Goal: Task Accomplishment & Management: Complete application form

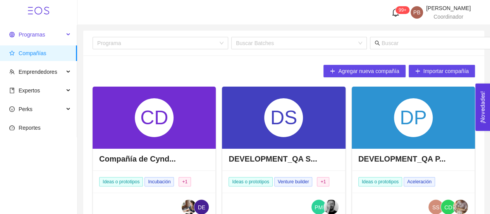
click at [26, 32] on span "Programas" at bounding box center [32, 34] width 26 height 6
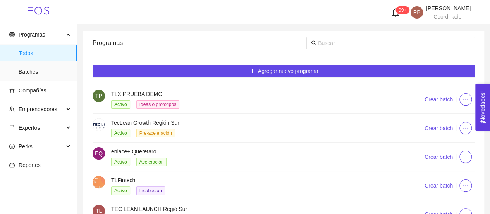
scroll to position [78, 0]
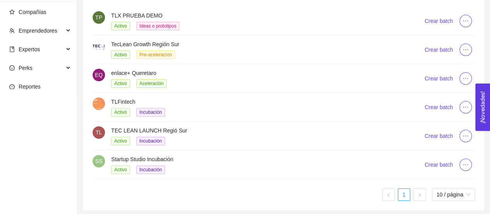
click at [119, 159] on h4 "Startup Studio Incubación" at bounding box center [258, 159] width 295 height 9
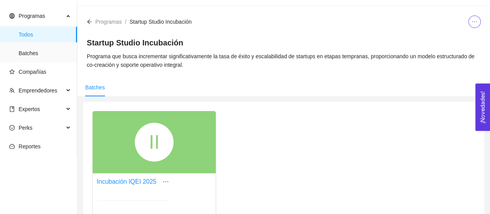
scroll to position [78, 0]
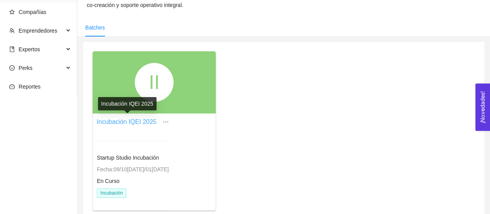
click at [140, 121] on link "Incubación IQEI 2025" at bounding box center [127, 121] width 60 height 7
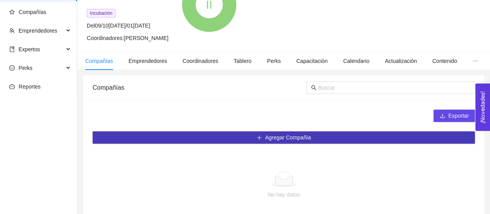
click at [281, 137] on span "Agregar Compañía" at bounding box center [288, 137] width 46 height 9
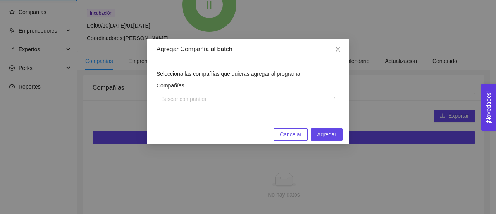
click at [243, 99] on div at bounding box center [244, 98] width 171 height 9
type input "operi"
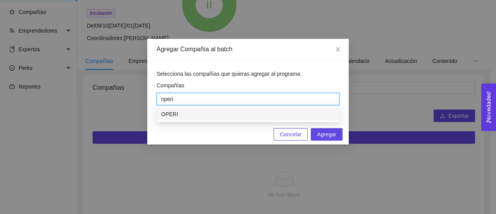
click at [239, 118] on div "OPERI" at bounding box center [248, 114] width 174 height 9
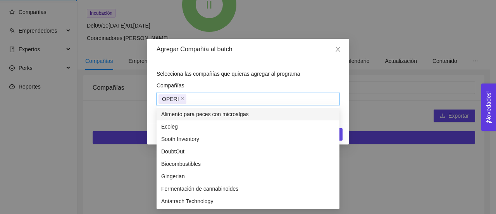
click at [304, 85] on div "Compañías" at bounding box center [248, 87] width 183 height 12
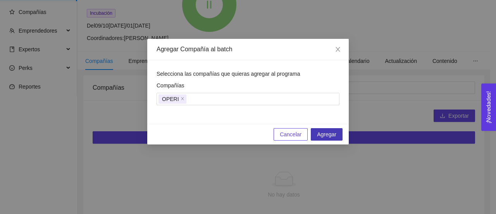
click at [328, 135] on span "Agregar" at bounding box center [326, 134] width 19 height 9
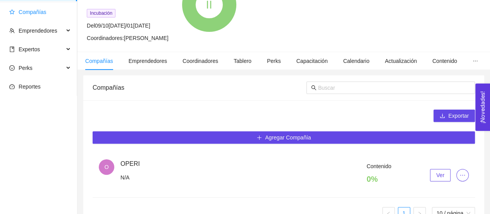
click at [36, 16] on span "Compañías" at bounding box center [40, 12] width 62 height 16
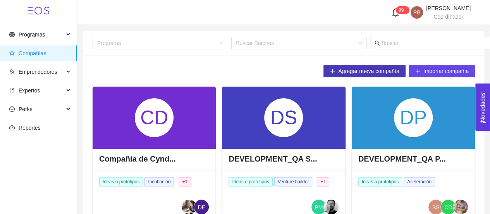
click at [375, 73] on span "Agregar nueva compañía" at bounding box center [368, 71] width 61 height 9
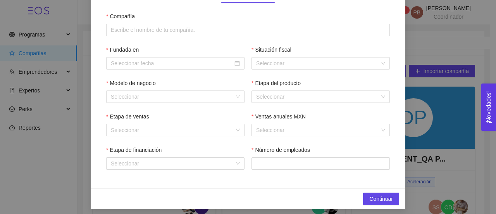
scroll to position [119, 0]
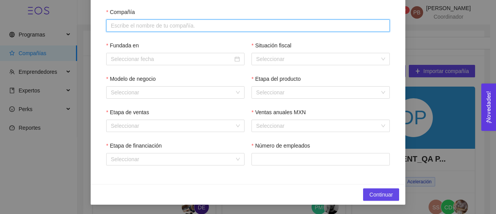
click at [132, 28] on input "Compañía" at bounding box center [248, 25] width 284 height 12
paste input "Cursos de Lavandería 5.0"
click at [132, 28] on input "Cursos de Lavandería 5.0" at bounding box center [248, 25] width 284 height 12
type input "Cursos de Lavandería 5.0"
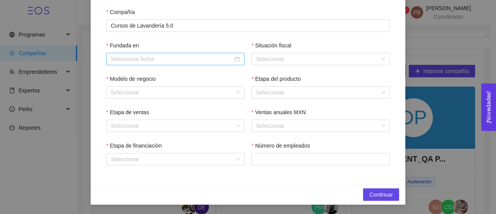
click at [234, 59] on div at bounding box center [175, 59] width 129 height 9
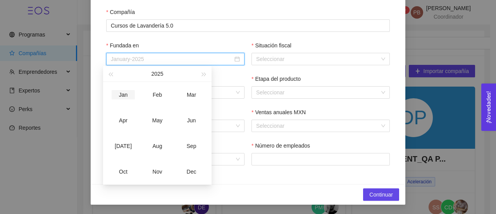
click at [125, 94] on div "Jan" at bounding box center [123, 94] width 23 height 9
type input "January-2025"
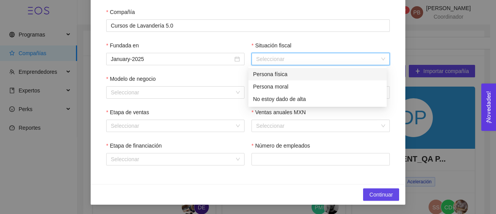
click at [286, 59] on input "Situación fiscal" at bounding box center [318, 59] width 124 height 12
click at [265, 59] on input "Situación fiscal" at bounding box center [318, 59] width 124 height 12
click at [271, 72] on div "Persona física" at bounding box center [317, 74] width 129 height 9
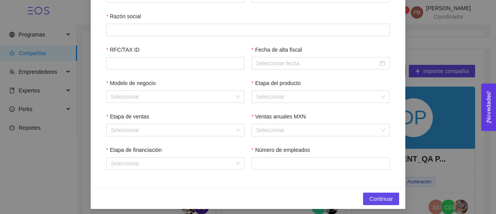
scroll to position [186, 0]
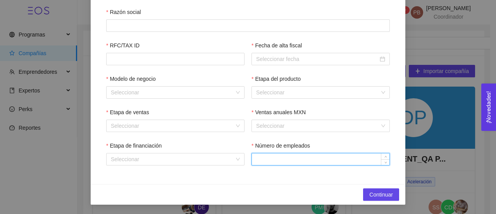
click at [268, 159] on input "Número de empleados" at bounding box center [321, 159] width 138 height 12
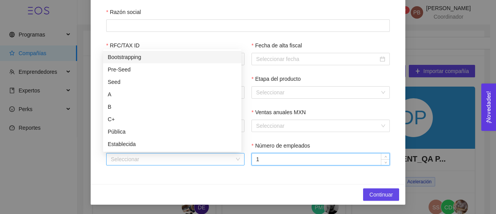
click at [234, 159] on div "Seleccionar" at bounding box center [175, 159] width 138 height 12
type input "1"
click at [191, 56] on div "Bootstrapping" at bounding box center [172, 57] width 129 height 9
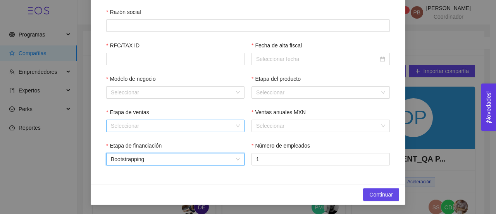
click at [185, 125] on input "Etapa de ventas" at bounding box center [173, 126] width 124 height 12
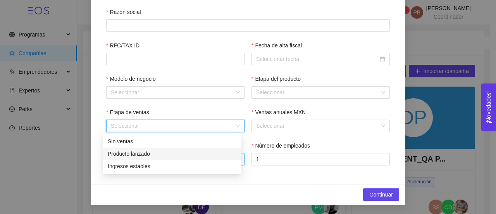
click at [168, 153] on div "Producto lanzado" at bounding box center [172, 153] width 129 height 9
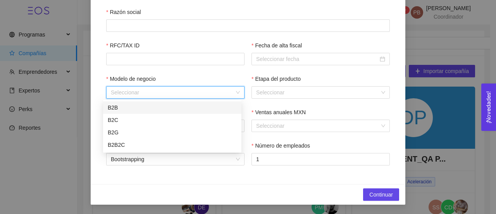
click at [181, 95] on input "Modelo de negocio" at bounding box center [173, 92] width 124 height 12
click at [157, 120] on div "B2C" at bounding box center [172, 120] width 129 height 9
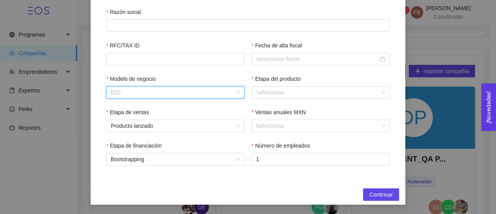
click at [161, 95] on span "B2C" at bounding box center [175, 92] width 129 height 12
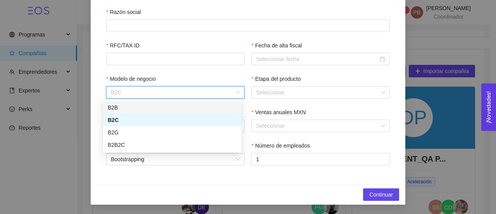
click at [153, 108] on div "B2B" at bounding box center [172, 107] width 129 height 9
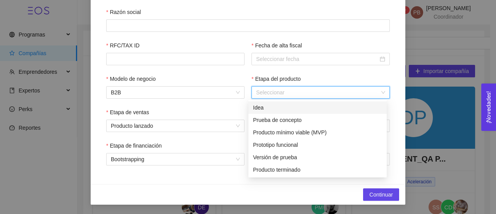
click at [261, 93] on input "Etapa del producto" at bounding box center [318, 92] width 124 height 12
click at [283, 172] on div "Producto terminado" at bounding box center [317, 169] width 129 height 9
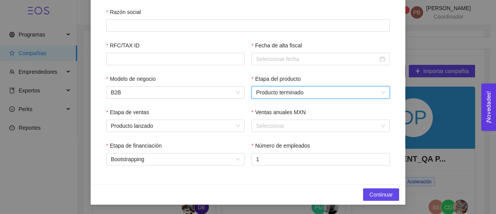
click at [296, 92] on span "Producto terminado" at bounding box center [320, 92] width 129 height 12
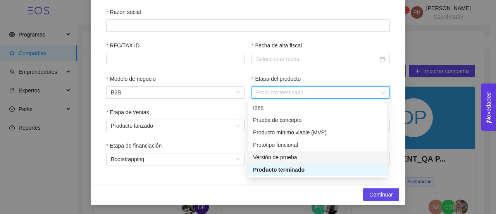
click at [292, 157] on div "Versión de prueba" at bounding box center [317, 157] width 129 height 9
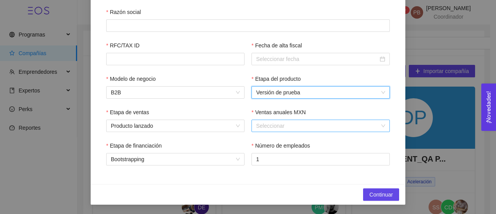
click at [292, 124] on input "Ventas anuales MXN" at bounding box center [318, 126] width 124 height 12
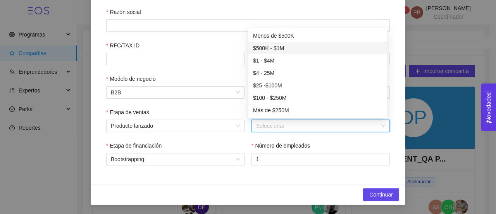
click at [278, 48] on div "$500K - $1M" at bounding box center [317, 48] width 129 height 9
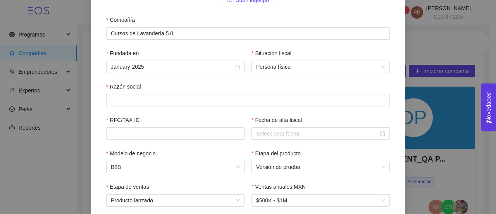
scroll to position [108, 0]
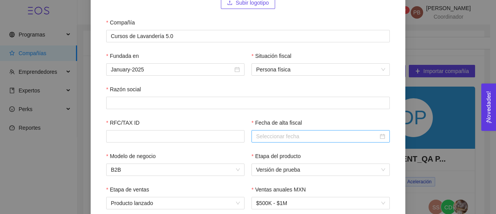
click at [314, 136] on input "Fecha de alta fiscal" at bounding box center [317, 136] width 122 height 9
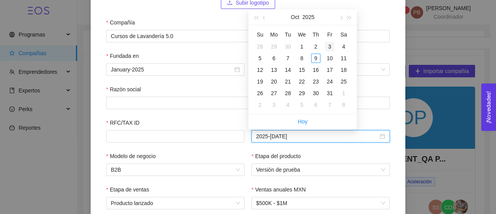
type input "2025-[DATE]"
click at [302, 46] on div "1" at bounding box center [301, 46] width 9 height 9
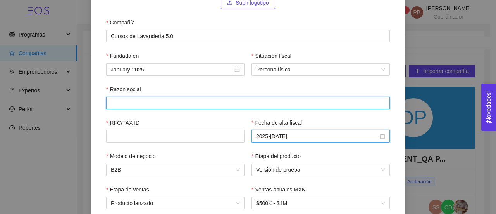
click at [148, 101] on input "Razón social" at bounding box center [248, 103] width 284 height 12
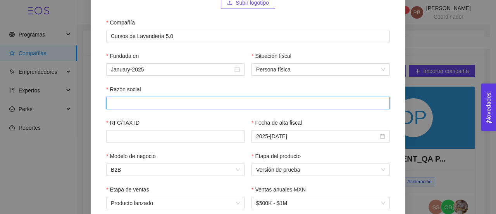
paste input "[PERSON_NAME]"
type input "[PERSON_NAME]"
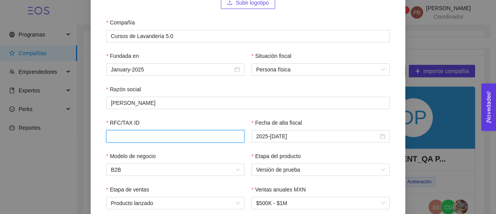
click at [145, 136] on input "RFC/TAX ID" at bounding box center [175, 136] width 138 height 12
paste input "SASM881120QRA"
type input "SASM881120QRA"
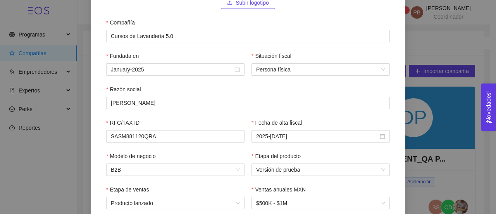
drag, startPoint x: 178, startPoint y: 128, endPoint x: 400, endPoint y: 94, distance: 223.9
click at [400, 94] on div "Subir logotipo Compañía Cursos de Lavandería 5.0 Fundada en January-2025 Situac…" at bounding box center [248, 107] width 315 height 308
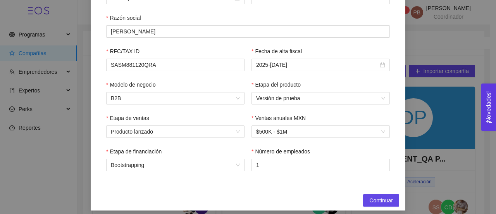
scroll to position [186, 0]
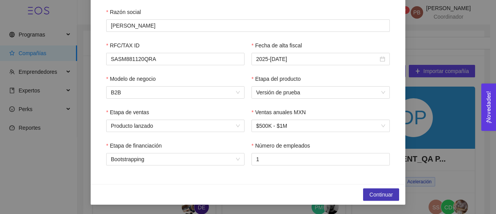
click at [388, 192] on span "Continuar" at bounding box center [381, 194] width 24 height 9
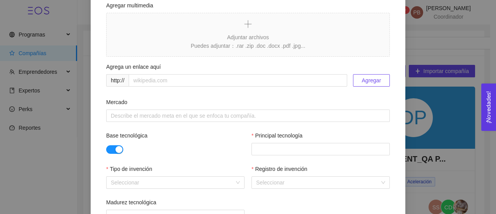
click at [106, 150] on div at bounding box center [126, 148] width 41 height 9
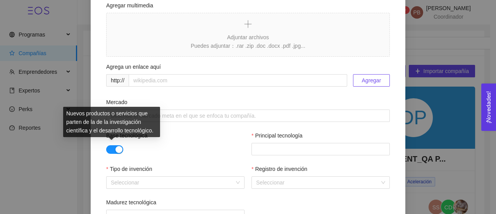
click at [107, 151] on button "button" at bounding box center [114, 149] width 17 height 9
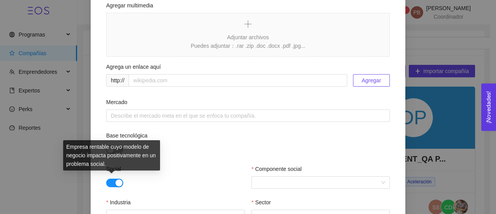
click at [106, 185] on button "button" at bounding box center [114, 182] width 17 height 9
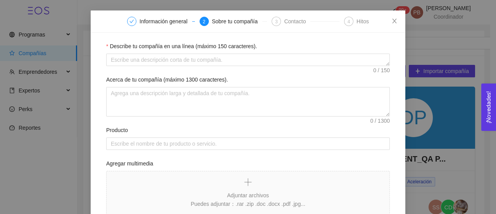
scroll to position [29, 0]
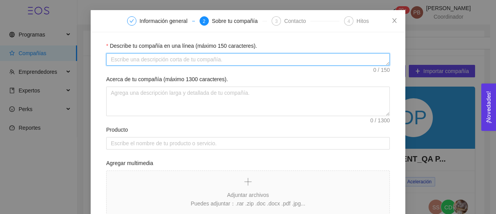
click at [191, 59] on textarea "Describe tu compañía en una línea (máximo 150 caracteres)." at bounding box center [248, 59] width 284 height 12
paste textarea "Una plataforma educativa digital especializada en lavanderías que dignifica un …"
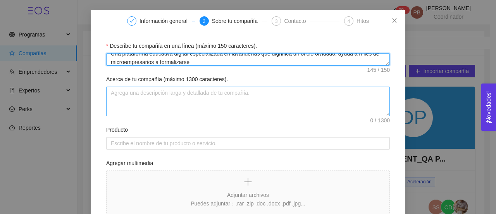
type textarea "Una plataforma educativa digital especializada en lavanderías que dignifica un …"
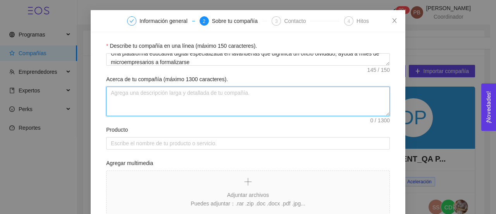
click at [252, 92] on textarea "Acerca de tu compañía (máximo 1300 caracteres)." at bounding box center [248, 100] width 284 height 29
paste textarea "Una plataforma educativa digital especializada en lavanderías que dignifica un …"
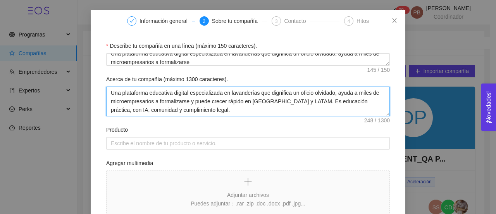
type textarea "Una plataforma educativa digital especializada en lavanderías que dignifica un …"
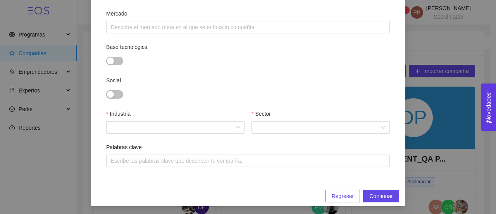
scroll to position [275, 0]
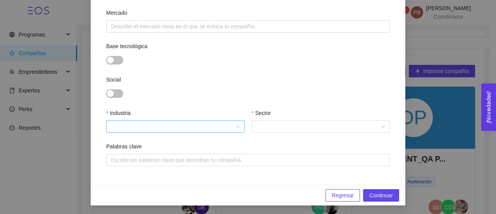
click at [236, 129] on div at bounding box center [175, 126] width 138 height 12
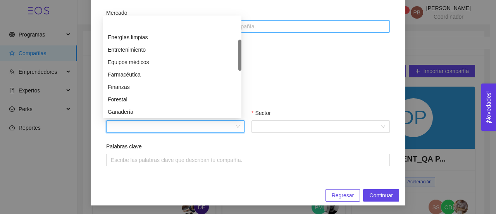
scroll to position [0, 0]
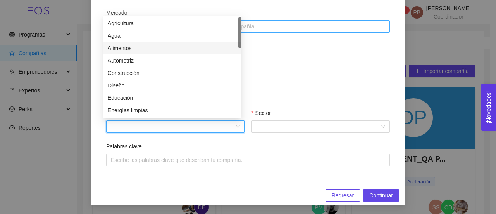
drag, startPoint x: 240, startPoint y: 41, endPoint x: 243, endPoint y: 29, distance: 13.0
click at [243, 29] on body "Programas Todos Batches Compañías Emprendedores Expertos Perks Reportes 99[PERS…" at bounding box center [245, 107] width 490 height 214
click at [285, 64] on div "Base tecnológica" at bounding box center [248, 58] width 284 height 33
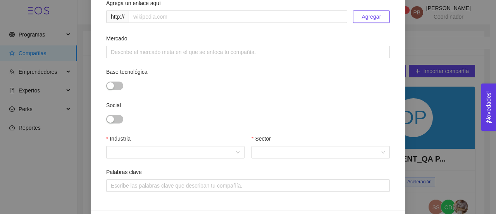
scroll to position [275, 0]
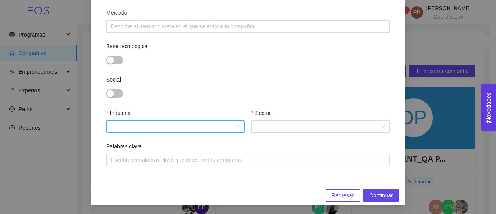
click at [236, 124] on div at bounding box center [175, 126] width 138 height 12
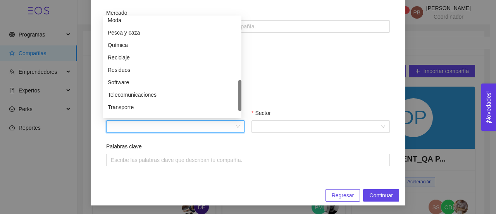
scroll to position [279, 0]
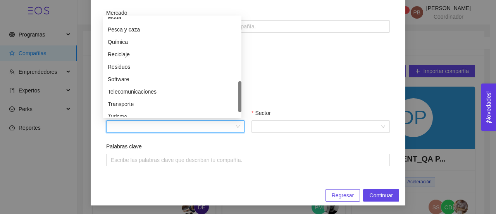
drag, startPoint x: 240, startPoint y: 32, endPoint x: 249, endPoint y: 96, distance: 64.5
click at [249, 96] on body "Programas Todos Batches Compañías Emprendedores Expertos Perks Reportes 99[PERS…" at bounding box center [245, 107] width 490 height 214
click at [178, 80] on div "Software" at bounding box center [172, 79] width 129 height 9
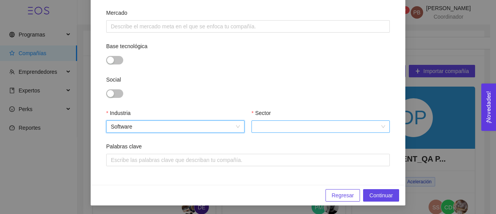
click at [273, 123] on input "Sector" at bounding box center [318, 127] width 124 height 12
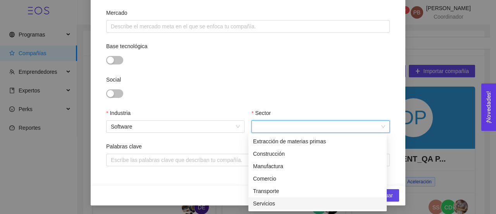
click at [274, 204] on div "Servicios" at bounding box center [317, 203] width 129 height 9
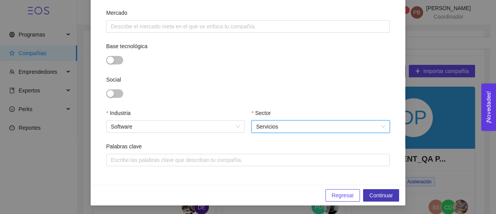
click at [389, 191] on span "Continuar" at bounding box center [381, 195] width 24 height 9
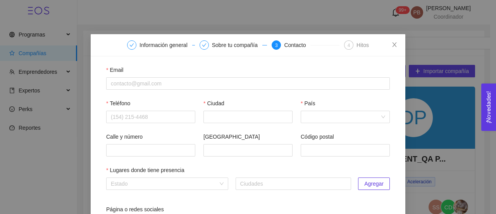
scroll to position [4, 0]
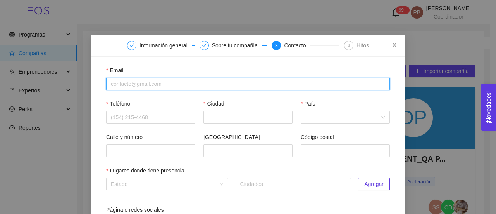
click at [180, 82] on input "Email" at bounding box center [248, 84] width 284 height 12
paste input "[EMAIL_ADDRESS][DOMAIN_NAME]"
type input "[EMAIL_ADDRESS][DOMAIN_NAME]"
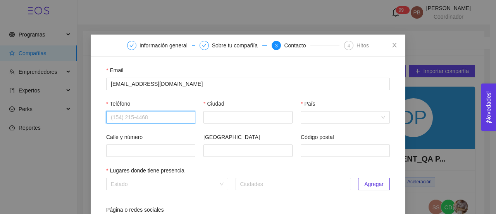
click at [158, 121] on input "Teléfono" at bounding box center [150, 117] width 89 height 12
paste input "[PHONE_NUMBER]"
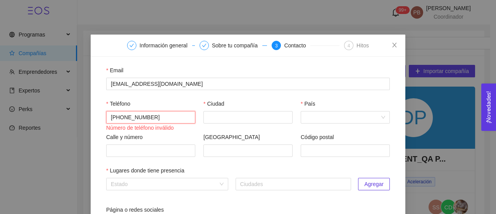
click at [124, 117] on input "[PHONE_NUMBER]" at bounding box center [150, 117] width 89 height 12
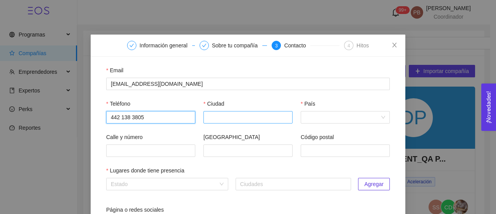
type input "442 138 3805"
click at [220, 114] on input "Ciudad" at bounding box center [248, 117] width 89 height 12
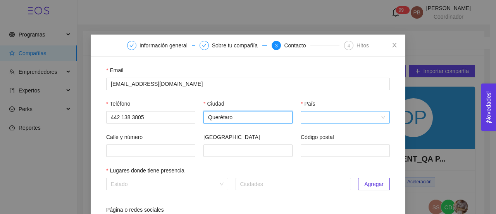
type input "Querétaro"
click at [316, 118] on input "País" at bounding box center [343, 117] width 74 height 12
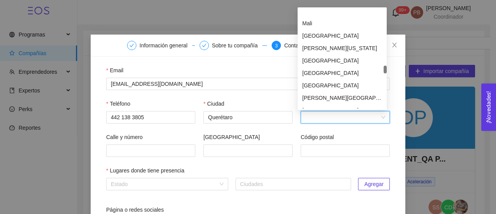
scroll to position [1691, 0]
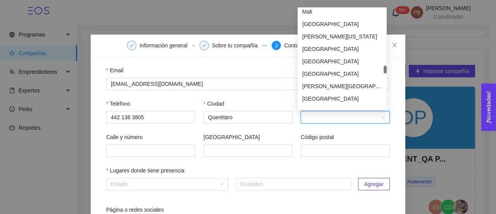
drag, startPoint x: 386, startPoint y: 11, endPoint x: 385, endPoint y: 68, distance: 56.6
click at [385, 68] on div at bounding box center [385, 70] width 3 height 8
click at [326, 100] on div "[GEOGRAPHIC_DATA]" at bounding box center [342, 98] width 80 height 9
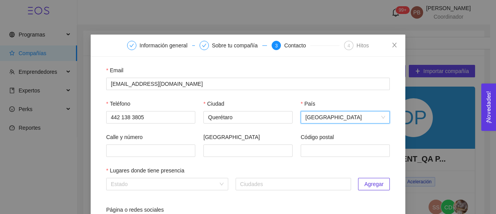
click at [195, 178] on div "Lugares donde tiene presencia" at bounding box center [248, 172] width 284 height 12
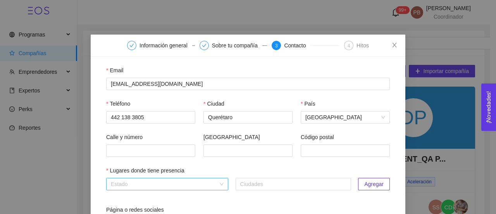
click at [218, 185] on div "Estado" at bounding box center [167, 184] width 122 height 12
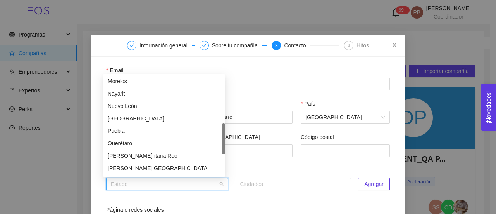
scroll to position [199, 0]
drag, startPoint x: 223, startPoint y: 102, endPoint x: 222, endPoint y: 151, distance: 49.3
click at [222, 151] on div at bounding box center [223, 139] width 3 height 31
click at [134, 144] on div "Querétaro" at bounding box center [164, 143] width 113 height 9
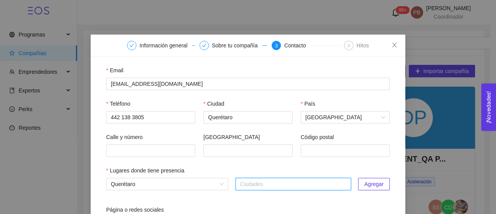
click at [371, 181] on span "Agregar" at bounding box center [373, 184] width 19 height 9
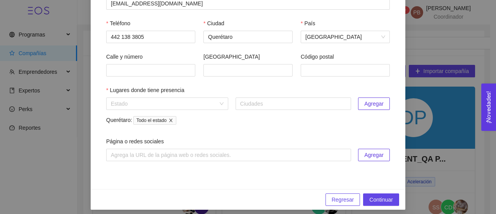
scroll to position [85, 0]
click at [392, 199] on button "Continuar" at bounding box center [381, 199] width 36 height 12
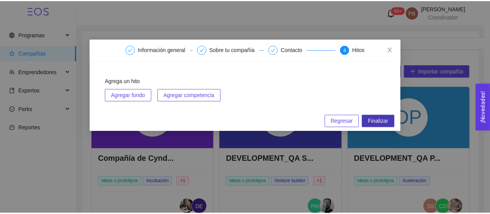
scroll to position [0, 0]
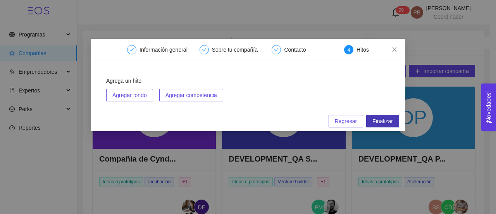
click at [385, 123] on span "Finalizar" at bounding box center [383, 121] width 21 height 9
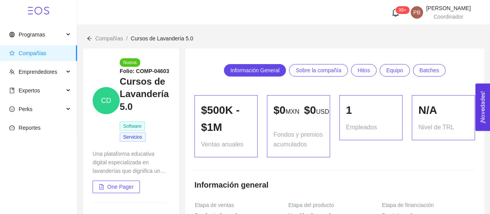
click at [101, 40] on span "Compañías" at bounding box center [109, 38] width 28 height 6
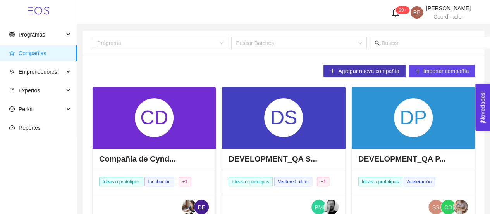
click at [364, 70] on span "Agregar nueva compañía" at bounding box center [368, 71] width 61 height 9
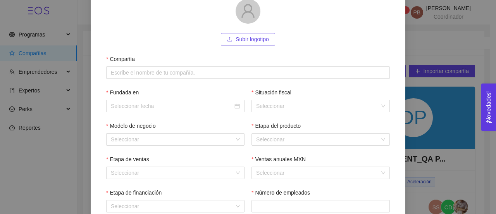
scroll to position [73, 0]
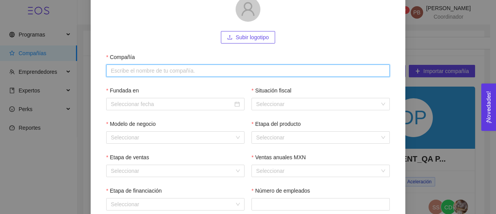
click at [150, 71] on input "Compañía" at bounding box center [248, 70] width 284 height 12
paste input "COOLTIVITO"
type input "COOLTIVITO"
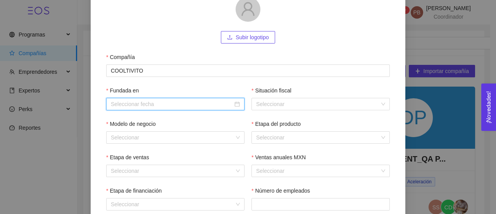
click at [152, 107] on input "Fundada en" at bounding box center [172, 104] width 122 height 9
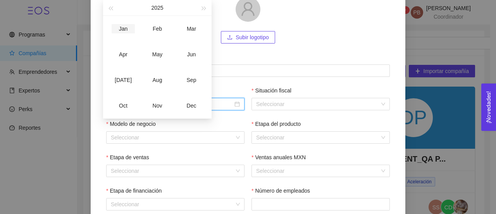
click at [122, 30] on div "Jan" at bounding box center [123, 28] width 23 height 9
type input "January-2025"
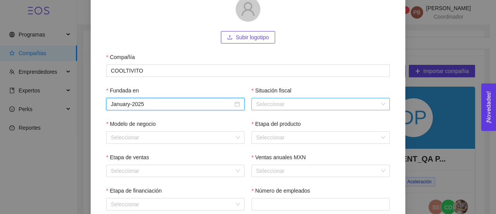
click at [282, 103] on input "Situación fiscal" at bounding box center [318, 104] width 124 height 12
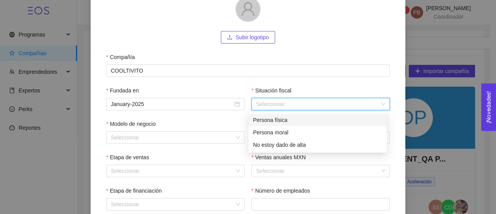
click at [278, 119] on div "Persona física" at bounding box center [317, 120] width 129 height 9
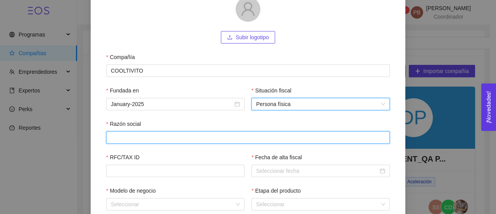
click at [203, 138] on input "Razón social" at bounding box center [248, 137] width 284 height 12
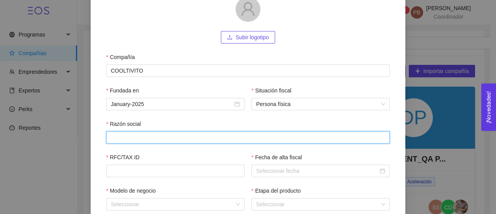
paste input "[PERSON_NAME]"
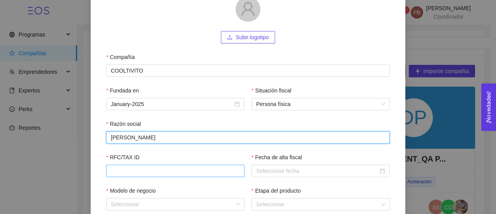
type input "[PERSON_NAME]"
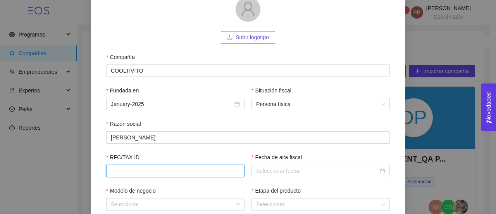
click at [185, 172] on input "RFC/TAX ID" at bounding box center [175, 170] width 138 height 12
paste input "ROGC820219IA2"
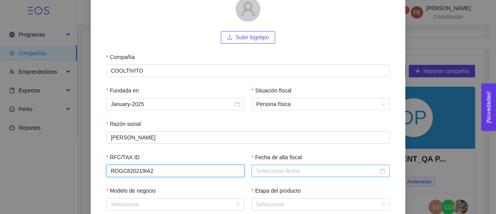
type input "ROGC820219IA2"
click at [343, 172] on input "Fecha de alta fiscal" at bounding box center [317, 170] width 122 height 9
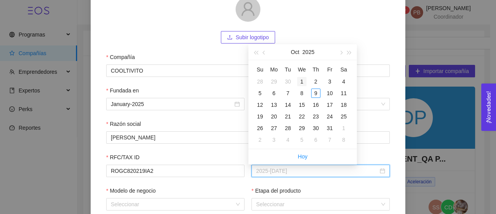
type input "2025-[DATE]"
click at [304, 83] on div "1" at bounding box center [301, 81] width 9 height 9
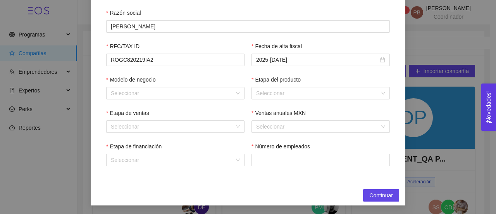
scroll to position [186, 0]
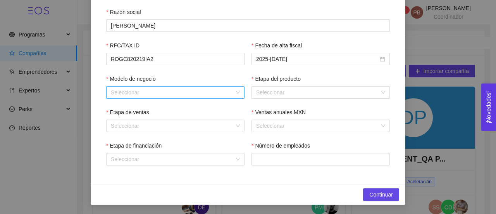
click at [236, 87] on div "Seleccionar" at bounding box center [175, 92] width 138 height 12
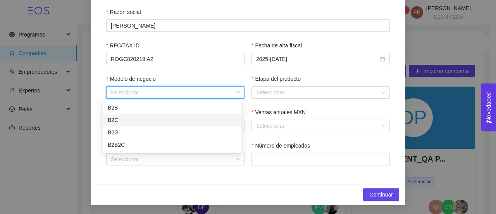
click at [152, 117] on div "B2C" at bounding box center [172, 120] width 129 height 9
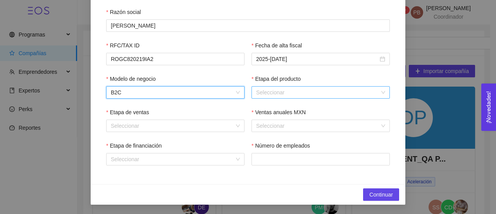
click at [266, 89] on input "Etapa del producto" at bounding box center [318, 92] width 124 height 12
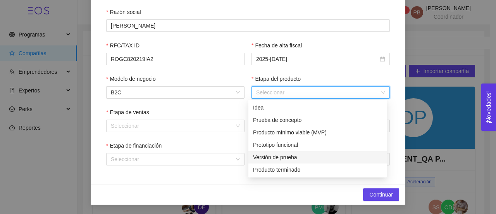
click at [279, 157] on div "Versión de prueba" at bounding box center [317, 157] width 129 height 9
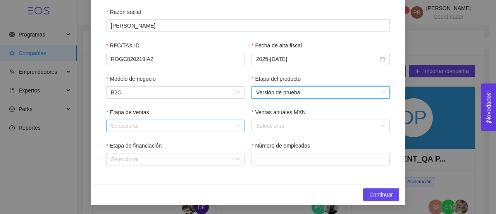
click at [233, 127] on div "Seleccionar" at bounding box center [175, 125] width 138 height 12
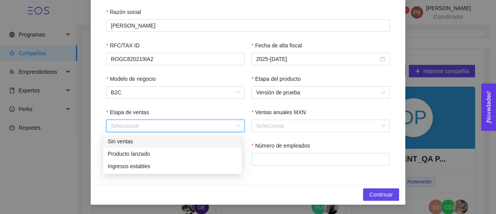
click at [217, 136] on div "Sin ventas" at bounding box center [172, 141] width 138 height 12
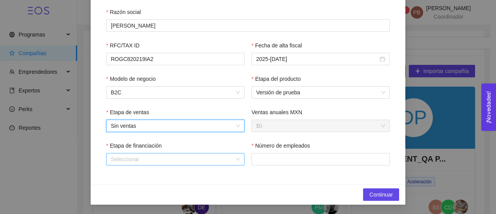
click at [204, 159] on input "Etapa de financiación" at bounding box center [173, 159] width 124 height 12
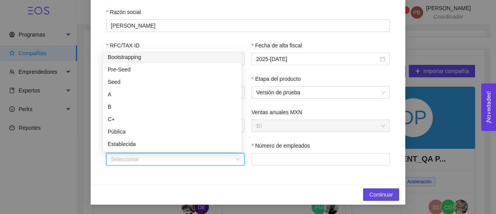
click at [197, 62] on div "Bootstrapping" at bounding box center [172, 57] width 138 height 12
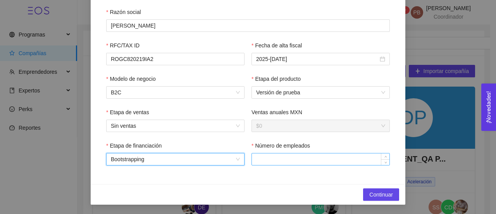
click at [276, 160] on input "Número de empleados" at bounding box center [321, 159] width 138 height 12
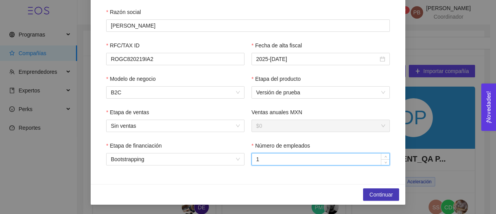
type input "1"
click at [375, 192] on span "Continuar" at bounding box center [381, 194] width 24 height 9
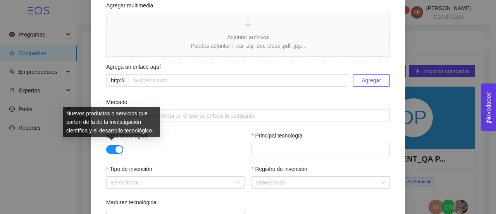
click at [106, 148] on button "button" at bounding box center [114, 149] width 17 height 9
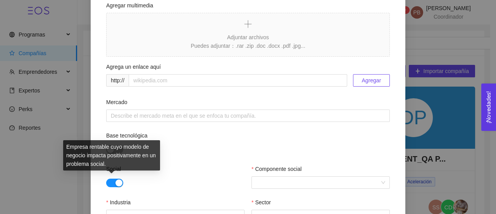
click at [106, 181] on button "button" at bounding box center [114, 182] width 17 height 9
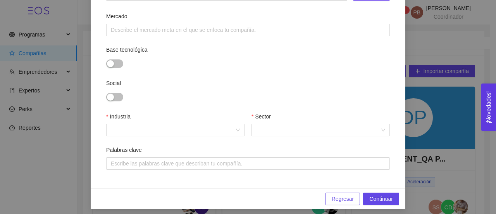
scroll to position [275, 0]
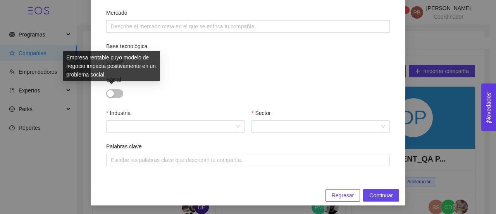
click at [112, 90] on button "button" at bounding box center [114, 93] width 17 height 9
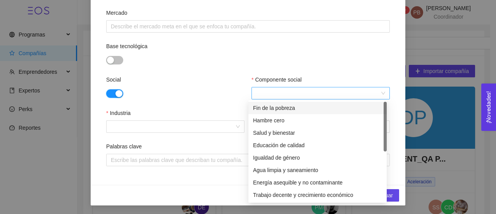
click at [382, 89] on div at bounding box center [321, 93] width 138 height 12
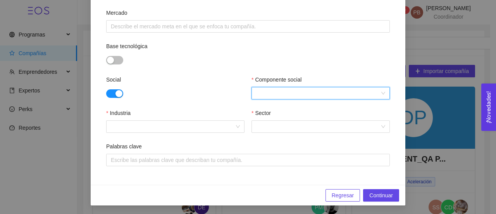
click at [383, 93] on div at bounding box center [321, 93] width 138 height 12
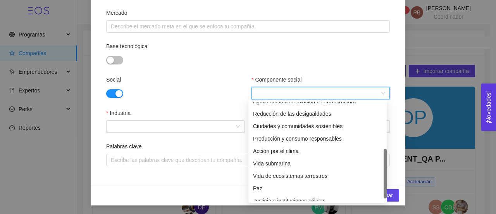
scroll to position [106, 0]
drag, startPoint x: 385, startPoint y: 107, endPoint x: 385, endPoint y: 154, distance: 46.9
click at [385, 154] on div at bounding box center [385, 173] width 3 height 50
click at [328, 127] on div "Ciudades y comunidades sostenibles" at bounding box center [317, 126] width 129 height 9
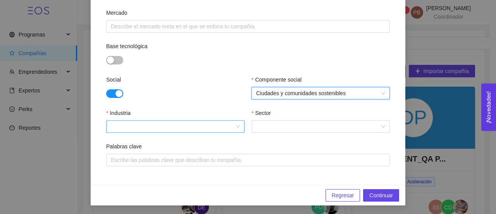
click at [232, 125] on div at bounding box center [175, 126] width 138 height 12
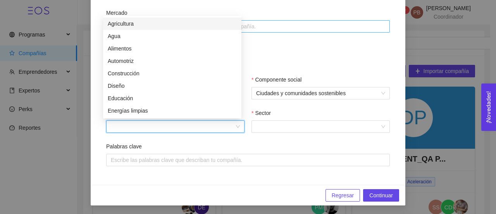
click at [216, 24] on div "Agricultura" at bounding box center [172, 23] width 129 height 9
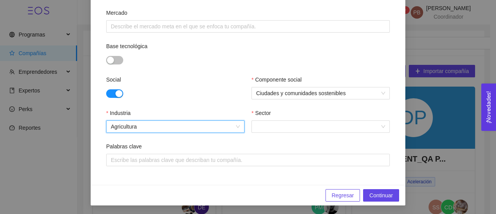
click at [232, 128] on span "Agricultura" at bounding box center [175, 127] width 129 height 12
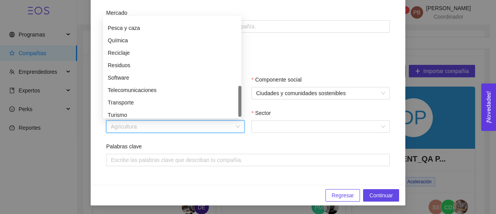
scroll to position [298, 0]
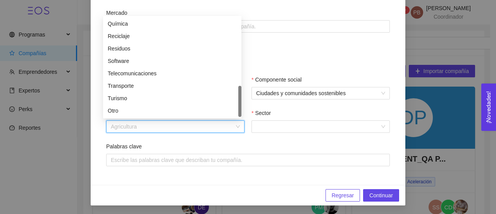
drag, startPoint x: 240, startPoint y: 46, endPoint x: 243, endPoint y: 123, distance: 76.8
click at [243, 123] on body "Programas Compañías Emprendedores Expertos Perks Reportes 99[PERSON_NAME]dillo …" at bounding box center [245, 107] width 490 height 214
click at [240, 127] on div "Agricultura" at bounding box center [175, 126] width 138 height 12
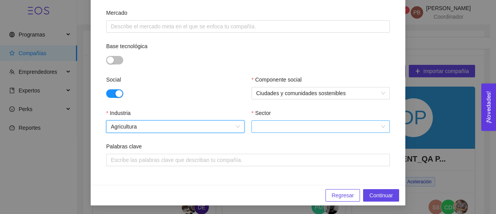
click at [264, 128] on input "Sector" at bounding box center [318, 127] width 124 height 12
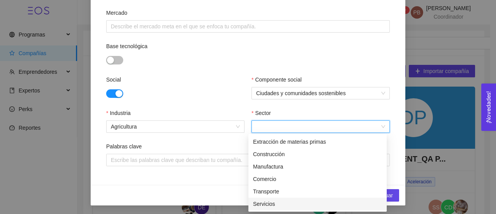
click at [268, 204] on div "Servicios" at bounding box center [317, 203] width 129 height 9
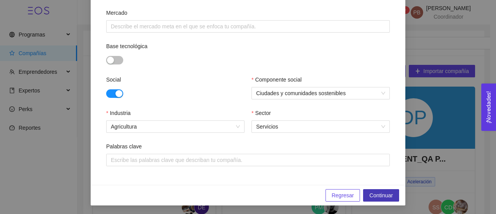
click at [387, 192] on span "Continuar" at bounding box center [381, 195] width 24 height 9
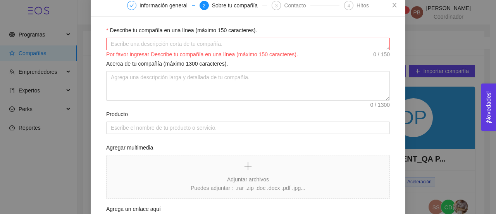
scroll to position [0, 0]
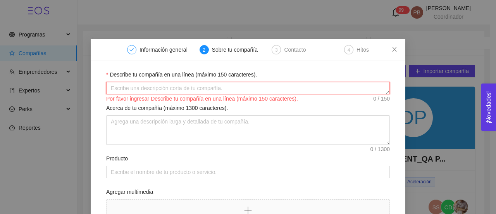
click at [347, 86] on textarea "Describe tu compañía en una línea (máximo 150 caracteres)." at bounding box center [248, 88] width 284 height 12
paste textarea "Es un producto pensado para niñas y niños cuyo funcionamiento es la enseñanza d…"
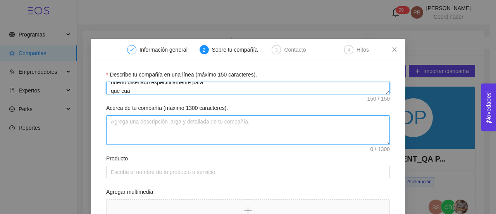
type textarea "Es un producto pensado para niñas y niños cuyo funcionamiento es la enseñanza d…"
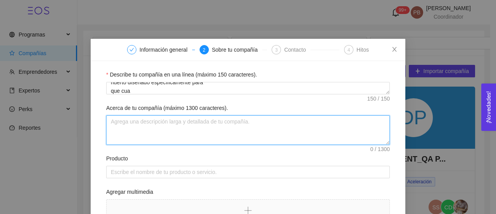
click at [314, 122] on textarea "Acerca de tu compañía (máximo 1300 caracteres)." at bounding box center [248, 129] width 284 height 29
paste textarea "Es un producto pensado para niñas y niños cuyo funcionamiento es la enseñanza d…"
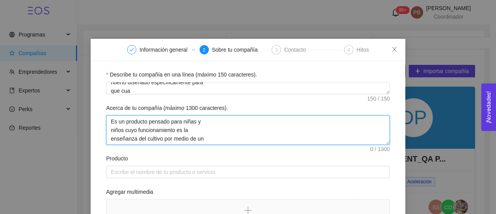
scroll to position [23, 0]
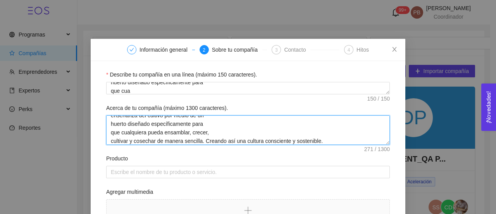
click at [314, 122] on textarea "Es un producto pensado para niñas y niños cuyo funcionamiento es la enseñanza d…" at bounding box center [248, 129] width 284 height 29
type textarea "Es un producto pensado para niñas y niños cuyo funcionamiento es la enseñanza d…"
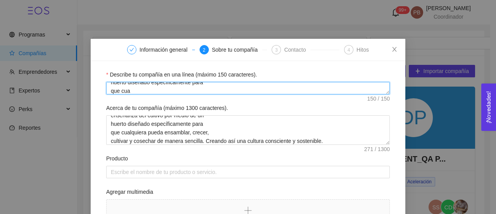
click at [302, 85] on textarea "Es un producto pensado para niñas y niños cuyo funcionamiento es la enseñanza d…" at bounding box center [248, 88] width 284 height 12
type textarea "Es un producto pensado para niñas y niños cuyo funcionamiento es la enseñanza d…"
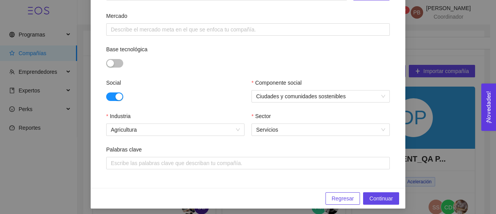
scroll to position [274, 0]
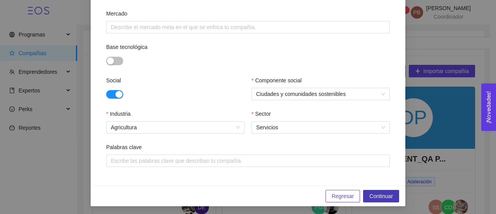
click at [381, 194] on span "Continuar" at bounding box center [381, 196] width 24 height 9
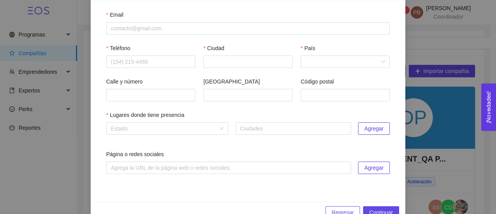
scroll to position [61, 0]
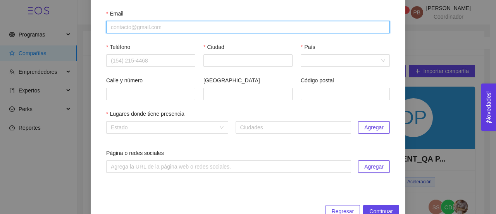
click at [150, 28] on input "Email" at bounding box center [248, 27] width 284 height 12
paste input "[EMAIL_ADDRESS][DOMAIN_NAME]"
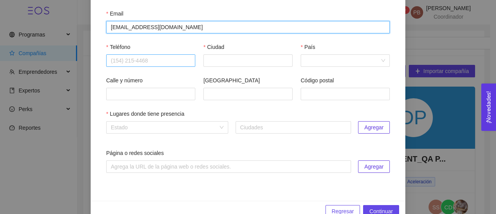
type input "[EMAIL_ADDRESS][DOMAIN_NAME]"
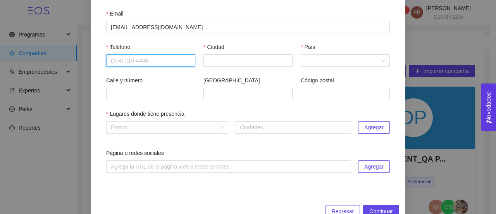
click at [140, 64] on input "Teléfono" at bounding box center [150, 60] width 89 height 12
paste input "4423560232"
type input "4423560232"
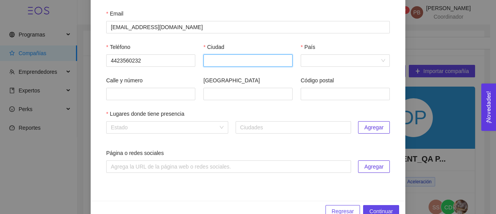
click at [236, 59] on input "Ciudad" at bounding box center [248, 60] width 89 height 12
type input "A"
type input "Querétaro"
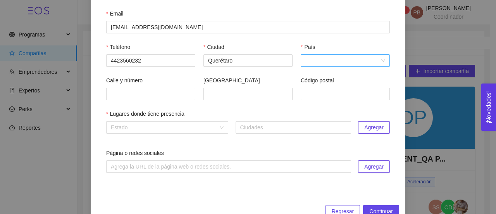
click at [311, 64] on input "País" at bounding box center [343, 61] width 74 height 12
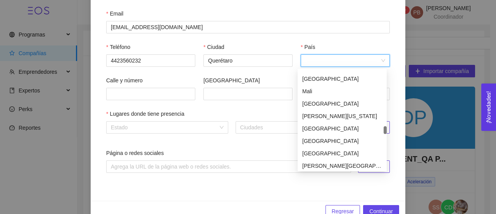
scroll to position [1623, 0]
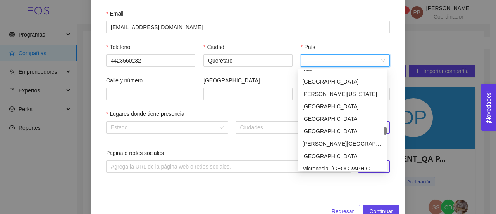
drag, startPoint x: 385, startPoint y: 72, endPoint x: 379, endPoint y: 129, distance: 56.9
click at [379, 129] on div "[GEOGRAPHIC_DATA] [GEOGRAPHIC_DATA] [US_STATE] [GEOGRAPHIC_DATA] [GEOGRAPHIC_DA…" at bounding box center [342, 119] width 89 height 99
click at [317, 153] on div "[GEOGRAPHIC_DATA]" at bounding box center [342, 156] width 80 height 9
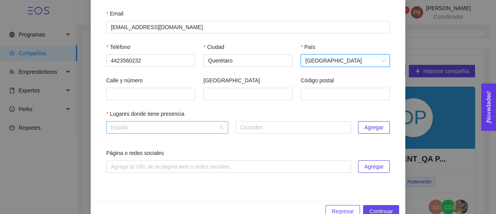
click at [220, 127] on div "Estado" at bounding box center [167, 127] width 122 height 12
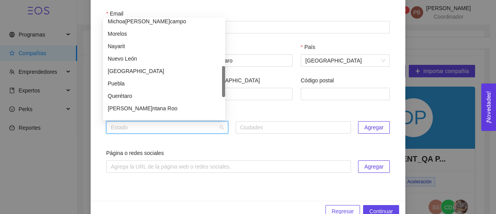
scroll to position [193, 0]
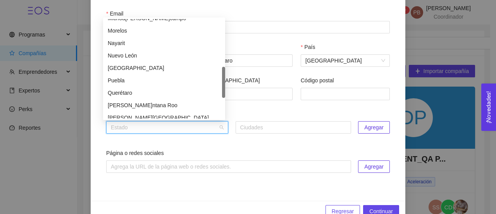
drag, startPoint x: 223, startPoint y: 45, endPoint x: 224, endPoint y: 93, distance: 47.7
click at [224, 93] on div at bounding box center [223, 82] width 3 height 31
click at [185, 93] on div "Querétaro" at bounding box center [164, 92] width 113 height 9
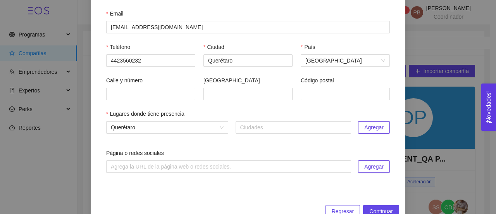
click at [376, 130] on span "Agregar" at bounding box center [373, 127] width 19 height 9
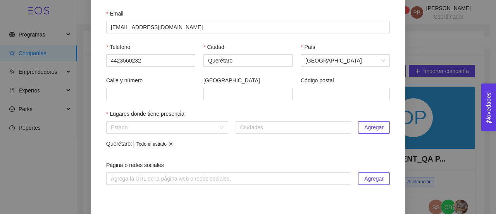
scroll to position [90, 0]
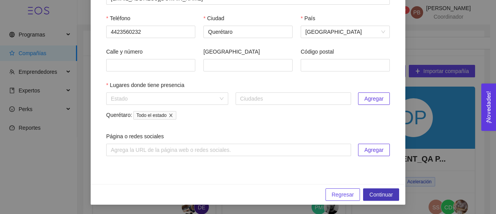
click at [369, 191] on span "Continuar" at bounding box center [381, 194] width 24 height 9
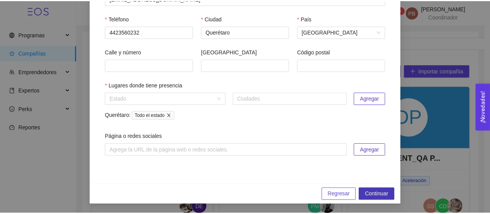
scroll to position [0, 0]
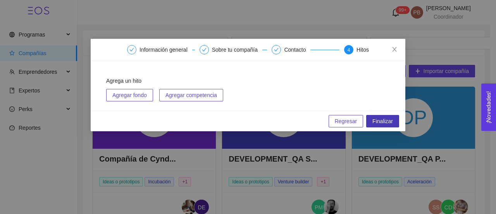
click at [390, 122] on span "Finalizar" at bounding box center [383, 121] width 21 height 9
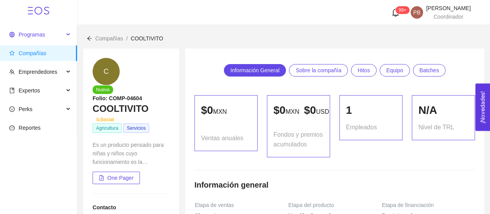
click at [42, 33] on span "Programas" at bounding box center [32, 34] width 26 height 6
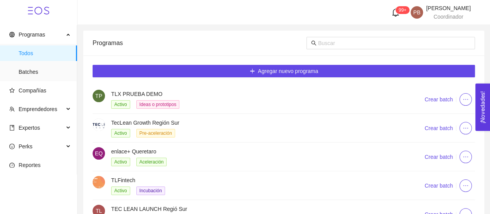
scroll to position [78, 0]
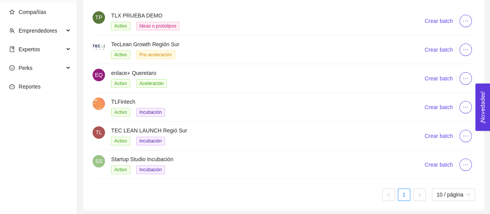
click at [173, 155] on h4 "Startup Studio Incubación" at bounding box center [258, 159] width 295 height 9
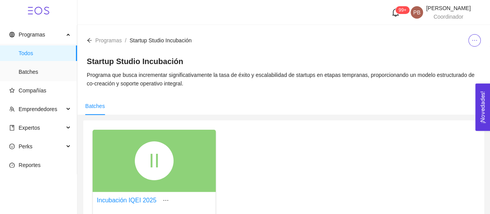
scroll to position [118, 0]
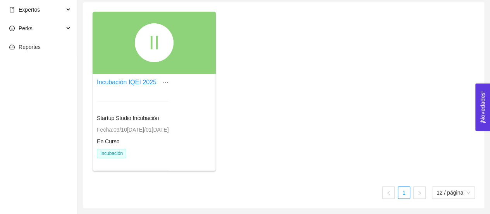
click at [193, 72] on div "II" at bounding box center [154, 43] width 123 height 62
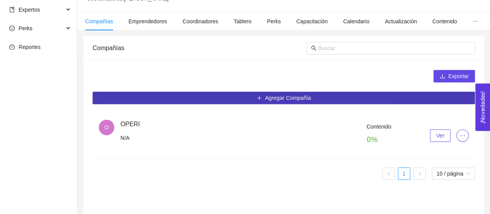
click at [285, 95] on span "Agregar Compañía" at bounding box center [288, 97] width 46 height 9
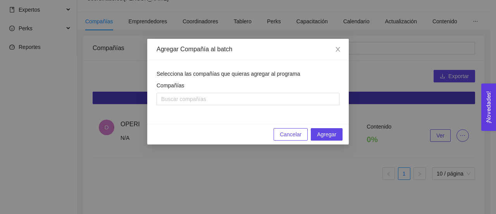
click at [285, 95] on div at bounding box center [248, 98] width 179 height 9
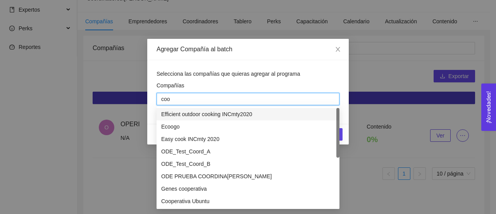
type input "cool"
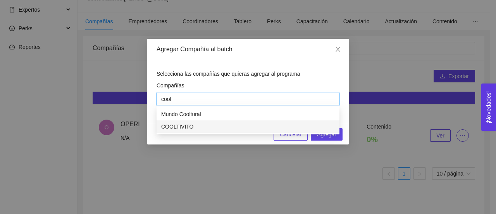
click at [259, 123] on div "COOLTIVITO" at bounding box center [248, 126] width 174 height 9
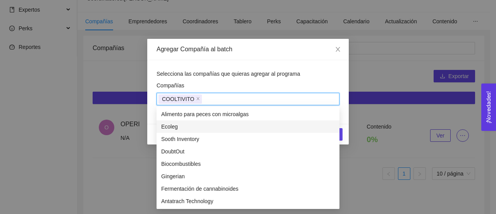
click at [313, 129] on div "Ecoleg" at bounding box center [248, 126] width 174 height 9
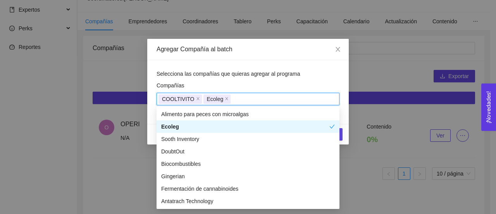
click at [313, 129] on div "Ecoleg" at bounding box center [245, 126] width 168 height 9
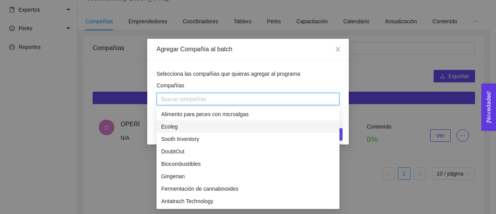
type input "c"
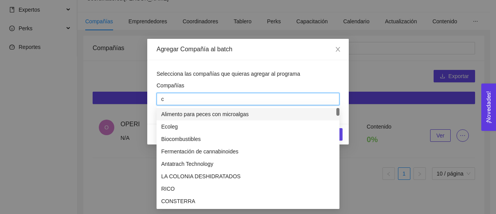
click at [313, 129] on div "Ecoleg" at bounding box center [248, 126] width 174 height 9
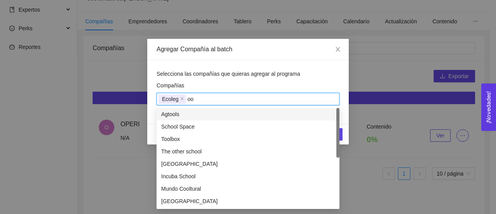
type input "o"
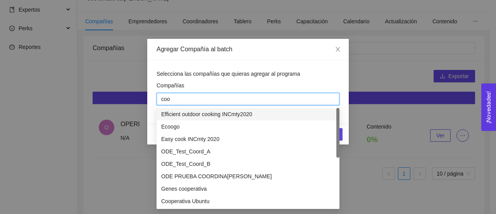
type input "cool"
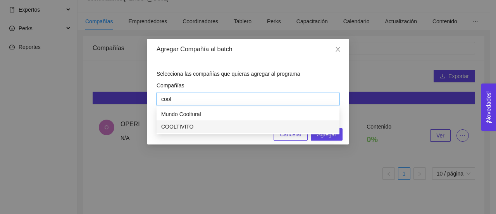
click at [310, 130] on div "COOLTIVITO" at bounding box center [248, 126] width 174 height 9
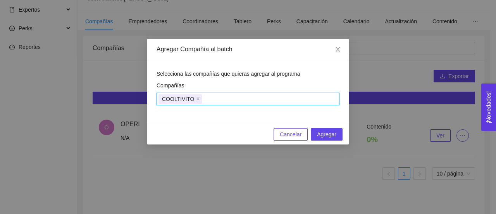
click at [310, 95] on div "COOLTIVITO" at bounding box center [248, 98] width 179 height 11
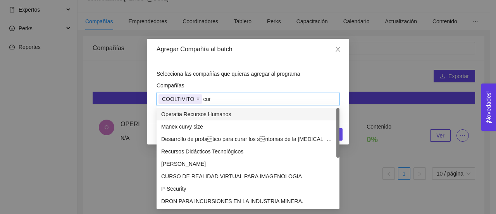
type input "curs"
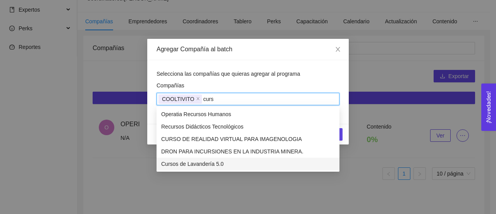
click at [259, 164] on div "Cursos de Lavandería 5.0" at bounding box center [248, 163] width 174 height 9
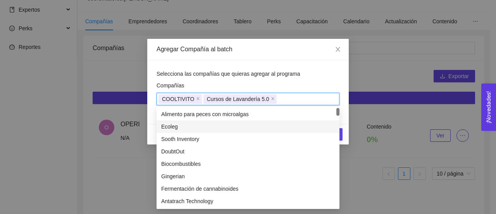
click at [344, 108] on div "Selecciona las compañías que quieras agregar al programa Compañías COOLTIVITO C…" at bounding box center [248, 92] width 202 height 64
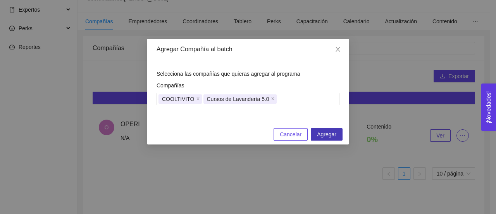
click at [331, 137] on span "Agregar" at bounding box center [326, 134] width 19 height 9
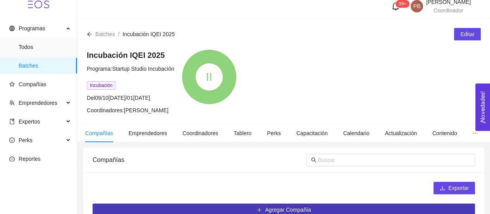
scroll to position [7, 0]
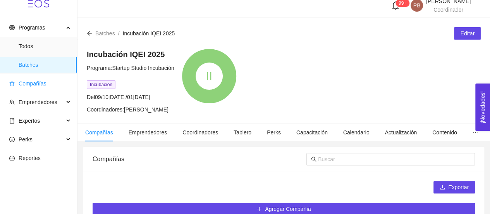
click at [36, 83] on span "Compañías" at bounding box center [33, 83] width 28 height 6
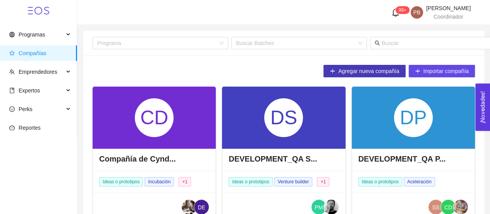
click at [335, 69] on icon "plus" at bounding box center [332, 70] width 5 height 5
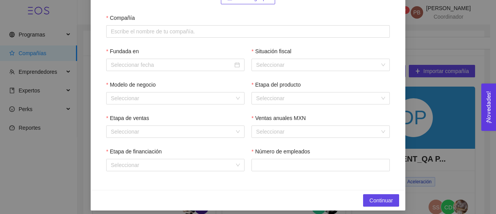
scroll to position [114, 0]
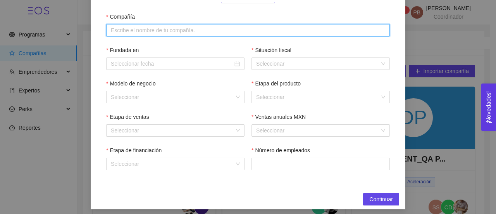
click at [235, 32] on input "Compañía" at bounding box center [248, 30] width 284 height 12
paste input "CHALE MX"
type input "CHALE MX"
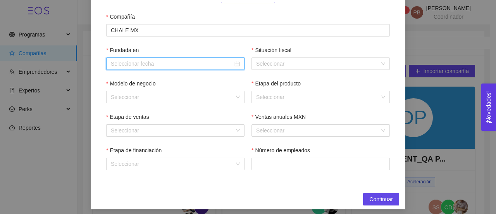
click at [210, 66] on input "Fundada en" at bounding box center [172, 63] width 122 height 9
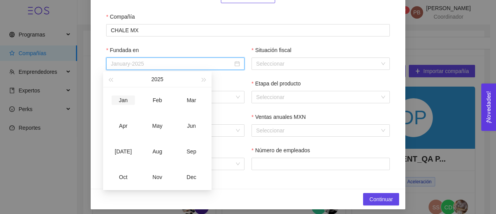
click at [123, 104] on div "Jan" at bounding box center [123, 99] width 23 height 9
type input "January-2025"
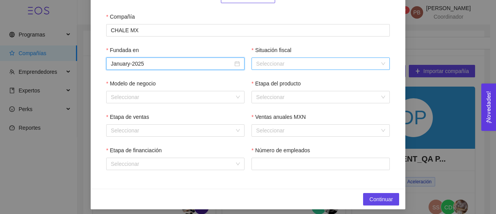
click at [272, 63] on input "Situación fiscal" at bounding box center [318, 64] width 124 height 12
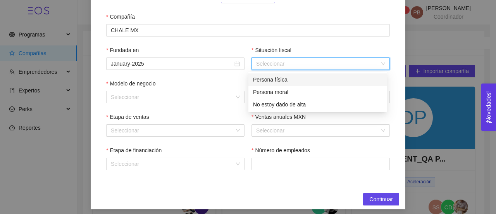
click at [274, 77] on div "Persona física" at bounding box center [317, 79] width 129 height 9
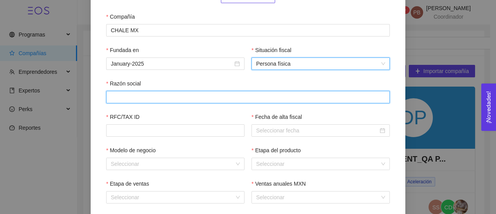
click at [177, 102] on input "Razón social" at bounding box center [248, 97] width 284 height 12
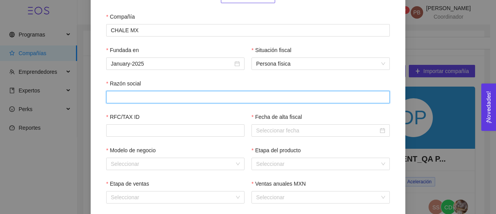
paste input "GAHB970425SWA"
type input "GAHB970425SWA"
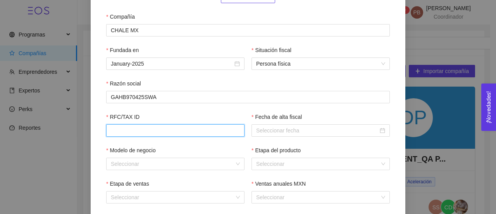
click at [175, 131] on input "RFC/TAX ID" at bounding box center [175, 130] width 138 height 12
paste input "GAHB970425SWA"
type input "GAHB970425SWA"
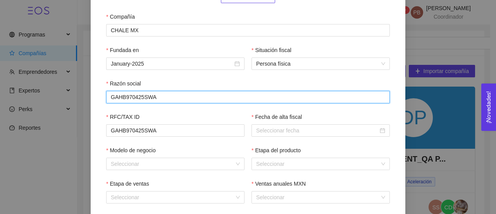
drag, startPoint x: 164, startPoint y: 98, endPoint x: 79, endPoint y: 91, distance: 84.8
click at [79, 91] on div "1 Información general 2 Sobre tu compañía 3 Contacto 4 Hitos Subir logotipo Com…" at bounding box center [248, 107] width 496 height 214
paste input "[PERSON_NAME]"
type input "[PERSON_NAME]"
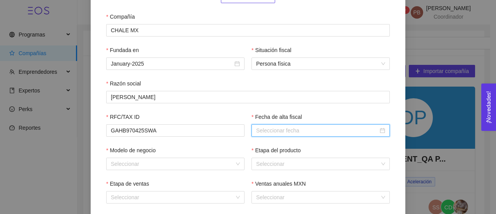
click at [277, 132] on input "Fecha de alta fiscal" at bounding box center [317, 130] width 122 height 9
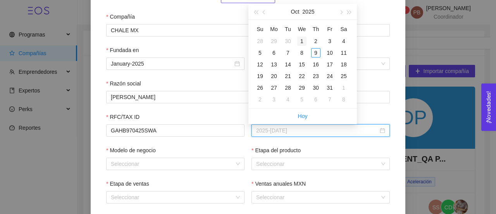
type input "2025-[DATE]"
click at [302, 39] on div "1" at bounding box center [301, 40] width 9 height 9
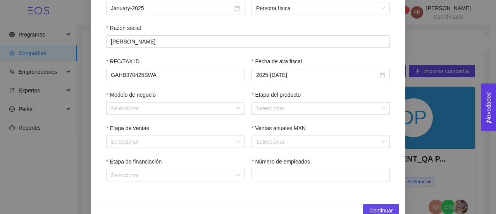
scroll to position [186, 0]
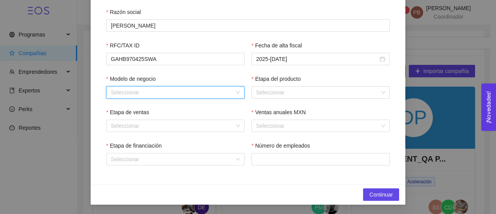
click at [172, 97] on input "Modelo de negocio" at bounding box center [173, 92] width 124 height 12
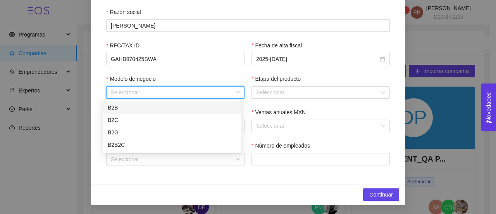
click at [153, 107] on div "B2B" at bounding box center [172, 107] width 129 height 9
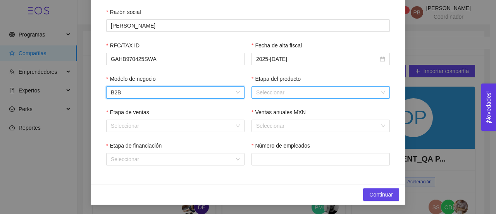
click at [262, 97] on input "Etapa del producto" at bounding box center [318, 92] width 124 height 12
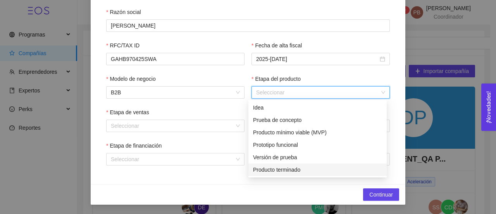
click at [276, 171] on div "Producto terminado" at bounding box center [317, 169] width 129 height 9
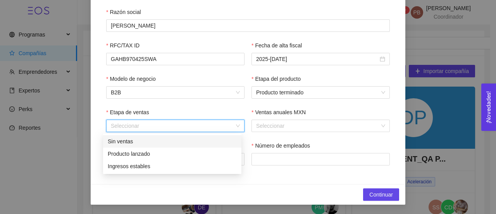
click at [228, 122] on input "Etapa de ventas" at bounding box center [173, 126] width 124 height 12
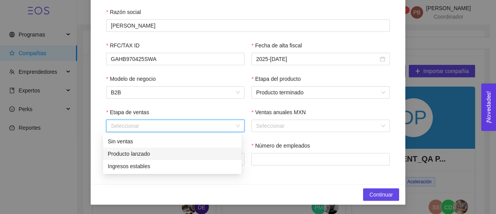
click at [177, 153] on div "Producto lanzado" at bounding box center [172, 153] width 129 height 9
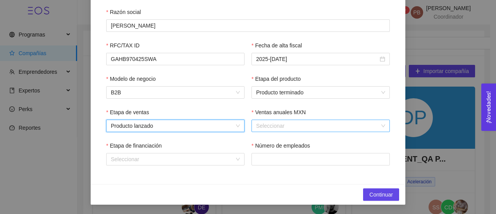
click at [311, 124] on input "Ventas anuales MXN" at bounding box center [318, 126] width 124 height 12
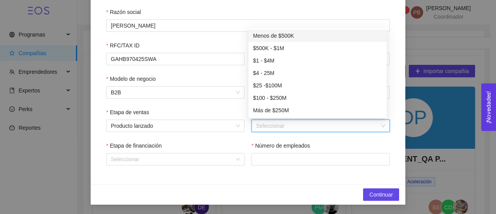
click at [306, 35] on div "Menos de $500K" at bounding box center [317, 35] width 129 height 9
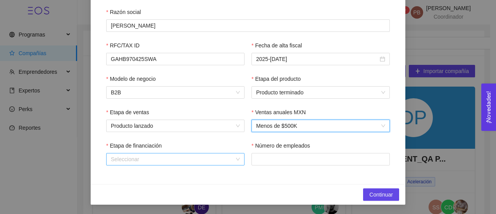
click at [230, 158] on input "Etapa de financiación" at bounding box center [173, 159] width 124 height 12
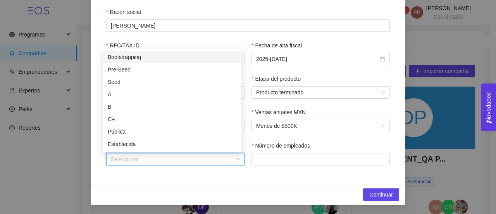
click at [180, 56] on div "Bootstrapping" at bounding box center [172, 57] width 129 height 9
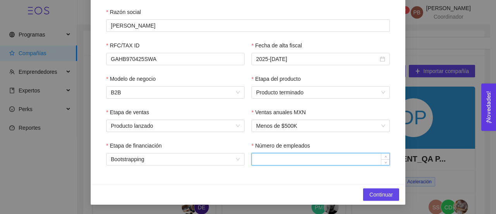
click at [299, 159] on input "Número de empleados" at bounding box center [321, 159] width 138 height 12
type input "2"
click at [375, 188] on button "Continuar" at bounding box center [381, 194] width 36 height 12
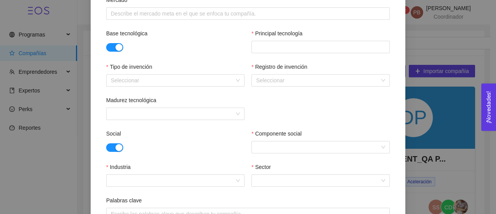
scroll to position [289, 0]
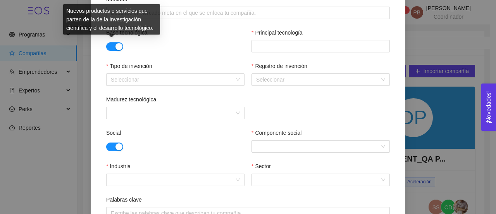
click at [106, 46] on button "button" at bounding box center [114, 46] width 17 height 9
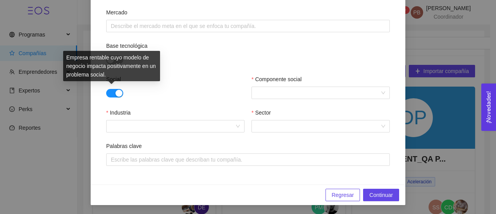
click at [106, 95] on button "button" at bounding box center [114, 93] width 17 height 9
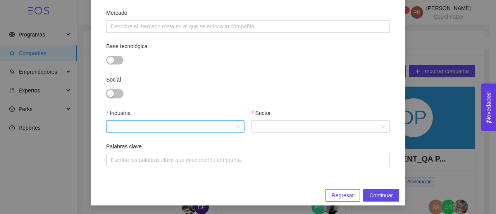
click at [238, 125] on div at bounding box center [175, 126] width 138 height 12
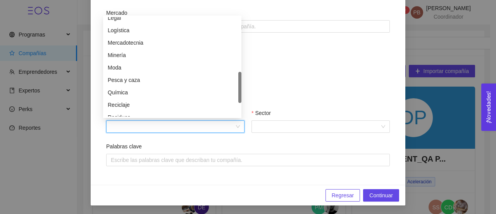
scroll to position [232, 0]
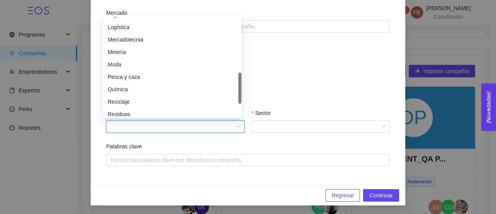
drag, startPoint x: 240, startPoint y: 37, endPoint x: 241, endPoint y: 93, distance: 55.5
click at [241, 93] on div at bounding box center [239, 87] width 3 height 31
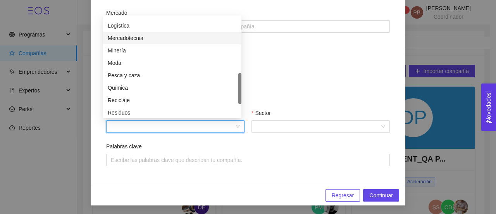
click at [150, 45] on div "Minería" at bounding box center [172, 50] width 138 height 12
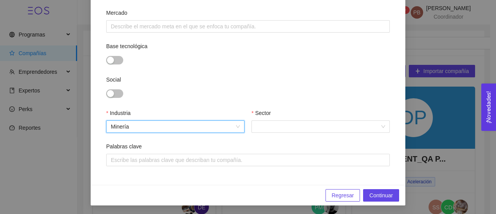
click at [235, 124] on span "Minería" at bounding box center [175, 127] width 129 height 12
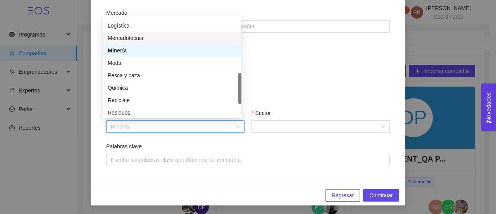
click at [195, 39] on div "Mercadotecnia" at bounding box center [172, 38] width 129 height 9
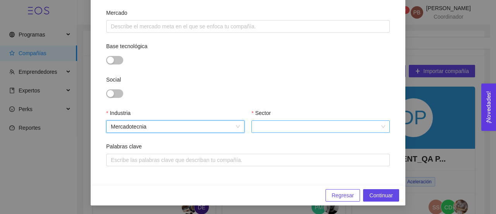
click at [285, 126] on input "Sector" at bounding box center [318, 127] width 124 height 12
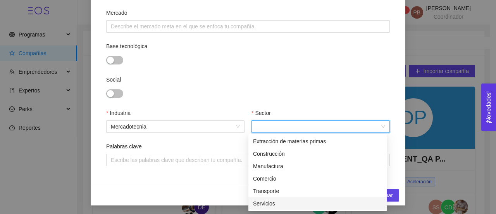
click at [277, 204] on div "Servicios" at bounding box center [317, 203] width 129 height 9
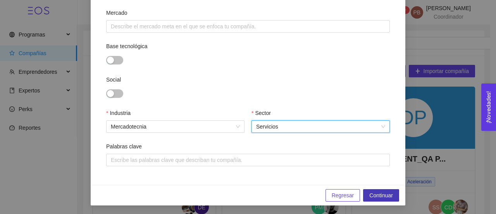
click at [385, 195] on span "Continuar" at bounding box center [381, 195] width 24 height 9
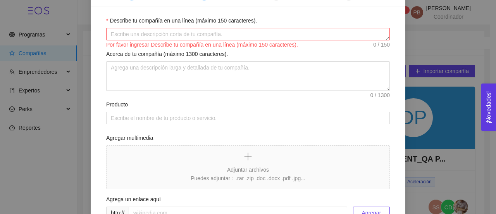
scroll to position [55, 0]
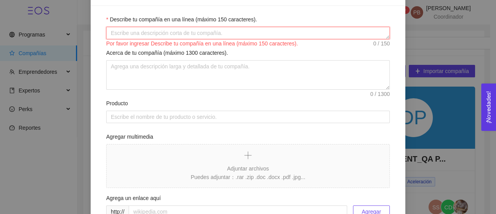
click at [179, 32] on textarea "Describe tu compañía en una línea (máximo 150 caracteres)." at bounding box center [248, 33] width 284 height 12
paste textarea "CHALE MX es una consultoría de Recursos Humanos que diseña experiencias pedagóg…"
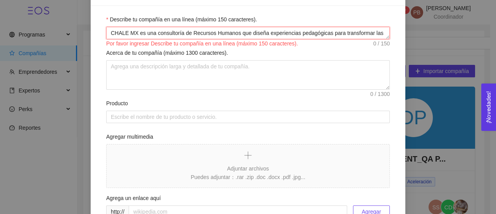
scroll to position [14, 0]
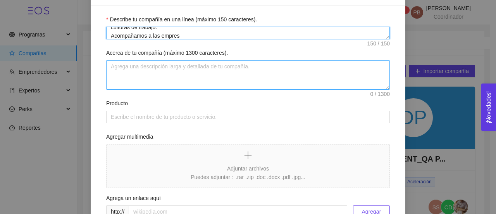
type textarea "CHALE MX es una consultoría de Recursos Humanos que diseña experiencias pedagóg…"
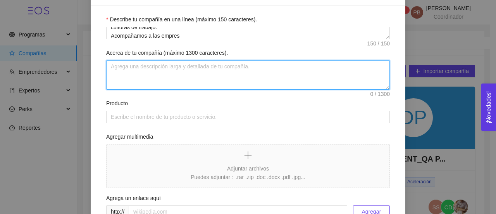
click at [171, 73] on textarea "Acerca de tu compañía (máximo 1300 caracteres)." at bounding box center [248, 74] width 284 height 29
paste textarea "CHALE MX es una consultoría de Recursos Humanos que diseña experiencias pedagóg…"
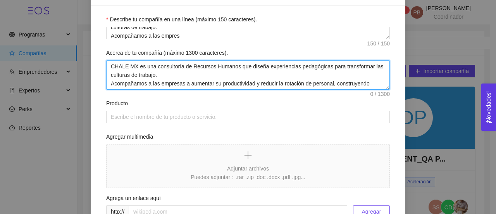
scroll to position [15, 0]
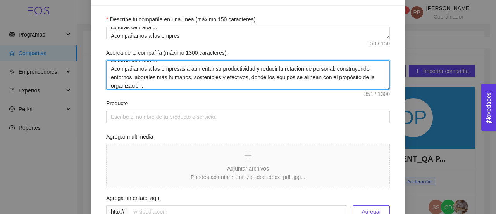
type textarea "CHALE MX es una consultoría de Recursos Humanos que diseña experiencias pedagóg…"
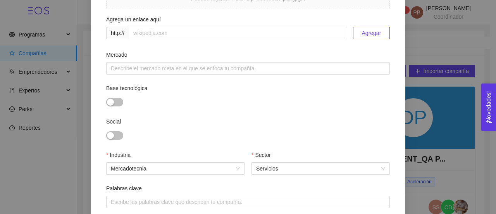
scroll to position [263, 0]
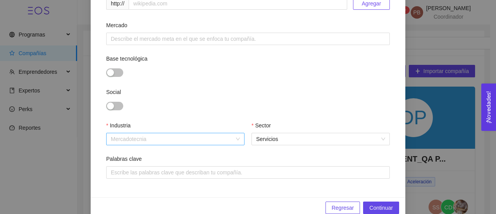
click at [236, 135] on span "Mercadotecnia" at bounding box center [175, 139] width 129 height 12
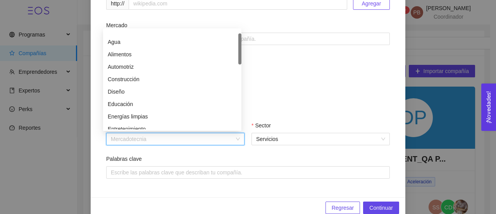
scroll to position [0, 0]
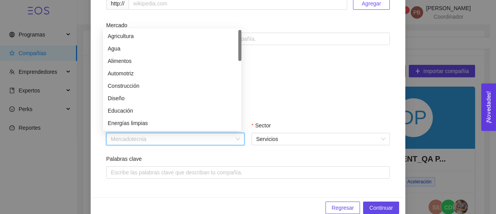
drag, startPoint x: 239, startPoint y: 108, endPoint x: 242, endPoint y: 49, distance: 59.4
click at [242, 49] on body "Programas Todos Batches Compañías Emprendedores Expertos Perks Reportes 99[PERS…" at bounding box center [245, 107] width 490 height 214
click at [144, 124] on div "Otro" at bounding box center [172, 123] width 129 height 9
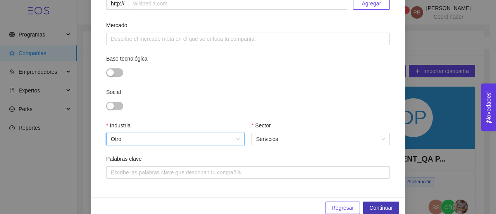
click at [385, 204] on span "Continuar" at bounding box center [381, 207] width 24 height 9
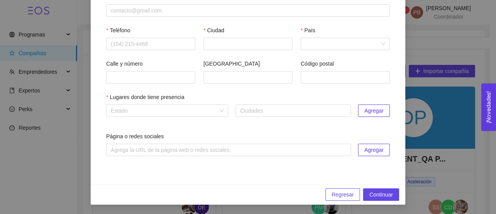
scroll to position [0, 0]
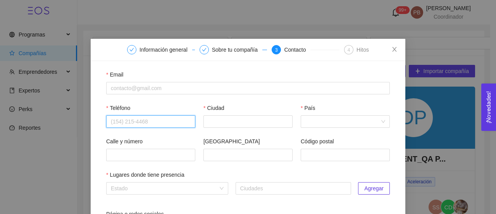
click at [135, 122] on input "Teléfono" at bounding box center [150, 121] width 89 height 12
paste input "4427094899"
type input "4427094899"
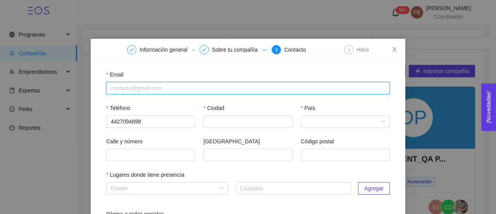
click at [135, 89] on input "Email" at bounding box center [248, 88] width 284 height 12
paste input "[EMAIL_ADDRESS][DOMAIN_NAME]"
type input "[EMAIL_ADDRESS][DOMAIN_NAME]"
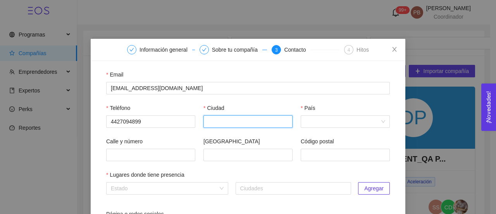
click at [217, 120] on input "Ciudad" at bounding box center [248, 121] width 89 height 12
type input "Querétaro"
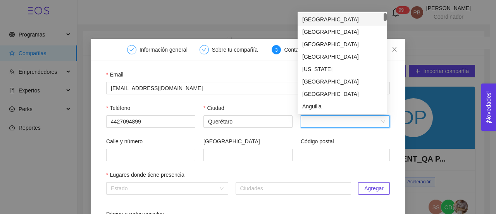
click at [328, 118] on input "País" at bounding box center [343, 122] width 74 height 12
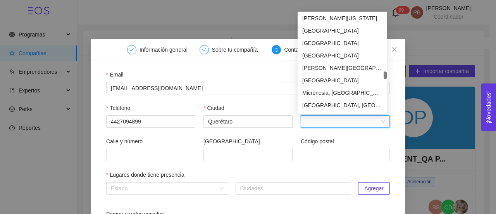
scroll to position [1736, 0]
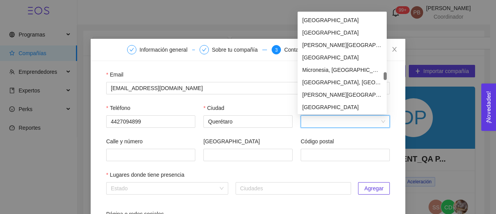
drag, startPoint x: 386, startPoint y: 16, endPoint x: 380, endPoint y: 75, distance: 59.3
click at [380, 75] on div "[GEOGRAPHIC_DATA] [GEOGRAPHIC_DATA] [GEOGRAPHIC_DATA] [GEOGRAPHIC_DATA] [GEOGRA…" at bounding box center [342, 62] width 89 height 99
click at [343, 59] on div "[GEOGRAPHIC_DATA]" at bounding box center [342, 57] width 80 height 9
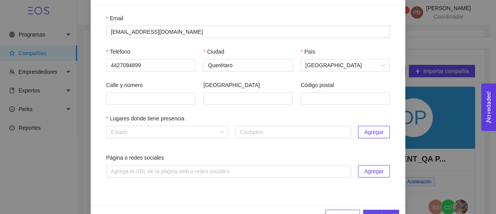
scroll to position [78, 0]
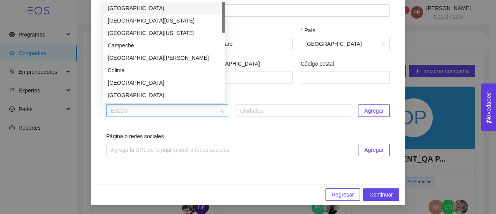
click at [219, 112] on div "Estado" at bounding box center [167, 110] width 122 height 12
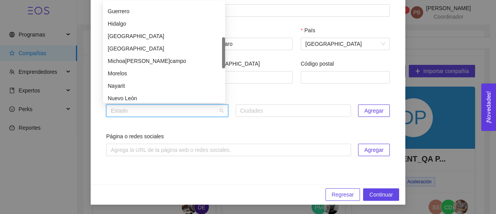
scroll to position [138, 0]
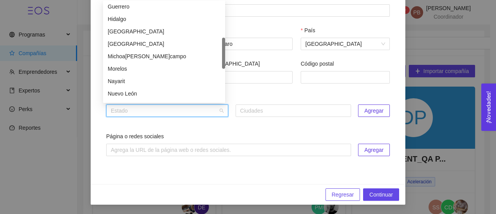
drag, startPoint x: 223, startPoint y: 25, endPoint x: 224, endPoint y: 61, distance: 35.7
click at [224, 61] on div at bounding box center [223, 53] width 3 height 31
click at [189, 44] on div "[GEOGRAPHIC_DATA]" at bounding box center [164, 44] width 113 height 9
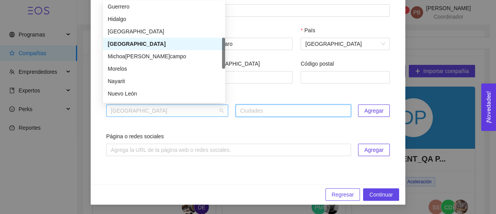
click at [219, 109] on span "[GEOGRAPHIC_DATA]" at bounding box center [167, 111] width 113 height 12
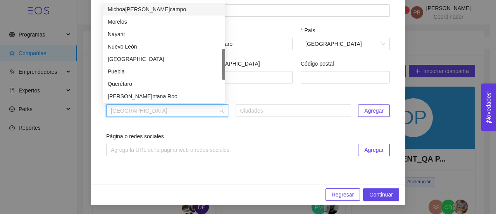
scroll to position [192, 0]
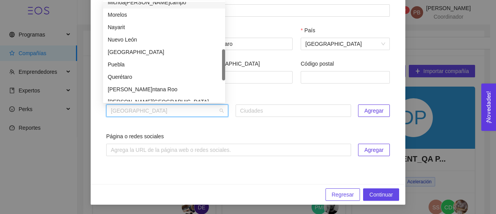
drag, startPoint x: 224, startPoint y: 52, endPoint x: 224, endPoint y: 63, distance: 11.6
click at [224, 63] on div at bounding box center [223, 64] width 3 height 31
click at [167, 72] on div "Querétaro" at bounding box center [164, 76] width 113 height 9
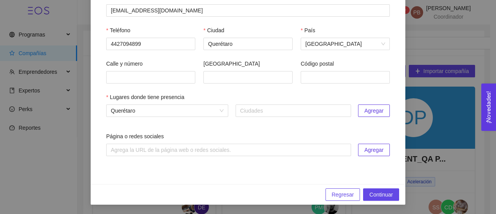
click at [373, 108] on span "Agregar" at bounding box center [373, 110] width 19 height 9
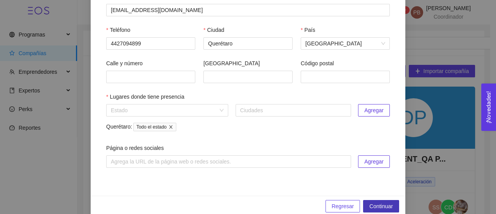
click at [382, 204] on span "Continuar" at bounding box center [381, 206] width 24 height 9
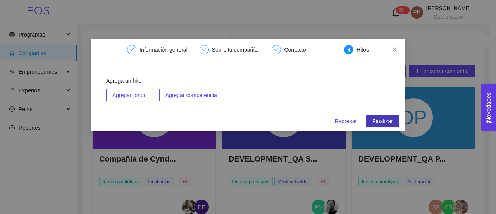
scroll to position [0, 0]
click at [391, 117] on span "Finalizar" at bounding box center [383, 121] width 21 height 9
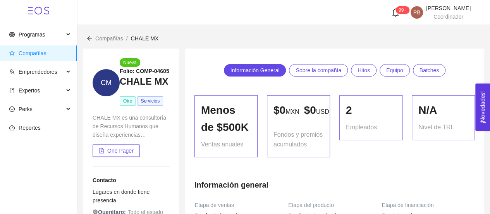
click at [100, 39] on span "Compañías" at bounding box center [109, 38] width 28 height 6
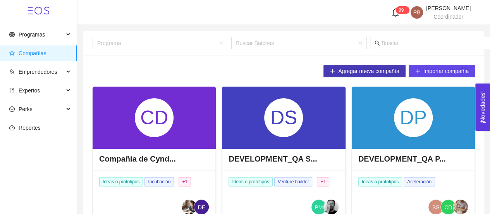
click at [363, 72] on span "Agregar nueva compañía" at bounding box center [368, 71] width 61 height 9
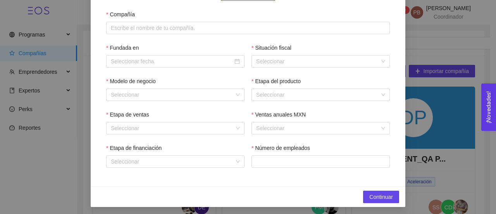
scroll to position [119, 0]
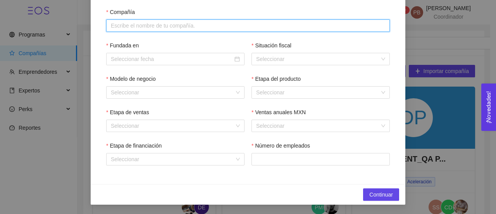
click at [251, 24] on input "Compañía" at bounding box center [248, 25] width 284 height 12
paste input "[GEOGRAPHIC_DATA]"
type input "[GEOGRAPHIC_DATA]"
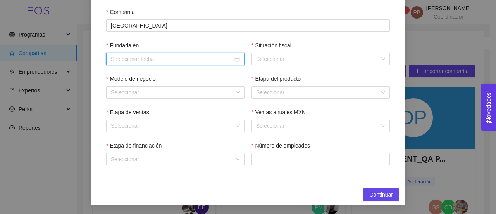
click at [199, 60] on input "Fundada en" at bounding box center [172, 59] width 122 height 9
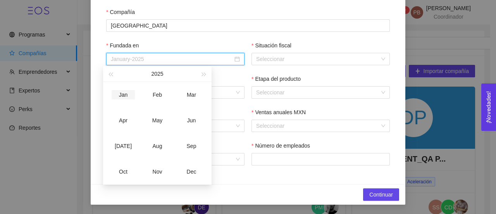
click at [124, 95] on div "Jan" at bounding box center [123, 94] width 23 height 9
type input "January-2025"
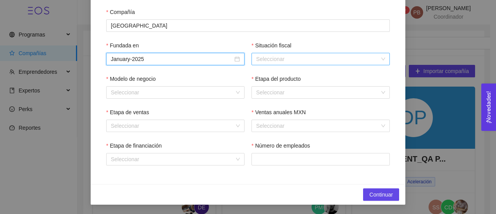
click at [284, 57] on input "Situación fiscal" at bounding box center [318, 59] width 124 height 12
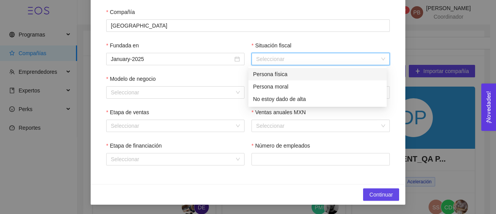
click at [278, 74] on div "Persona física" at bounding box center [317, 74] width 129 height 9
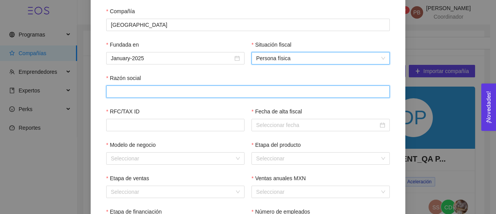
click at [261, 90] on input "Razón social" at bounding box center [248, 91] width 284 height 12
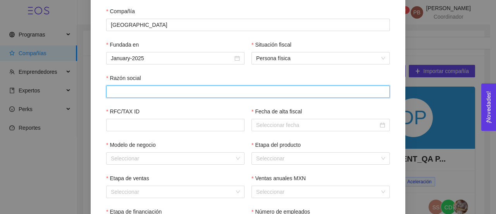
paste input "[PERSON_NAME]"
type input "[PERSON_NAME]"
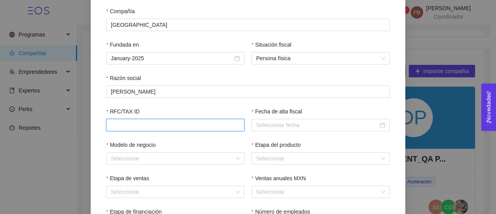
click at [221, 125] on input "RFC/TAX ID" at bounding box center [175, 125] width 138 height 12
paste input "CAMA940906AI5"
type input "CAMA940906AI5"
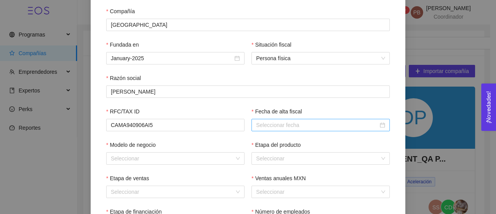
click at [344, 120] on div at bounding box center [321, 125] width 138 height 12
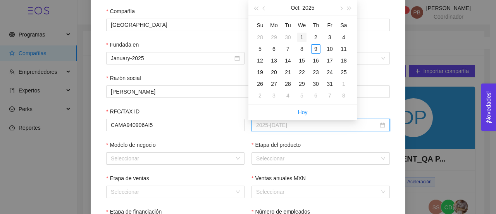
type input "2025-[DATE]"
click at [301, 35] on div "1" at bounding box center [301, 37] width 9 height 9
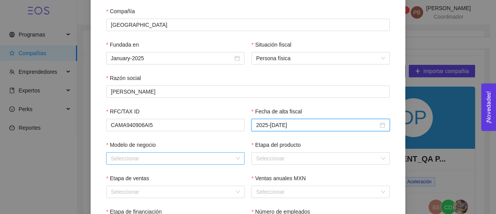
click at [195, 157] on input "Modelo de negocio" at bounding box center [173, 158] width 124 height 12
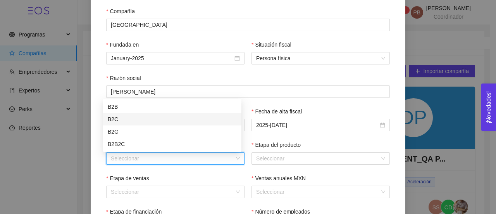
click at [186, 119] on div "B2C" at bounding box center [172, 119] width 129 height 9
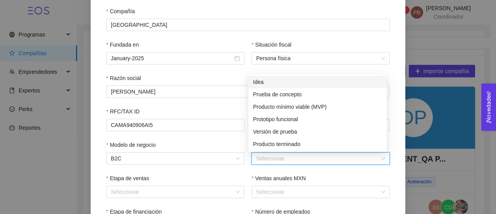
click at [264, 161] on input "Etapa del producto" at bounding box center [318, 158] width 124 height 12
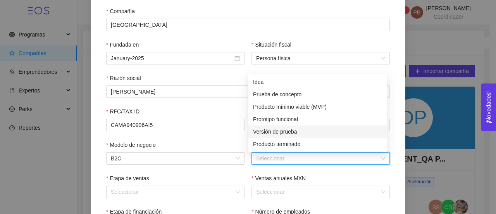
click at [275, 127] on div "Versión de prueba" at bounding box center [317, 131] width 129 height 9
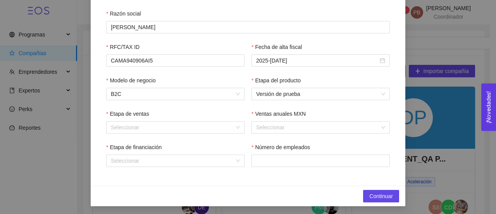
scroll to position [186, 0]
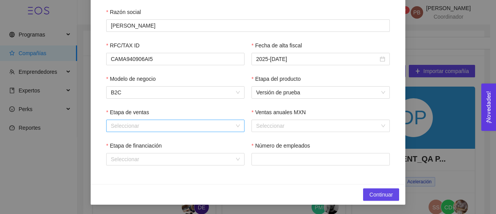
click at [238, 122] on div "Seleccionar" at bounding box center [175, 125] width 138 height 12
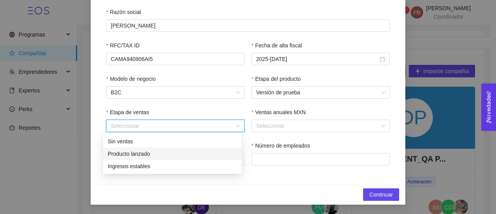
click at [197, 153] on div "Producto lanzado" at bounding box center [172, 153] width 129 height 9
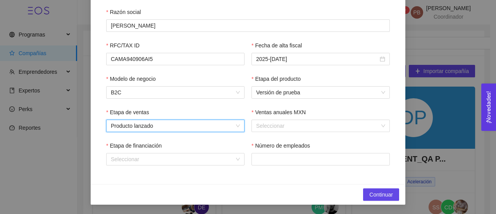
click at [234, 123] on span "Producto lanzado" at bounding box center [175, 126] width 129 height 12
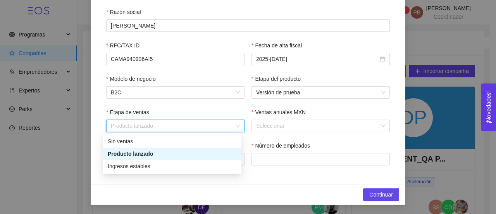
click at [208, 150] on div "Producto lanzado" at bounding box center [172, 153] width 129 height 9
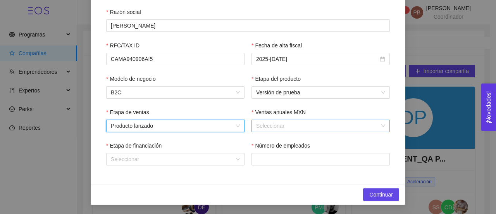
click at [264, 122] on input "Ventas anuales MXN" at bounding box center [318, 126] width 124 height 12
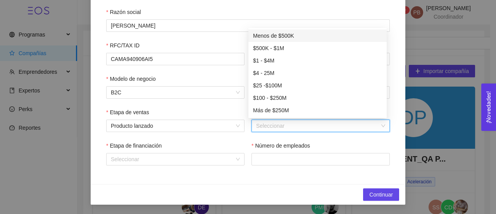
click at [269, 32] on div "Menos de $500K" at bounding box center [317, 35] width 129 height 9
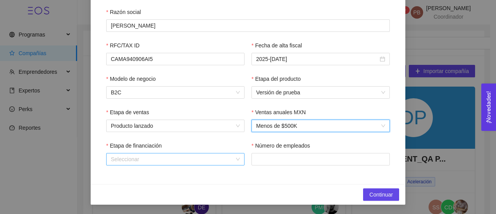
click at [236, 159] on div "Seleccionar" at bounding box center [175, 159] width 138 height 12
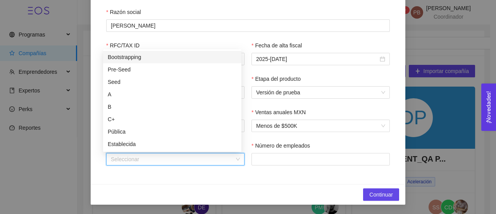
click at [200, 54] on div "Bootstrapping" at bounding box center [172, 57] width 129 height 9
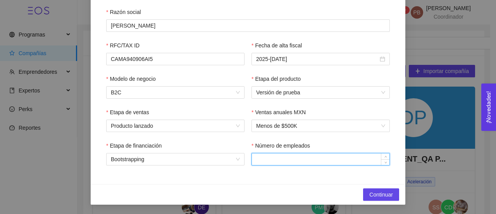
click at [283, 161] on input "Número de empleados" at bounding box center [321, 159] width 138 height 12
type input "2"
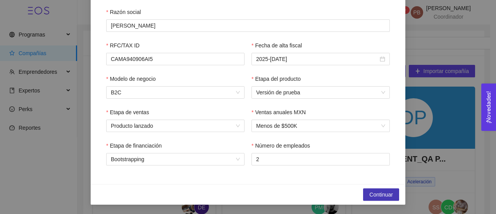
click at [382, 191] on span "Continuar" at bounding box center [381, 194] width 24 height 9
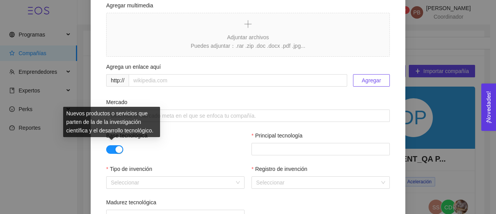
click at [106, 147] on button "button" at bounding box center [114, 149] width 17 height 9
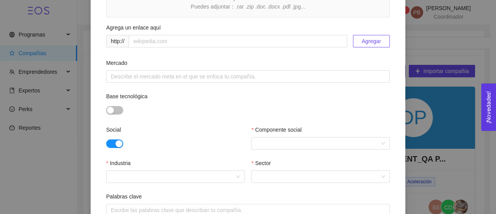
scroll to position [276, 0]
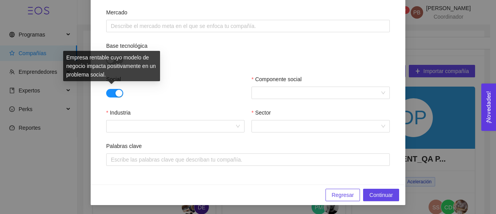
click at [110, 94] on button "button" at bounding box center [114, 93] width 17 height 9
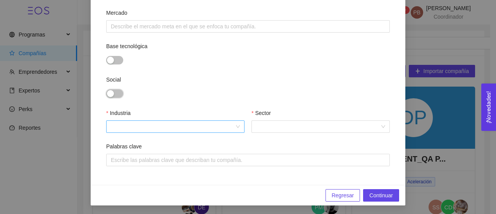
click at [234, 128] on div at bounding box center [175, 126] width 138 height 12
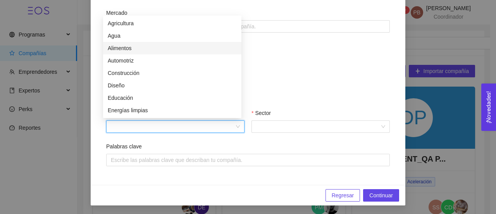
click at [180, 45] on div "Alimentos" at bounding box center [172, 48] width 129 height 9
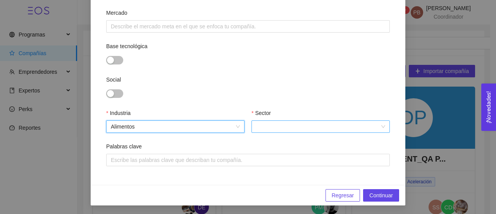
click at [305, 128] on input "Sector" at bounding box center [318, 127] width 124 height 12
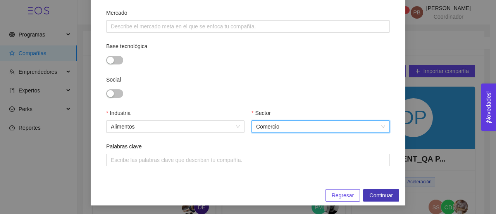
click at [379, 193] on span "Continuar" at bounding box center [381, 195] width 24 height 9
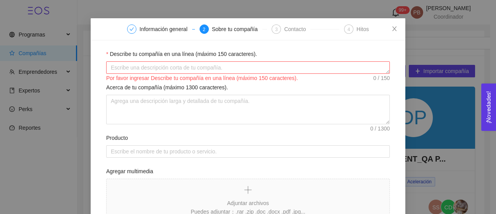
scroll to position [15, 0]
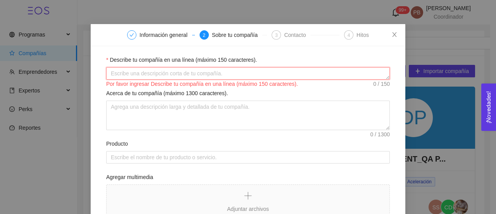
click at [271, 71] on textarea "Describe tu compañía en una línea (máximo 150 caracteres)." at bounding box center [248, 73] width 284 height 12
paste textarea "Bodega Vinícola - Vino de arándano"
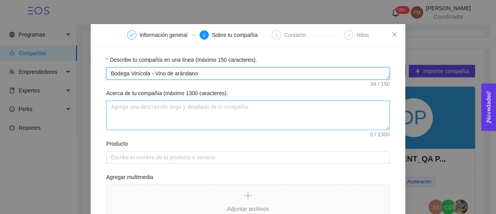
type textarea "Bodega Vinícola - Vino de arándano"
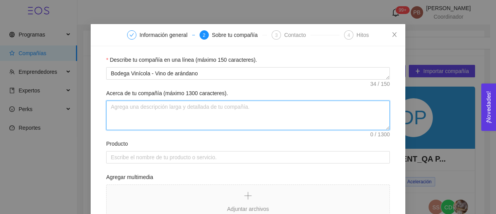
click at [236, 113] on textarea "Acerca de tu compañía (máximo 1300 caracteres)." at bounding box center [248, 114] width 284 height 29
paste textarea "Bodega Vinícola - Vino de arándano"
type textarea "Bodega Vinícola - Vino de arándano"
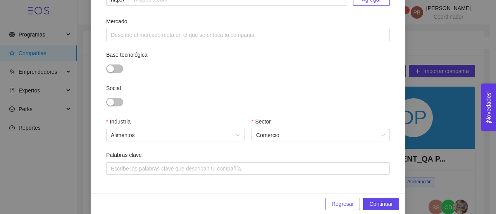
scroll to position [268, 0]
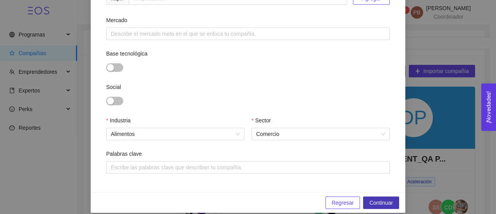
click at [388, 201] on span "Continuar" at bounding box center [381, 202] width 24 height 9
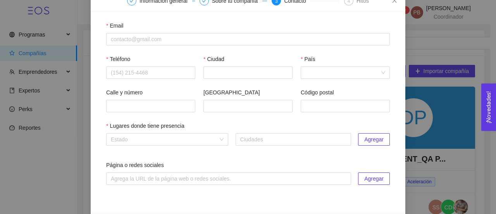
scroll to position [50, 0]
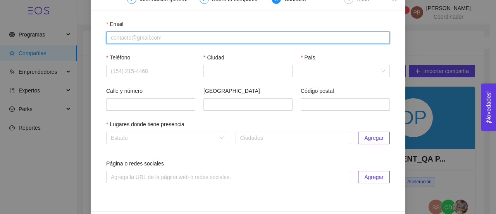
click at [118, 40] on input "Email" at bounding box center [248, 37] width 284 height 12
paste input "[EMAIL_ADDRESS][DOMAIN_NAME]"
type input "[EMAIL_ADDRESS][DOMAIN_NAME]"
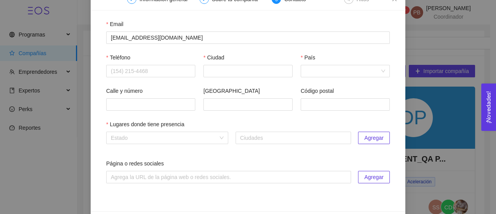
click at [124, 64] on div "Teléfono" at bounding box center [150, 59] width 89 height 12
click at [124, 70] on input "Teléfono" at bounding box center [150, 71] width 89 height 12
paste input "4421367090"
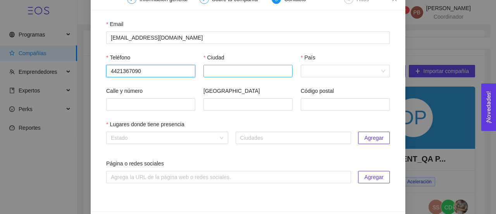
type input "4421367090"
click at [224, 71] on input "Ciudad" at bounding box center [248, 71] width 89 height 12
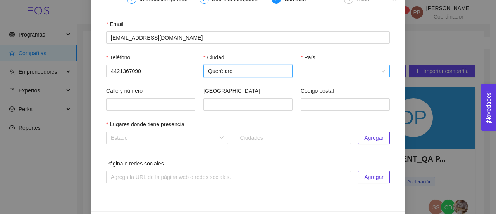
type input "Querétaro"
click at [320, 69] on input "País" at bounding box center [343, 71] width 74 height 12
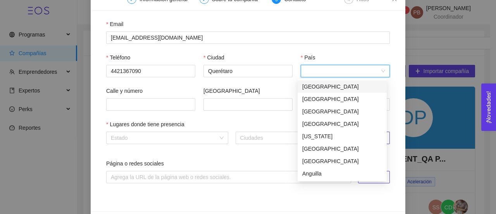
click at [340, 70] on input "País" at bounding box center [343, 71] width 74 height 12
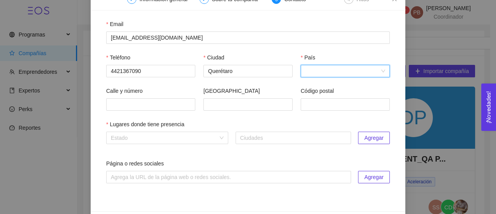
click at [380, 71] on div at bounding box center [345, 71] width 89 height 12
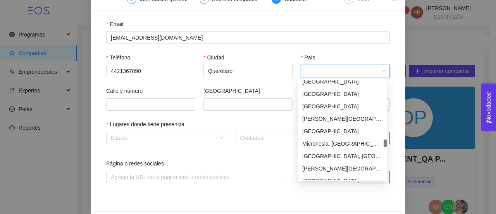
scroll to position [1714, 0]
drag, startPoint x: 385, startPoint y: 83, endPoint x: 387, endPoint y: 142, distance: 58.9
click at [387, 142] on div at bounding box center [385, 143] width 3 height 8
click at [338, 134] on div "[GEOGRAPHIC_DATA]" at bounding box center [342, 131] width 80 height 9
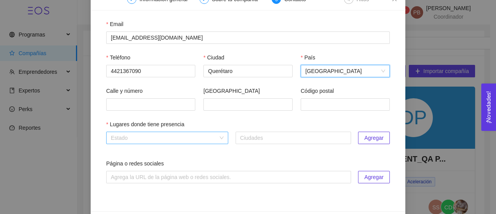
click at [161, 138] on input "search" at bounding box center [164, 138] width 107 height 12
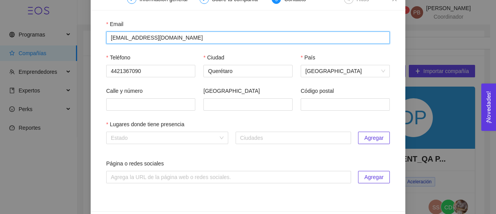
click at [226, 38] on input "[EMAIL_ADDRESS][DOMAIN_NAME]" at bounding box center [248, 37] width 284 height 12
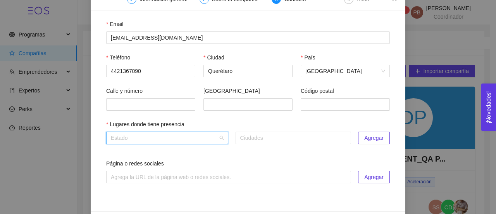
click at [154, 135] on input "search" at bounding box center [164, 138] width 107 height 12
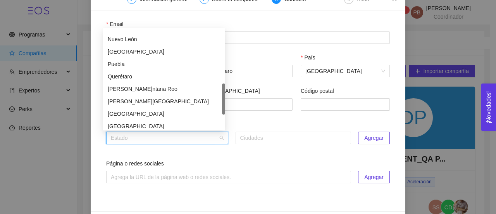
scroll to position [225, 0]
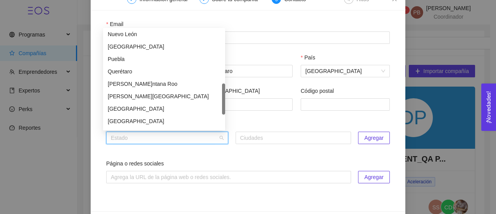
drag, startPoint x: 222, startPoint y: 44, endPoint x: 223, endPoint y: 98, distance: 54.3
click at [223, 98] on div at bounding box center [223, 98] width 3 height 31
click at [178, 72] on div "Querétaro" at bounding box center [164, 71] width 113 height 9
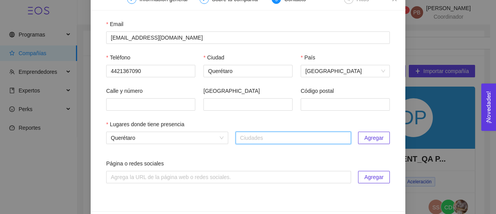
click at [371, 137] on span "Agregar" at bounding box center [373, 137] width 19 height 9
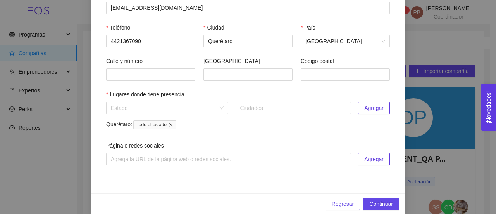
scroll to position [90, 0]
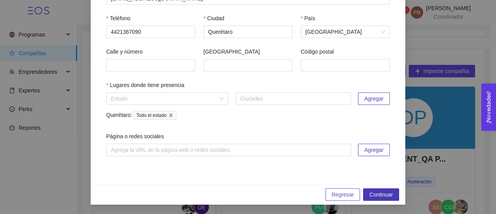
click at [389, 194] on span "Continuar" at bounding box center [381, 194] width 24 height 9
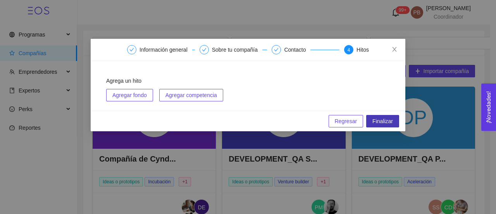
scroll to position [0, 0]
click at [395, 117] on button "Finalizar" at bounding box center [382, 121] width 33 height 12
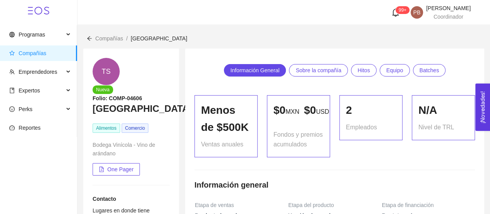
click at [100, 40] on span "Compañías" at bounding box center [109, 38] width 28 height 6
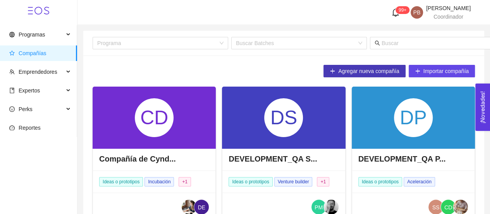
click at [363, 73] on span "Agregar nueva compañía" at bounding box center [368, 71] width 61 height 9
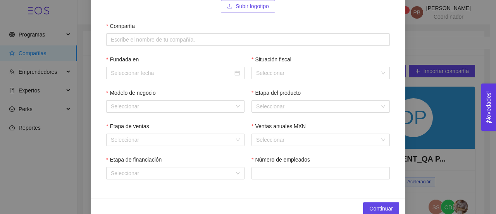
scroll to position [105, 0]
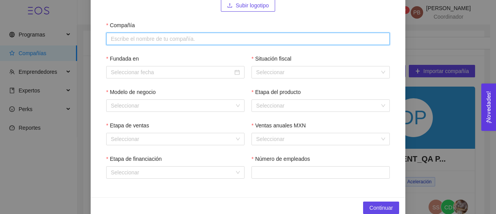
click at [221, 35] on input "Compañía" at bounding box center [248, 39] width 284 height 12
paste input "SeñasMex IA"
type input "SeñasMex IA"
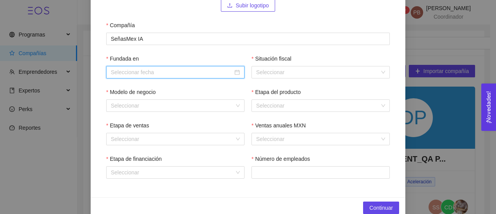
click at [208, 71] on input "Fundada en" at bounding box center [172, 72] width 122 height 9
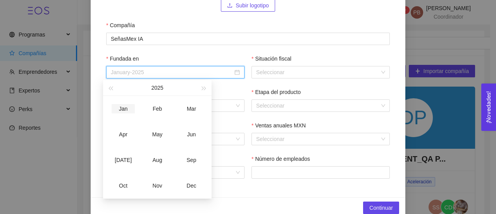
click at [123, 110] on div "Jan" at bounding box center [123, 108] width 23 height 9
type input "January-2025"
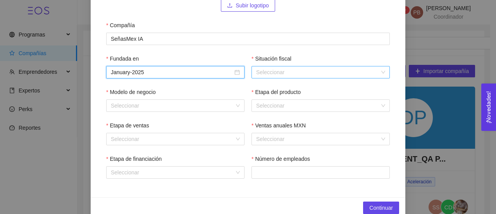
click at [283, 75] on input "Situación fiscal" at bounding box center [318, 72] width 124 height 12
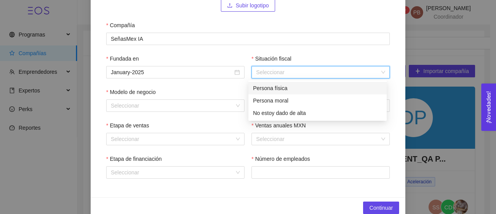
click at [281, 91] on div "Persona física" at bounding box center [317, 88] width 129 height 9
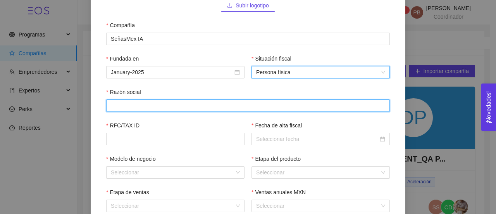
click at [171, 110] on input "Razón social" at bounding box center [248, 105] width 284 height 12
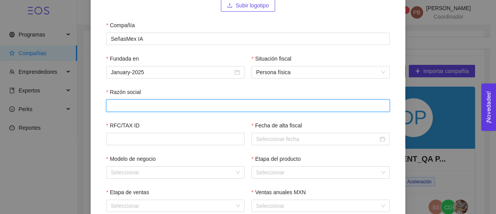
paste input "[PERSON_NAME]"
type input "[PERSON_NAME]"
click at [379, 72] on span "Persona física" at bounding box center [320, 72] width 129 height 12
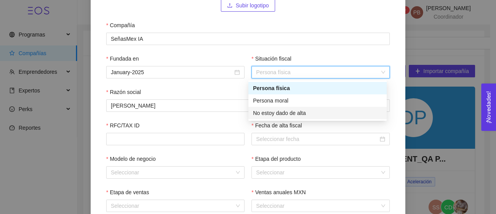
click at [315, 113] on div "No estoy dado de alta" at bounding box center [317, 113] width 129 height 9
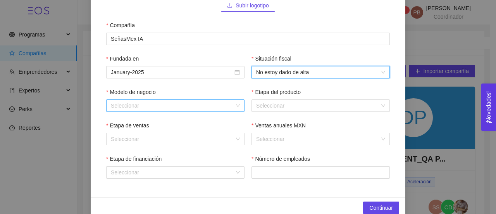
click at [205, 104] on input "Modelo de negocio" at bounding box center [173, 106] width 124 height 12
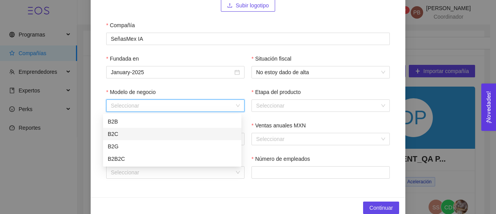
click at [180, 135] on div "B2C" at bounding box center [172, 133] width 129 height 9
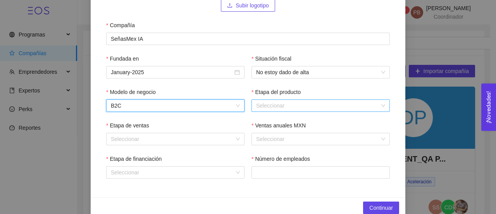
click at [270, 103] on input "Etapa del producto" at bounding box center [318, 106] width 124 height 12
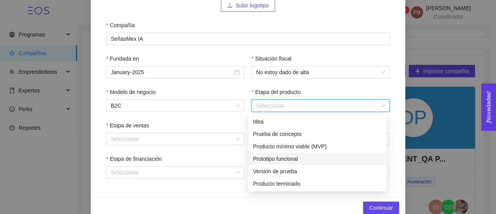
click at [275, 153] on div "Prototipo funcional" at bounding box center [318, 158] width 138 height 12
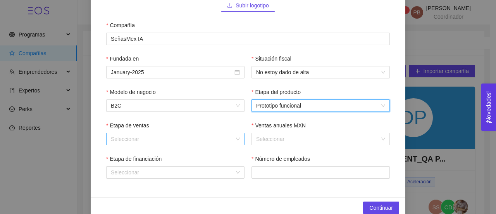
click at [235, 138] on div "Seleccionar" at bounding box center [175, 139] width 138 height 12
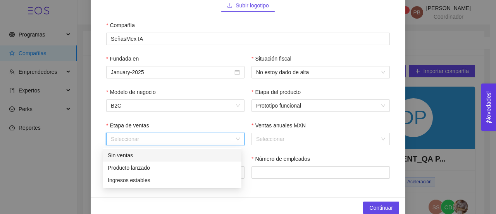
click at [212, 152] on div "Sin ventas" at bounding box center [172, 155] width 129 height 9
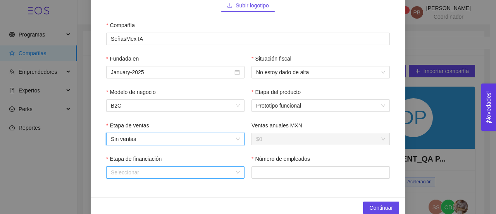
click at [202, 176] on input "Etapa de financiación" at bounding box center [173, 172] width 124 height 12
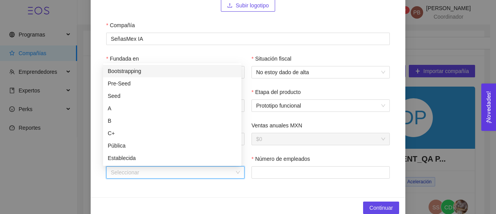
click at [180, 69] on div "Bootstrapping" at bounding box center [172, 71] width 129 height 9
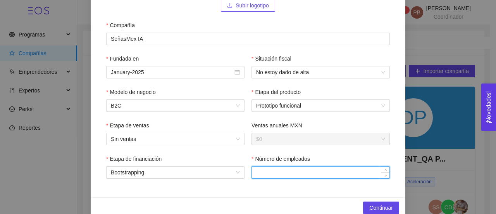
click at [269, 174] on input "Número de empleados" at bounding box center [321, 172] width 138 height 12
type input "2"
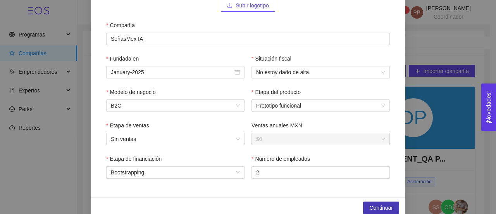
click at [378, 204] on span "Continuar" at bounding box center [381, 207] width 24 height 9
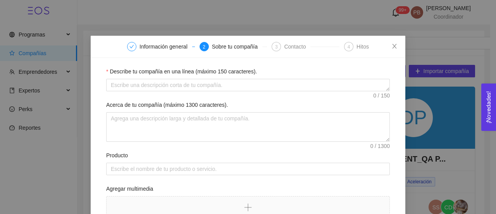
scroll to position [2, 0]
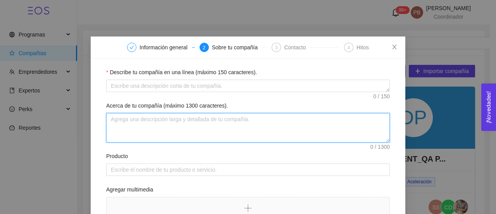
click at [123, 121] on textarea "Acerca de tu compañía (máximo 1300 caracteres)." at bounding box center [248, 127] width 284 height 29
paste textarea "SeñasMex IA es un software diseñado para apoyar el aprendizaje de la Lengua de …"
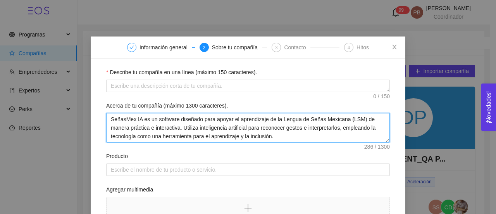
drag, startPoint x: 177, startPoint y: 127, endPoint x: 100, endPoint y: 118, distance: 77.2
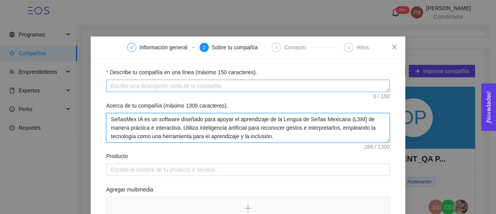
type textarea "SeñasMex IA es un software diseñado para apoyar el aprendizaje de la Lengua de …"
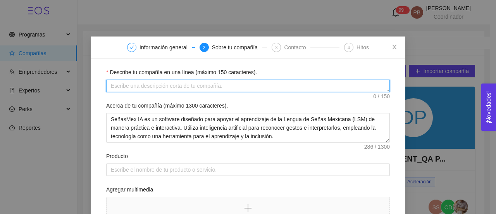
click at [124, 82] on textarea "Describe tu compañía en una línea (máximo 150 caracteres)." at bounding box center [248, 85] width 284 height 12
paste textarea "SeñasMex IA es un software diseñado para apoyar el aprendizaje de la Lengua de …"
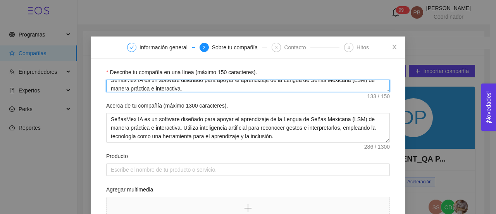
type textarea "SeñasMex IA es un software diseñado para apoyar el aprendizaje de la Lengua de …"
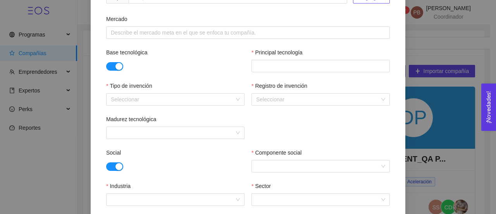
scroll to position [271, 0]
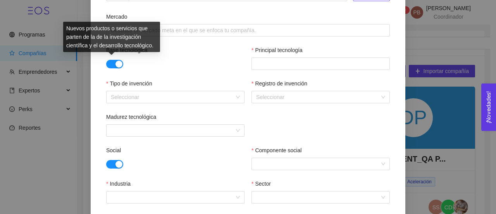
click at [106, 62] on button "button" at bounding box center [114, 64] width 17 height 9
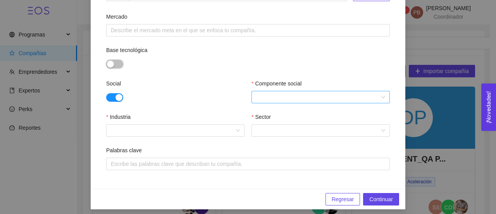
click at [383, 98] on div at bounding box center [321, 97] width 138 height 12
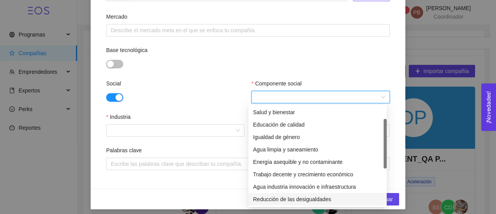
scroll to position [37, 0]
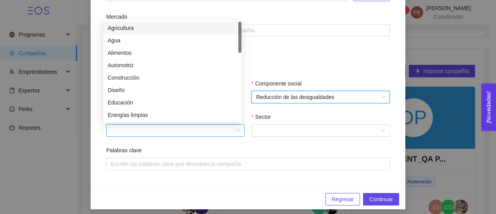
click at [238, 127] on div at bounding box center [175, 130] width 138 height 12
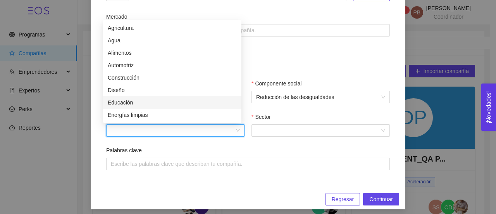
click at [207, 103] on div "Educación" at bounding box center [172, 102] width 129 height 9
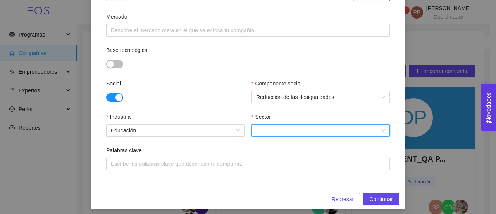
click at [284, 130] on input "Sector" at bounding box center [318, 130] width 124 height 12
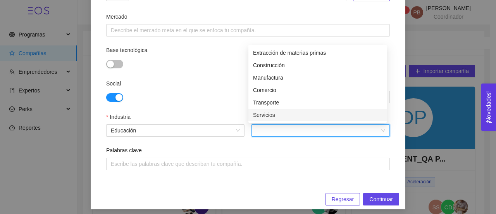
click at [278, 114] on div "Servicios" at bounding box center [317, 114] width 129 height 9
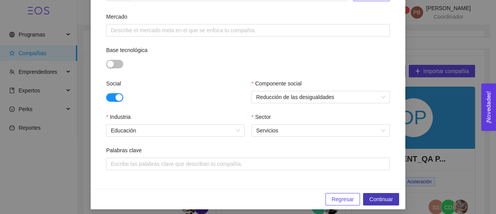
click at [373, 197] on span "Continuar" at bounding box center [381, 199] width 24 height 9
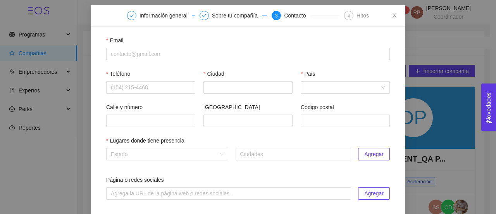
scroll to position [33, 0]
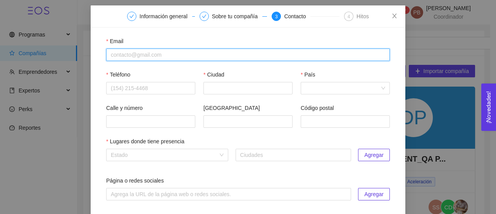
click at [278, 54] on input "Email" at bounding box center [248, 54] width 284 height 12
paste input "[EMAIL_ADDRESS][DOMAIN_NAME]"
type input "[EMAIL_ADDRESS][DOMAIN_NAME]"
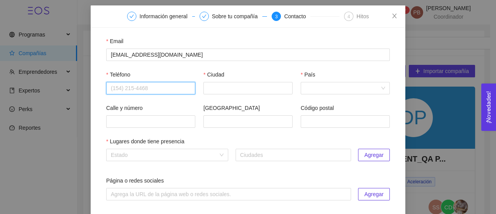
click at [155, 86] on input "Teléfono" at bounding box center [150, 88] width 89 height 12
paste input "4271360156"
type input "4271360156"
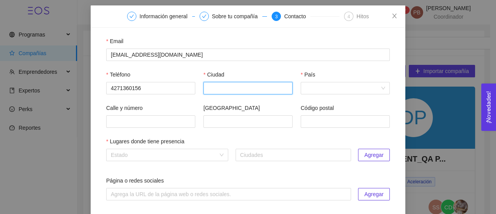
click at [214, 89] on input "Ciudad" at bounding box center [248, 88] width 89 height 12
type input "Querétaro"
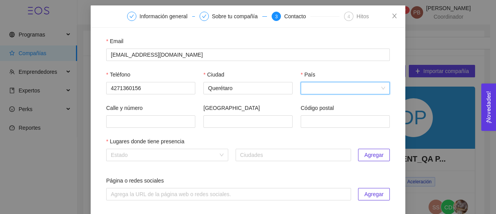
click at [333, 82] on input "País" at bounding box center [343, 88] width 74 height 12
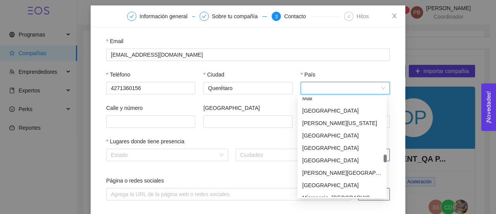
scroll to position [1704, 0]
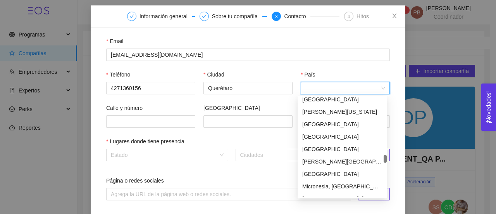
drag, startPoint x: 386, startPoint y: 100, endPoint x: 383, endPoint y: 158, distance: 57.5
click at [383, 158] on div "[GEOGRAPHIC_DATA] [US_STATE] [GEOGRAPHIC_DATA] [GEOGRAPHIC_DATA] [GEOGRAPHIC_DA…" at bounding box center [342, 146] width 89 height 99
click at [335, 174] on div "[GEOGRAPHIC_DATA]" at bounding box center [342, 173] width 80 height 9
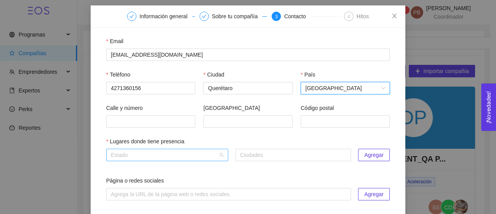
click at [188, 155] on input "search" at bounding box center [164, 155] width 107 height 12
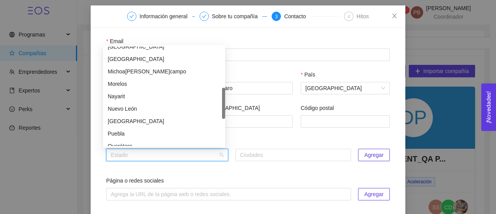
scroll to position [163, 0]
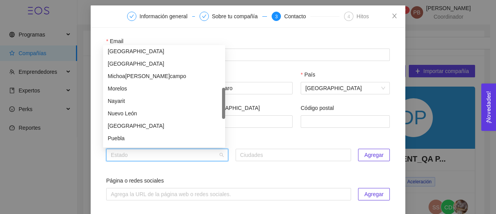
drag, startPoint x: 224, startPoint y: 72, endPoint x: 226, endPoint y: 113, distance: 40.7
click at [226, 113] on body "Programas Compañías Emprendedores Expertos Perks Reportes 99[PERSON_NAME]dillo …" at bounding box center [245, 107] width 490 height 214
click at [129, 61] on div "[GEOGRAPHIC_DATA]" at bounding box center [164, 63] width 113 height 9
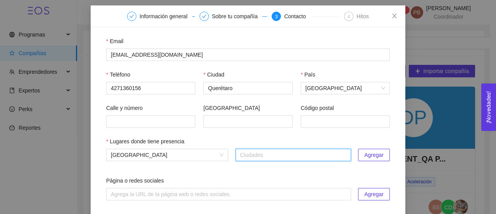
click at [385, 156] on button "Agregar" at bounding box center [374, 154] width 32 height 12
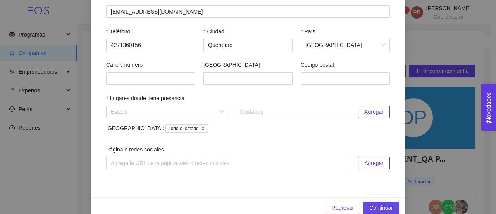
scroll to position [90, 0]
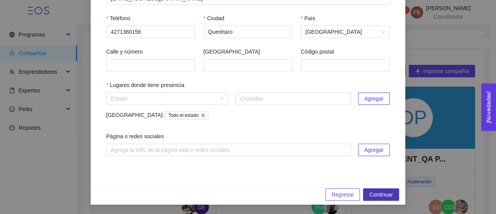
click at [385, 195] on span "Continuar" at bounding box center [381, 194] width 24 height 9
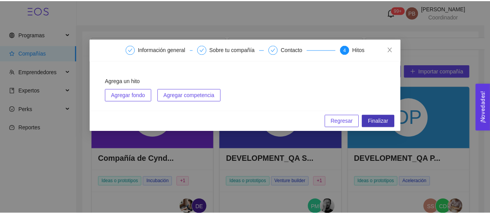
scroll to position [0, 0]
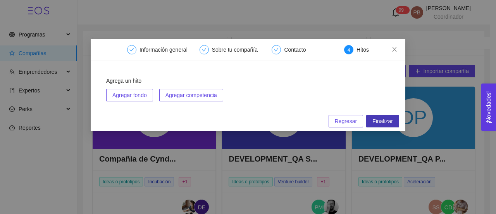
click at [382, 121] on span "Finalizar" at bounding box center [383, 121] width 21 height 9
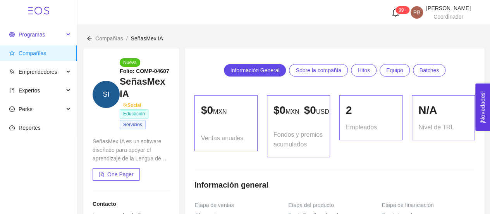
click at [33, 33] on span "Programas" at bounding box center [32, 34] width 26 height 6
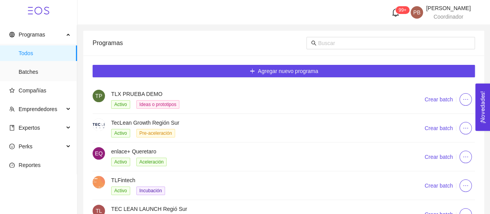
scroll to position [78, 0]
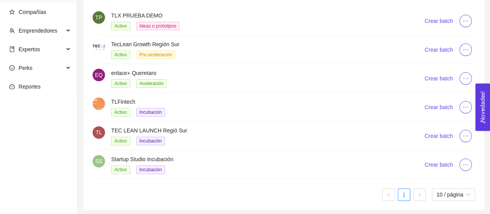
click at [167, 155] on h4 "Startup Studio Incubación" at bounding box center [258, 159] width 295 height 9
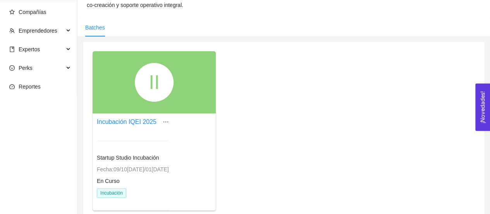
scroll to position [78, 0]
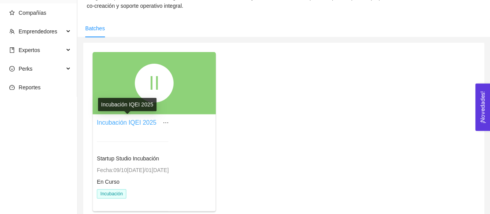
click at [142, 124] on link "Incubación IQEI 2025" at bounding box center [127, 122] width 60 height 7
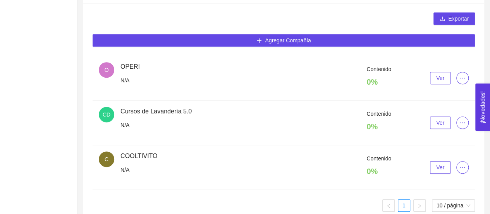
scroll to position [173, 0]
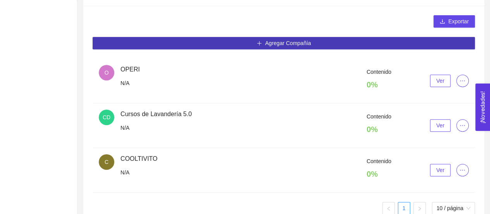
click at [293, 37] on button "Agregar Compañía" at bounding box center [284, 43] width 383 height 12
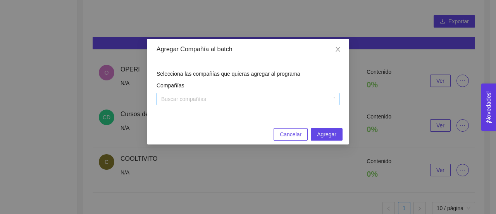
click at [256, 101] on div at bounding box center [244, 98] width 171 height 9
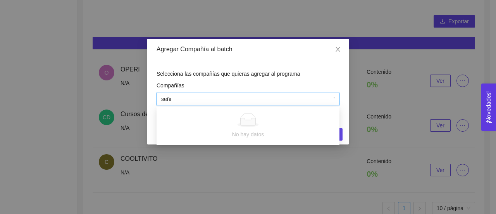
type input "señas"
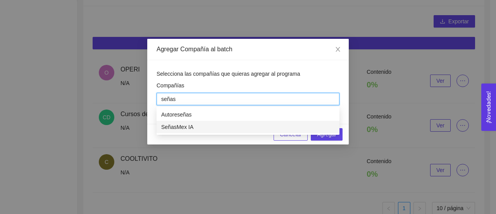
click at [240, 128] on div "SeñasMex IA" at bounding box center [248, 127] width 174 height 9
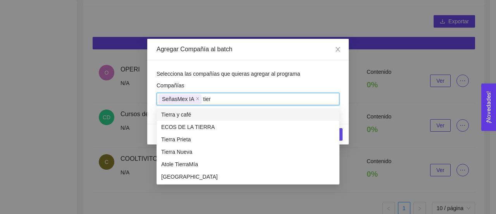
type input "tierr"
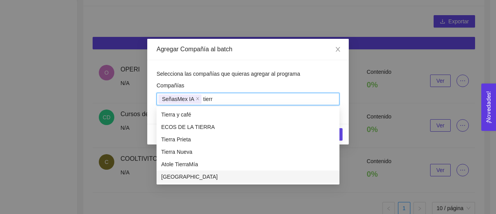
click at [205, 175] on div "[GEOGRAPHIC_DATA]" at bounding box center [248, 176] width 174 height 9
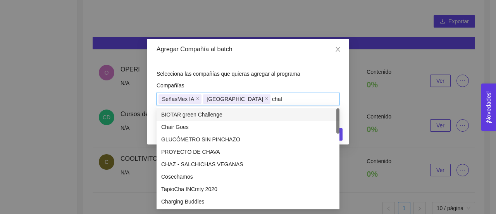
type input "chale"
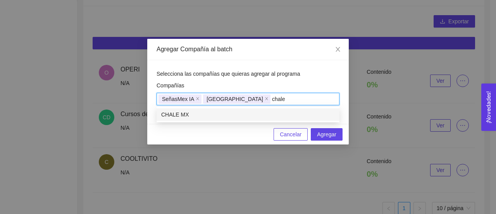
click at [302, 114] on div "CHALE MX" at bounding box center [248, 114] width 174 height 9
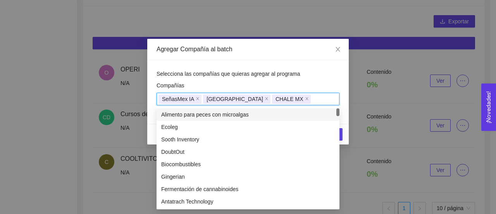
click at [346, 119] on div "Selecciona las compañías que quieras agregar al programa Compañías SeñasMex IA …" at bounding box center [248, 92] width 202 height 64
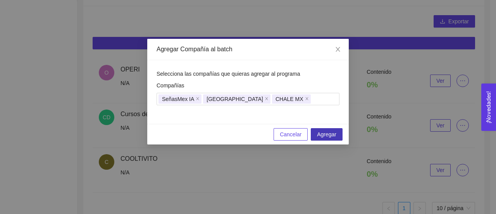
click at [329, 135] on span "Agregar" at bounding box center [326, 134] width 19 height 9
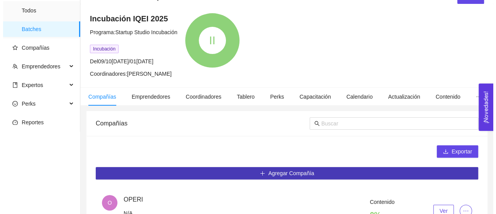
scroll to position [0, 0]
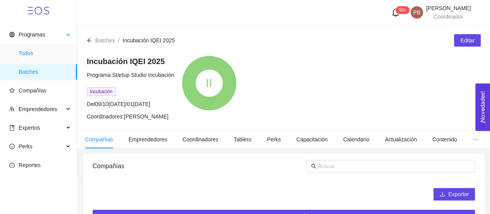
click at [32, 54] on span "Todos" at bounding box center [45, 53] width 52 height 16
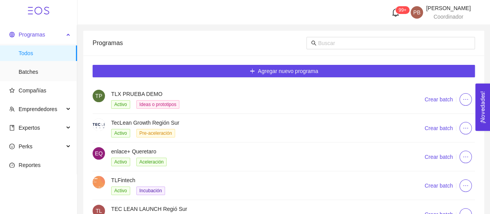
click at [31, 35] on span "Programas" at bounding box center [32, 34] width 26 height 6
click at [27, 88] on span "Compañías" at bounding box center [33, 90] width 28 height 6
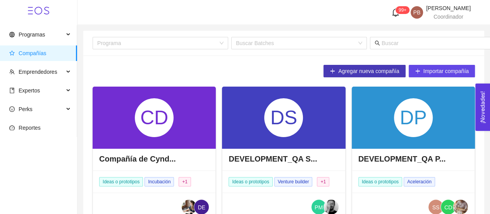
click at [331, 73] on icon "plus" at bounding box center [332, 70] width 5 height 5
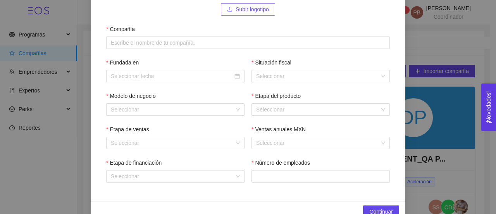
scroll to position [102, 0]
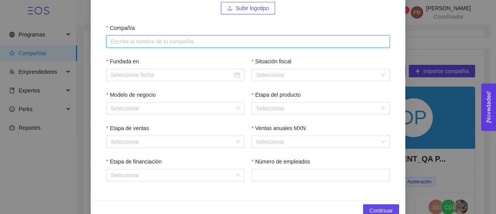
click at [133, 35] on input "Compañía" at bounding box center [248, 41] width 284 height 12
paste input "N&N Business Growth & Softlanding"
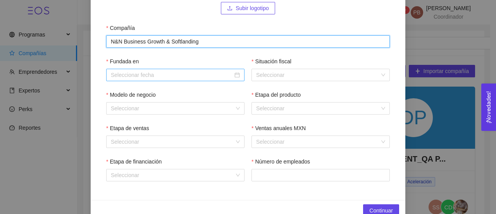
type input "N&N Business Growth & Softlanding"
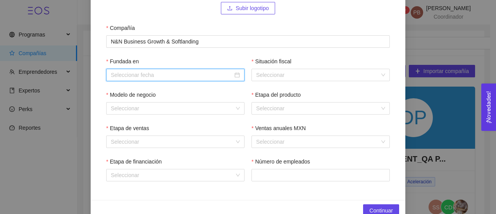
click at [131, 76] on input "Fundada en" at bounding box center [172, 75] width 122 height 9
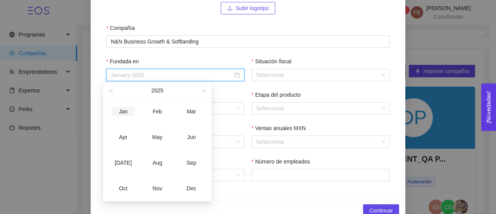
click at [124, 109] on div "Jan" at bounding box center [123, 111] width 23 height 9
type input "January-2025"
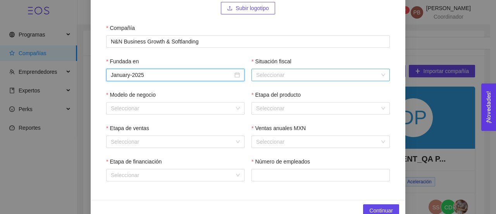
click at [366, 73] on input "Situación fiscal" at bounding box center [318, 75] width 124 height 12
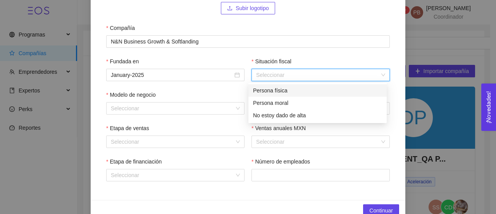
click at [323, 89] on div "Persona física" at bounding box center [317, 90] width 129 height 9
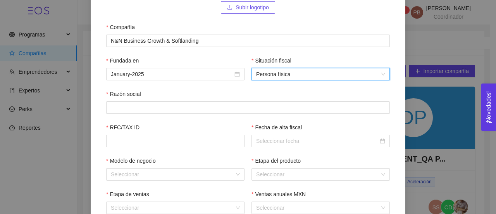
scroll to position [105, 0]
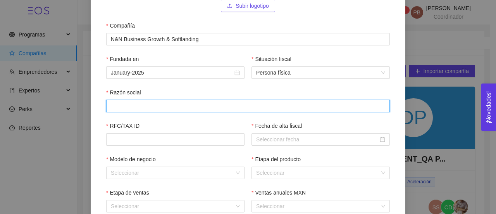
click at [166, 107] on input "Razón social" at bounding box center [248, 106] width 284 height 12
paste input "[PERSON_NAME]"
click at [166, 107] on input "[PERSON_NAME]" at bounding box center [248, 106] width 284 height 12
type input "[PERSON_NAME]"
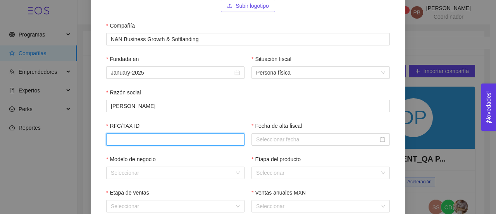
click at [205, 143] on input "RFC/TAX ID" at bounding box center [175, 139] width 138 height 12
paste input "NAZA9308306Z4"
type input "NAZA9308306Z4"
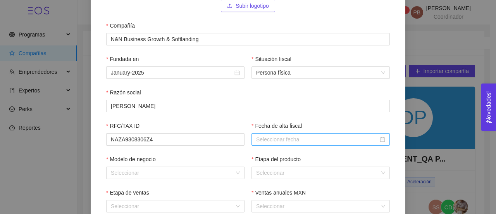
click at [285, 142] on input "Fecha de alta fiscal" at bounding box center [317, 139] width 122 height 9
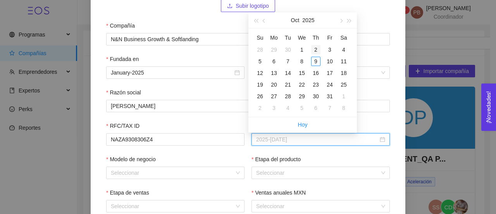
type input "2025-[DATE]"
click at [315, 48] on div "2" at bounding box center [315, 49] width 9 height 9
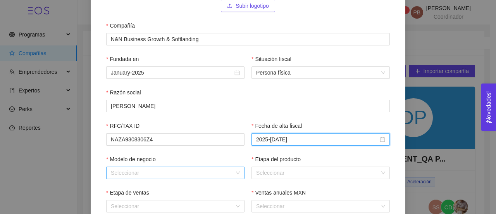
click at [146, 173] on input "Modelo de negocio" at bounding box center [173, 173] width 124 height 12
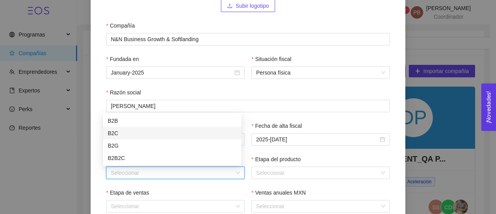
click at [137, 132] on div "B2C" at bounding box center [172, 133] width 129 height 9
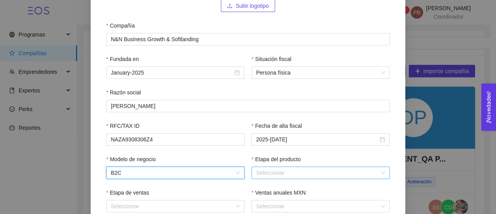
click at [330, 173] on input "Etapa del producto" at bounding box center [318, 173] width 124 height 12
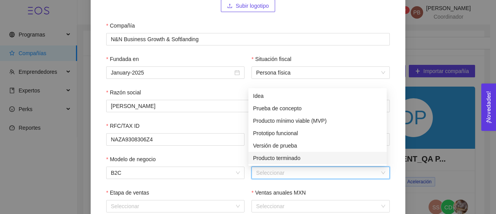
click at [322, 157] on div "Producto terminado" at bounding box center [317, 158] width 129 height 9
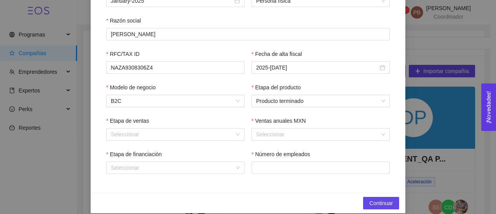
scroll to position [186, 0]
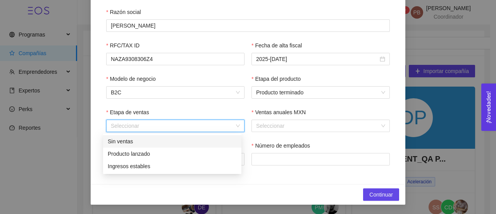
click at [225, 127] on input "Etapa de ventas" at bounding box center [173, 126] width 124 height 12
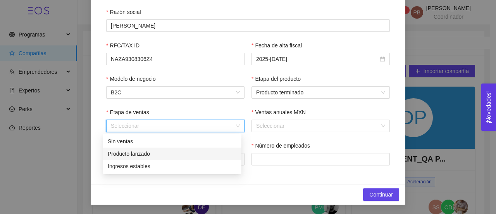
click at [194, 153] on div "Producto lanzado" at bounding box center [172, 153] width 129 height 9
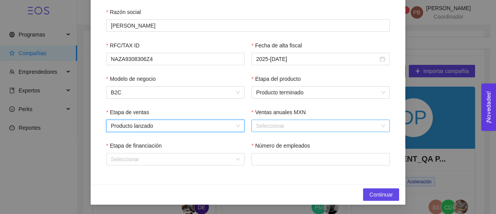
click at [285, 121] on input "Ventas anuales MXN" at bounding box center [318, 126] width 124 height 12
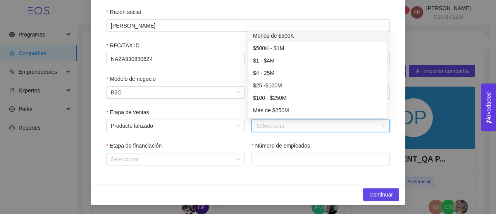
click at [269, 35] on div "Menos de $500K" at bounding box center [317, 35] width 129 height 9
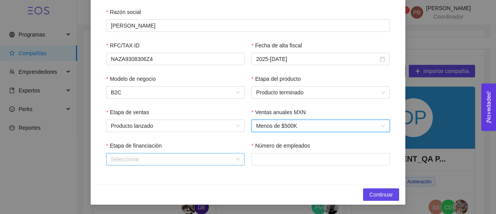
click at [181, 163] on input "Etapa de financiación" at bounding box center [173, 159] width 124 height 12
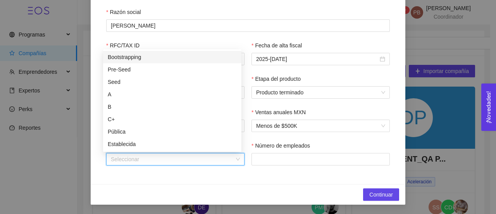
click at [152, 60] on div "Bootstrapping" at bounding box center [172, 57] width 129 height 9
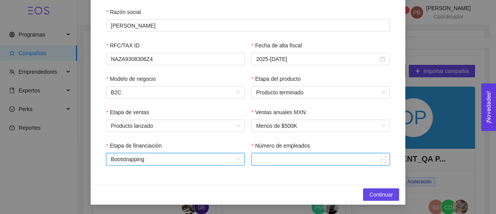
click at [292, 161] on input "Número de empleados" at bounding box center [321, 159] width 138 height 12
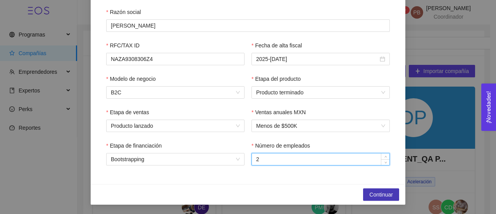
type input "2"
click at [369, 195] on span "Continuar" at bounding box center [381, 194] width 24 height 9
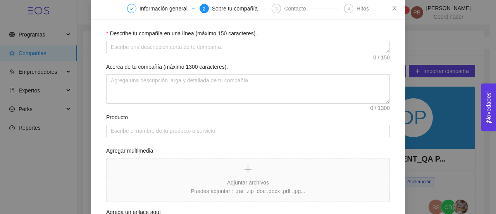
scroll to position [17, 0]
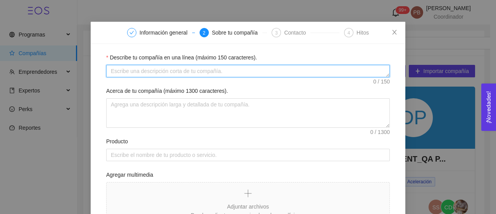
click at [221, 69] on textarea "Describe tu compañía en una línea (máximo 150 caracteres)." at bounding box center [248, 71] width 284 height 12
paste textarea "Despacho jurídico corporativo, asesoría de cumplimiento contable-fiscal, y capa…"
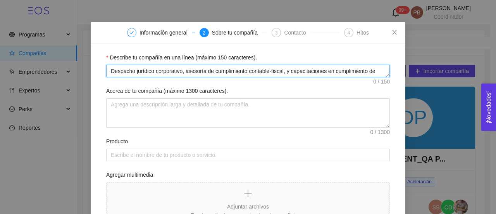
scroll to position [6, 0]
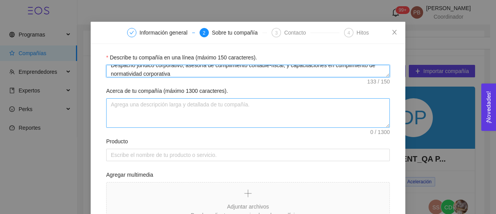
type textarea "Despacho jurídico corporativo, asesoría de cumplimiento contable-fiscal, y capa…"
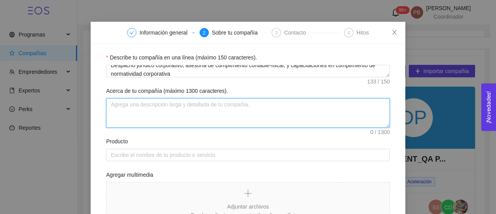
click at [205, 110] on textarea "Acerca de tu compañía (máximo 1300 caracteres)." at bounding box center [248, 112] width 284 height 29
paste textarea "Despacho jurídico corporativo, asesoría de cumplimiento contable-fiscal, y capa…"
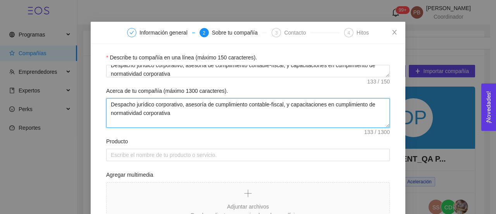
type textarea "Despacho jurídico corporativo, asesoría de cumplimiento contable-fiscal, y capa…"
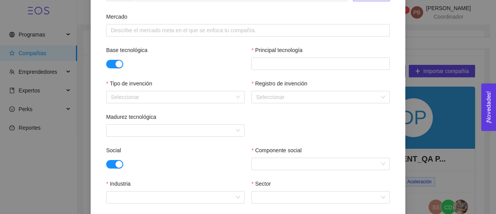
scroll to position [274, 0]
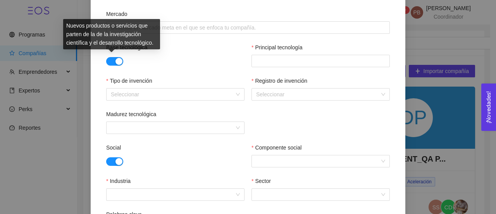
click at [106, 60] on button "button" at bounding box center [114, 61] width 17 height 9
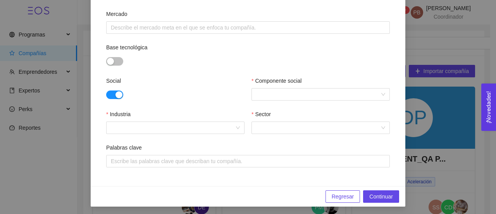
click at [106, 96] on button "button" at bounding box center [114, 94] width 17 height 9
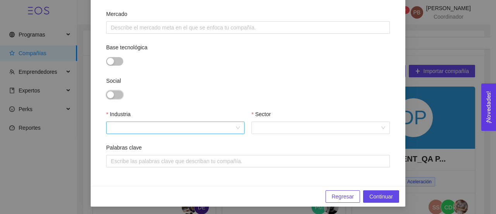
click at [237, 128] on div at bounding box center [175, 127] width 138 height 12
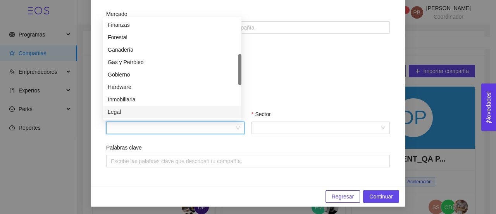
scroll to position [149, 0]
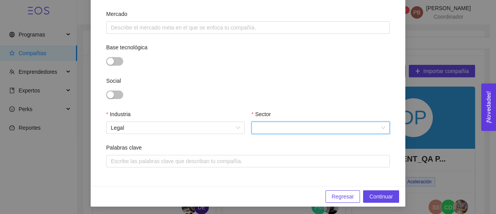
click at [287, 128] on input "Sector" at bounding box center [318, 128] width 124 height 12
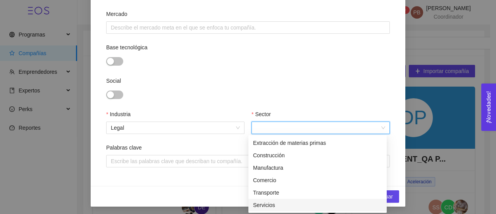
click at [263, 203] on div "Servicios" at bounding box center [317, 204] width 129 height 9
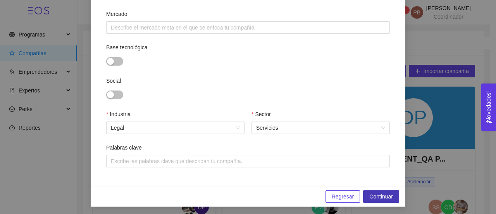
click at [383, 194] on span "Continuar" at bounding box center [381, 196] width 24 height 9
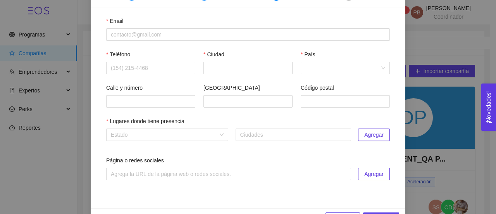
scroll to position [49, 0]
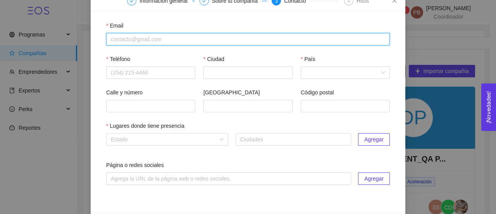
click at [118, 39] on input "Email" at bounding box center [248, 39] width 284 height 12
paste input "[EMAIL_ADDRESS][DOMAIN_NAME]"
type input "[EMAIL_ADDRESS][DOMAIN_NAME]"
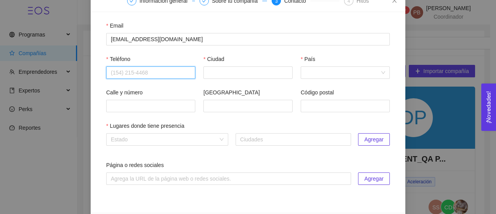
click at [125, 72] on input "Teléfono" at bounding box center [150, 72] width 89 height 12
paste input "4423593434"
type input "4423593434"
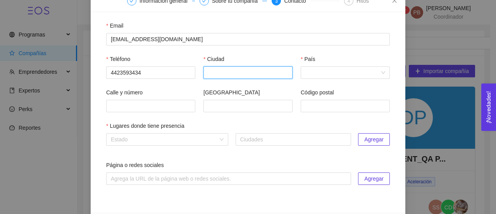
click at [221, 70] on input "Ciudad" at bounding box center [248, 72] width 89 height 12
type input "Querétaro"
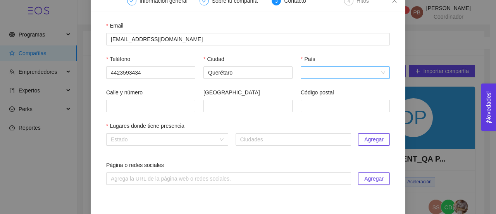
click at [312, 73] on input "País" at bounding box center [343, 73] width 74 height 12
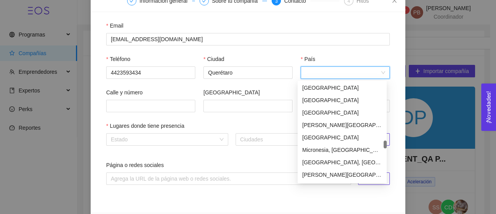
scroll to position [1737, 0]
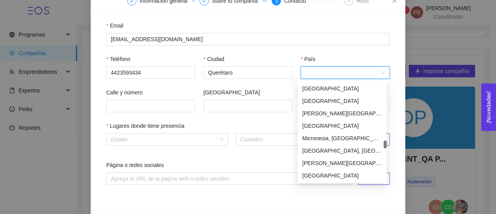
drag, startPoint x: 385, startPoint y: 85, endPoint x: 385, endPoint y: 143, distance: 58.2
click at [385, 143] on div at bounding box center [385, 144] width 3 height 8
click at [330, 125] on div "[GEOGRAPHIC_DATA]" at bounding box center [342, 125] width 80 height 9
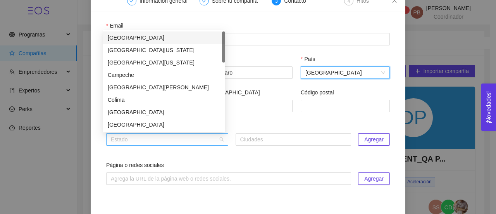
click at [220, 138] on div "Estado" at bounding box center [167, 139] width 122 height 12
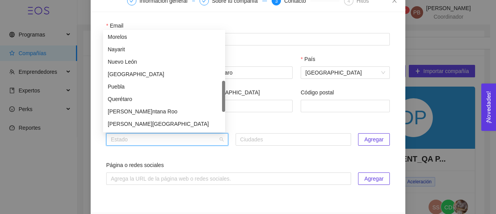
scroll to position [203, 0]
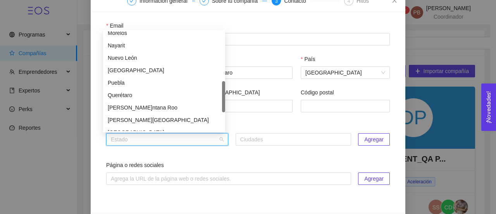
drag, startPoint x: 224, startPoint y: 51, endPoint x: 222, endPoint y: 100, distance: 49.6
click at [222, 100] on div at bounding box center [223, 96] width 3 height 31
click at [144, 95] on div "Querétaro" at bounding box center [164, 95] width 113 height 9
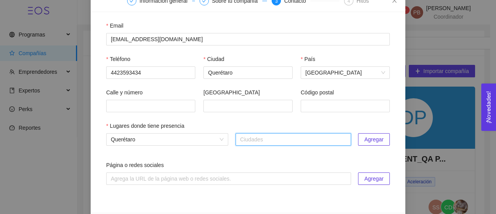
click at [375, 138] on span "Agregar" at bounding box center [373, 139] width 19 height 9
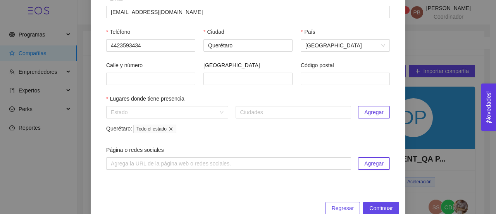
scroll to position [90, 0]
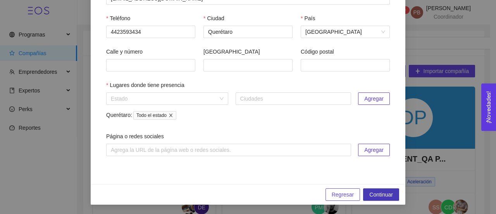
click at [387, 190] on span "Continuar" at bounding box center [381, 194] width 24 height 9
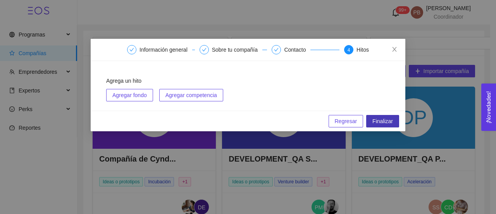
scroll to position [0, 0]
click at [398, 122] on button "Finalizar" at bounding box center [382, 121] width 33 height 12
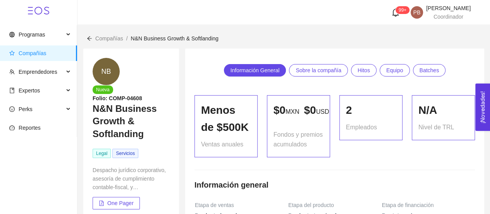
click at [105, 39] on span "Compañías" at bounding box center [109, 38] width 28 height 6
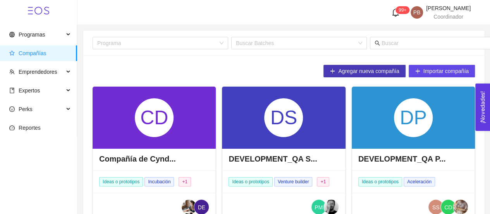
click at [342, 68] on span "Agregar nueva compañía" at bounding box center [368, 71] width 61 height 9
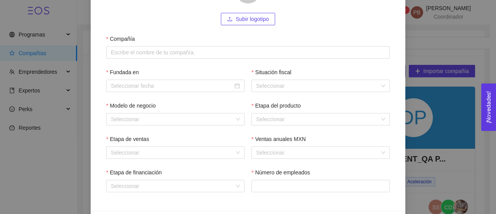
scroll to position [94, 0]
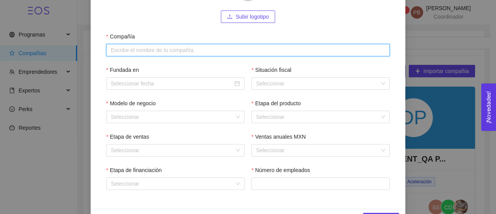
click at [131, 48] on input "Compañía" at bounding box center [248, 50] width 284 height 12
paste input "Hilup"
type input "Hilup"
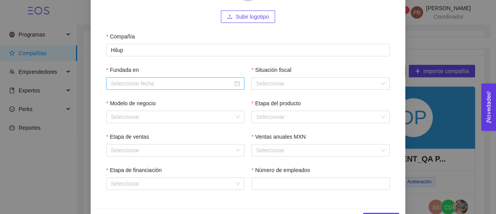
click at [135, 84] on input "Fundada en" at bounding box center [172, 83] width 122 height 9
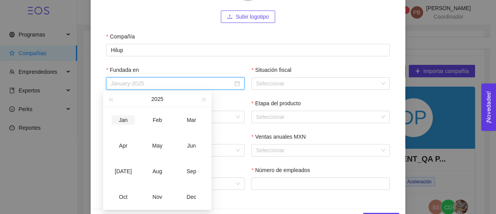
click at [124, 119] on div "Jan" at bounding box center [123, 119] width 23 height 9
type input "January-2025"
click at [382, 83] on div "Seleccionar" at bounding box center [321, 83] width 138 height 12
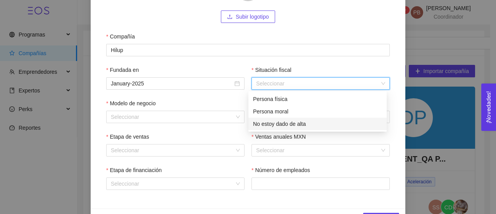
click at [340, 128] on div "No estoy dado de alta" at bounding box center [318, 123] width 138 height 12
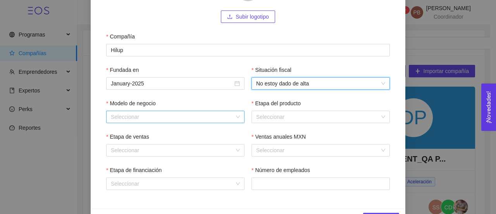
click at [236, 117] on div "Seleccionar" at bounding box center [175, 116] width 138 height 12
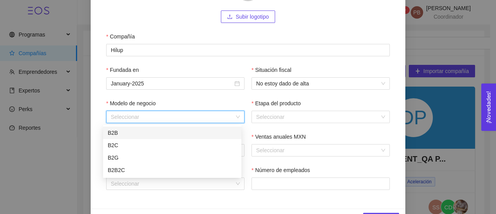
click at [208, 128] on div "B2B" at bounding box center [172, 132] width 138 height 12
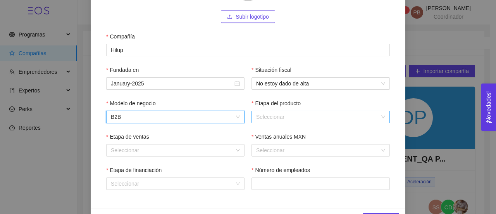
click at [261, 116] on input "Etapa del producto" at bounding box center [318, 117] width 124 height 12
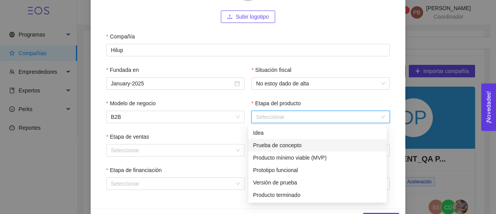
click at [285, 146] on div "Prueba de concepto" at bounding box center [317, 145] width 129 height 9
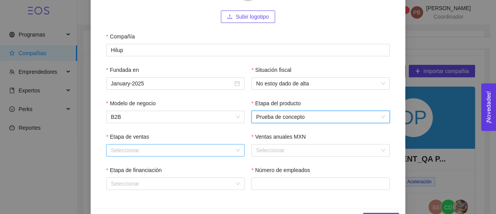
click at [235, 150] on div "Seleccionar" at bounding box center [175, 150] width 138 height 12
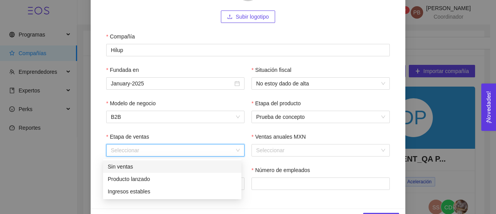
click at [219, 166] on div "Sin ventas" at bounding box center [172, 166] width 129 height 9
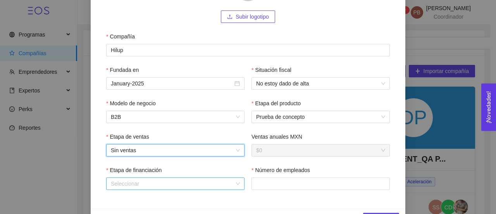
click at [235, 185] on div "Seleccionar" at bounding box center [175, 183] width 138 height 12
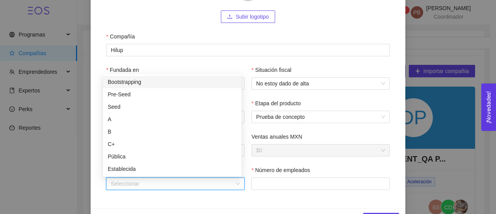
click at [197, 79] on div "Bootstrapping" at bounding box center [172, 82] width 129 height 9
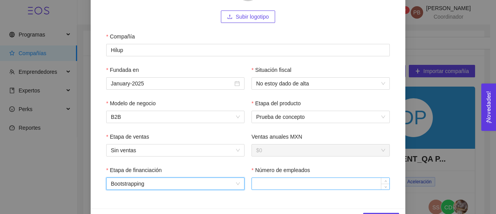
click at [322, 182] on input "Número de empleados" at bounding box center [321, 184] width 138 height 12
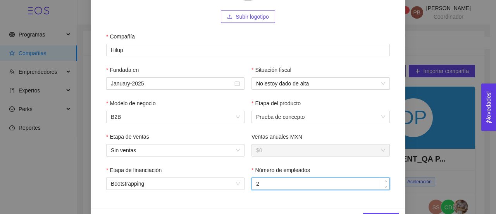
type input "2"
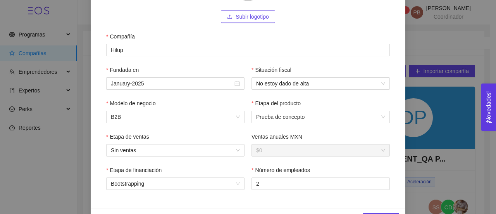
click at [400, 147] on div "1 Información general 2 Sobre tu compañía 3 Contacto 4 Hitos Subir logotipo Com…" at bounding box center [248, 107] width 496 height 214
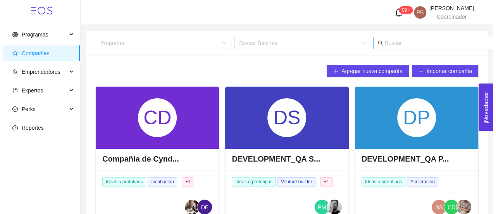
scroll to position [0, 44]
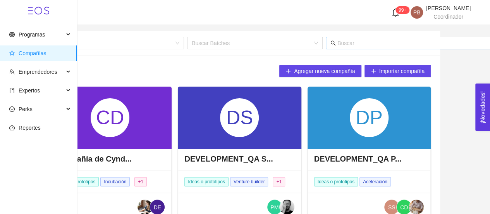
click at [381, 41] on span at bounding box center [410, 43] width 169 height 12
click at [381, 41] on input "text" at bounding box center [414, 43] width 152 height 9
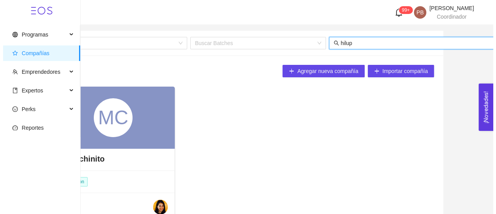
scroll to position [0, 43]
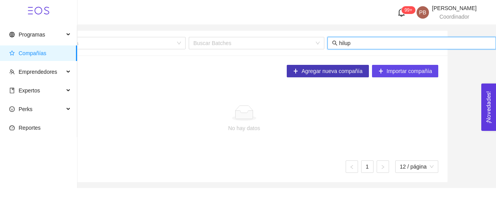
type input "hilup"
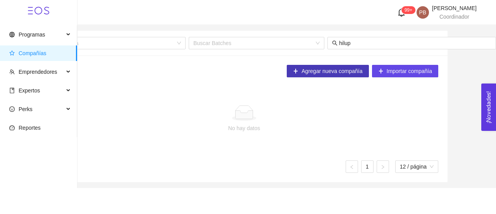
click at [323, 67] on span "Agregar nueva compañía" at bounding box center [332, 71] width 61 height 9
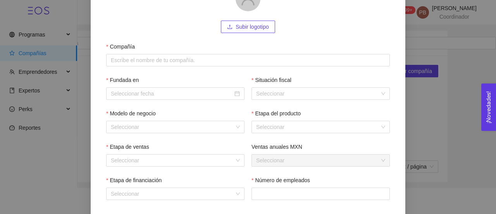
scroll to position [86, 0]
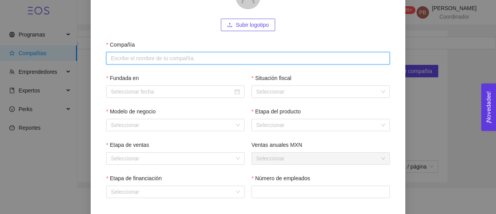
click at [232, 59] on input "Compañía" at bounding box center [248, 58] width 284 height 12
type input "Hilup"
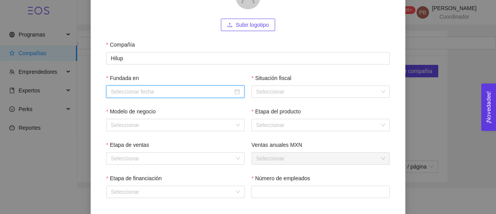
click at [160, 89] on input "Fundada en" at bounding box center [172, 91] width 122 height 9
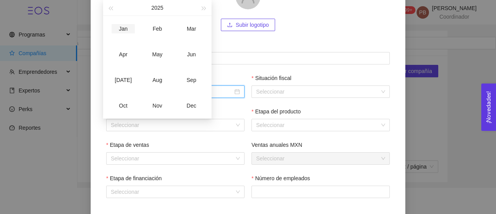
click at [125, 22] on td "Jan" at bounding box center [123, 29] width 34 height 26
type input "January-2025"
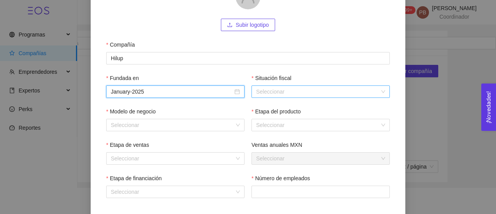
click at [274, 93] on input "Situación fiscal" at bounding box center [318, 92] width 124 height 12
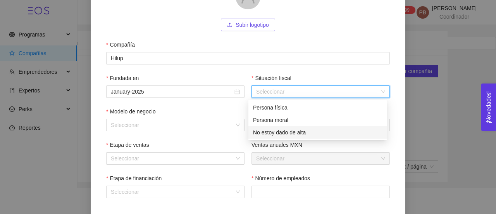
click at [278, 135] on div "No estoy dado de alta" at bounding box center [317, 132] width 129 height 9
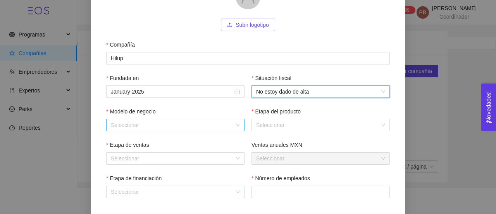
click at [235, 128] on div "Seleccionar" at bounding box center [175, 125] width 138 height 12
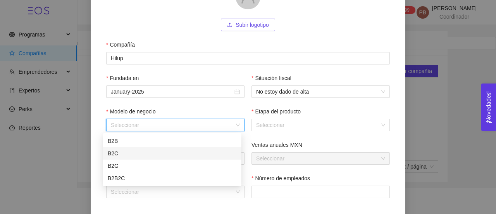
click at [212, 155] on div "B2C" at bounding box center [172, 153] width 129 height 9
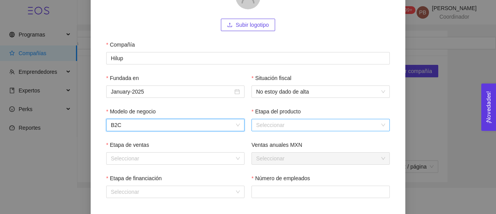
click at [262, 127] on input "Etapa del producto" at bounding box center [318, 125] width 124 height 12
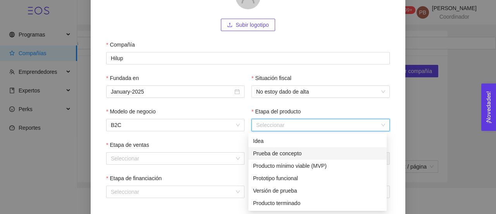
click at [269, 154] on div "Prueba de concepto" at bounding box center [317, 153] width 129 height 9
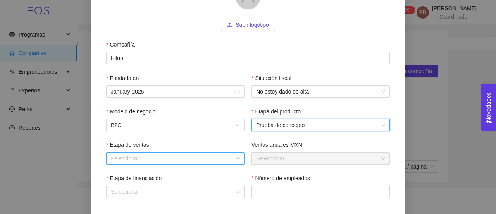
click at [232, 160] on div "Seleccionar" at bounding box center [175, 158] width 138 height 12
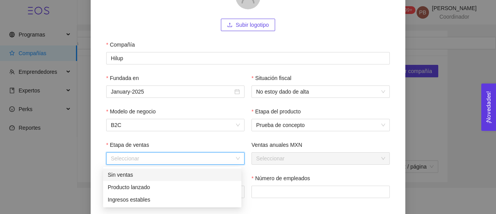
click at [225, 171] on div "Sin ventas" at bounding box center [172, 174] width 129 height 9
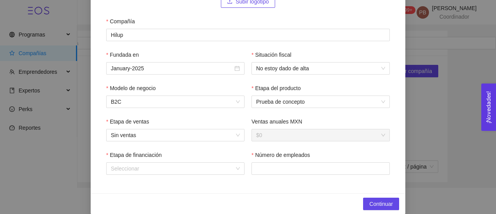
scroll to position [115, 0]
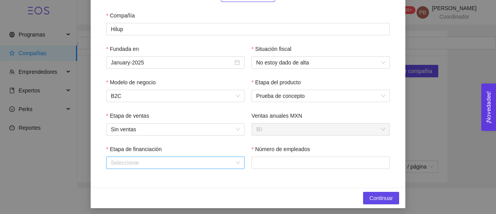
click at [238, 159] on div "Seleccionar" at bounding box center [175, 162] width 138 height 12
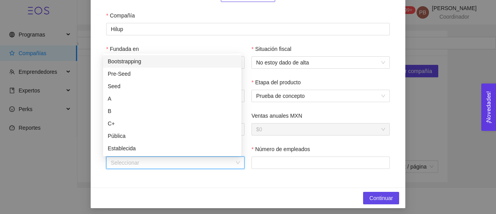
click at [192, 63] on div "Bootstrapping" at bounding box center [172, 61] width 129 height 9
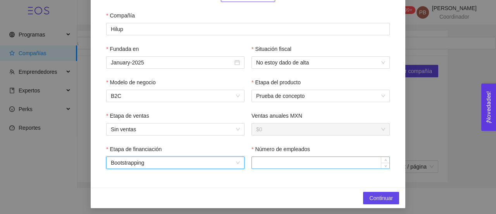
click at [265, 163] on input "Número de empleados" at bounding box center [321, 163] width 138 height 12
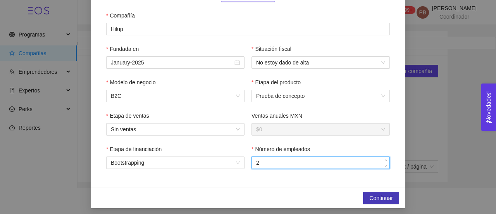
type input "2"
click at [373, 200] on span "Continuar" at bounding box center [381, 197] width 24 height 9
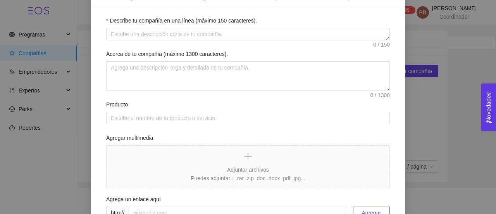
scroll to position [56, 0]
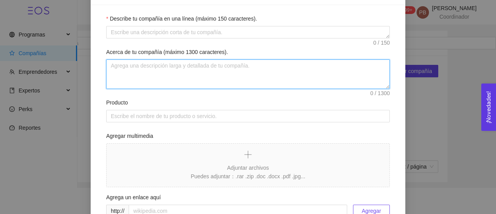
click at [173, 70] on textarea "Acerca de tu compañía (máximo 1300 caracteres)." at bounding box center [248, 73] width 284 height 29
paste textarea "Lorem ip do sitametc ad elitsed do eiusmodt incididu utl et dolore ma 3 aliqu: …"
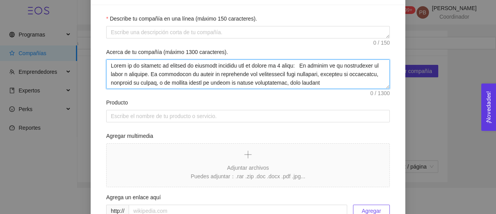
scroll to position [91, 0]
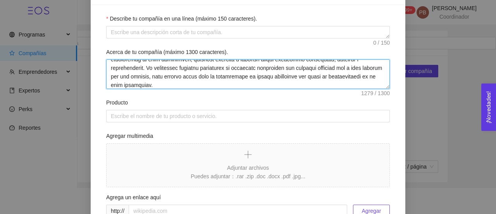
click at [173, 70] on textarea "Acerca de tu compañía (máximo 1300 caracteres)." at bounding box center [248, 73] width 284 height 29
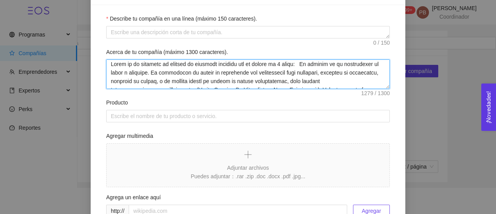
scroll to position [0, 0]
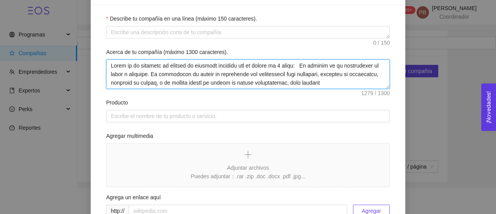
drag, startPoint x: 228, startPoint y: 64, endPoint x: 72, endPoint y: 61, distance: 156.7
click at [72, 61] on div "Información general 2 Sobre tu compañía 3 Contacto 4 Hitos Describe tu compañía…" at bounding box center [248, 107] width 496 height 214
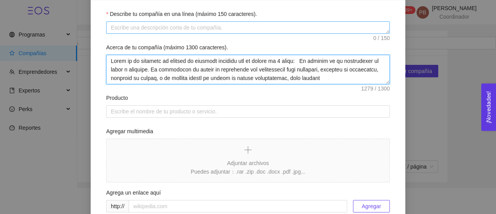
scroll to position [63, 0]
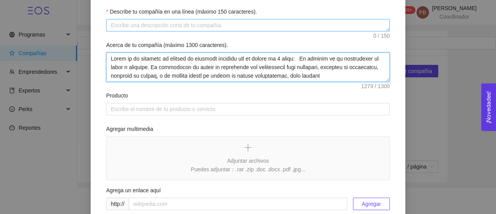
type textarea "Lorem ip do sitametc ad elitsed do eiusmodt incididu utl et dolore ma 3 aliqu: …"
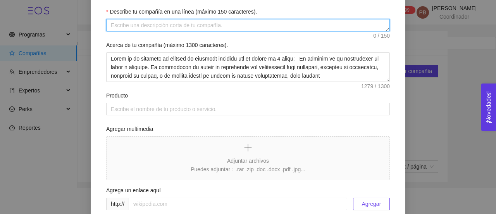
click at [142, 24] on textarea "Describe tu compañía en una línea (máximo 150 caracteres)." at bounding box center [248, 25] width 284 height 12
paste textarea "Hilup es un servicio de gestión de residuos textiles"
type textarea "Hilup es un servicio de gestión de residuos textiles"
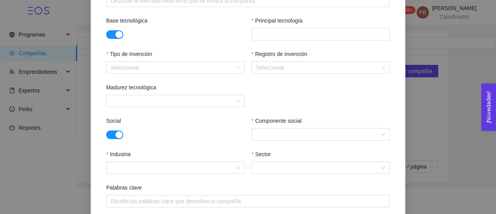
scroll to position [303, 0]
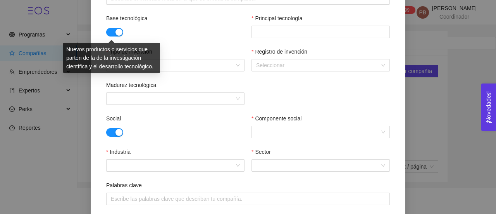
click at [106, 28] on button "button" at bounding box center [114, 32] width 17 height 9
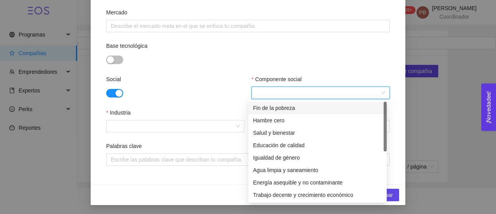
click at [304, 91] on input "Componente social" at bounding box center [318, 93] width 124 height 12
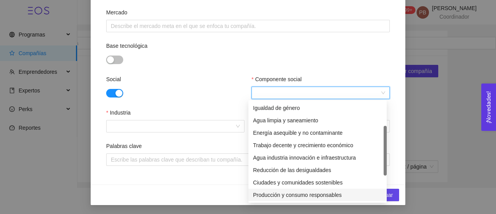
scroll to position [62, 0]
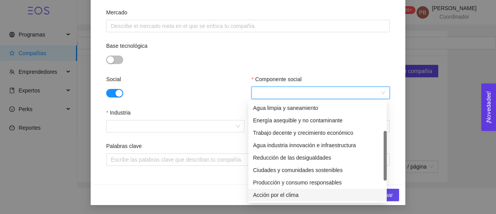
click at [309, 169] on div "Ciudades y comunidades sostenibles" at bounding box center [317, 170] width 129 height 9
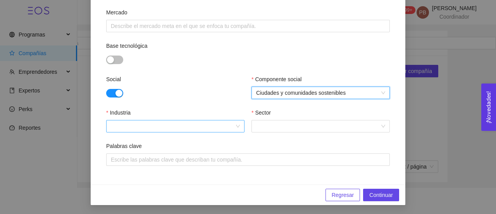
click at [233, 128] on div at bounding box center [175, 126] width 138 height 12
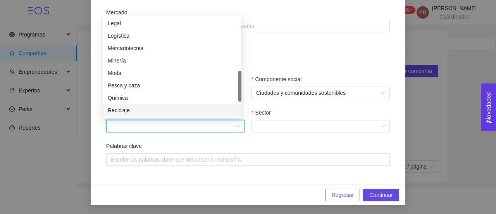
scroll to position [236, 0]
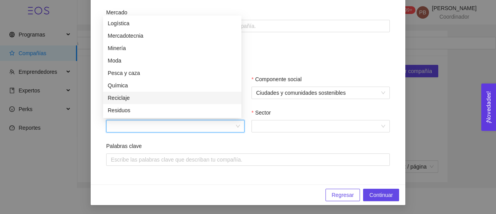
click at [202, 95] on div "Reciclaje" at bounding box center [172, 97] width 129 height 9
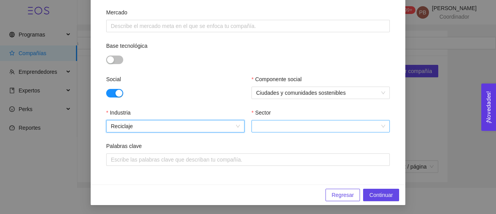
click at [277, 128] on input "Sector" at bounding box center [318, 126] width 124 height 12
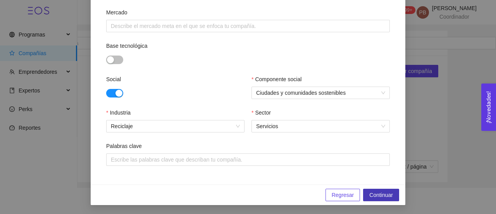
click at [377, 189] on button "Continuar" at bounding box center [381, 194] width 36 height 12
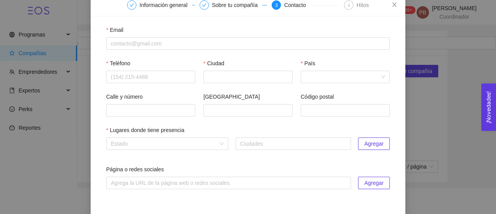
scroll to position [41, 0]
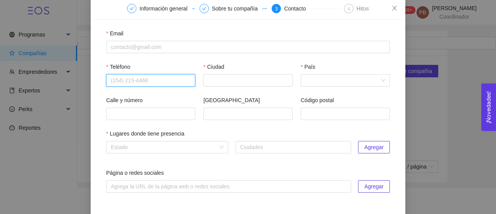
click at [154, 78] on input "Teléfono" at bounding box center [150, 80] width 89 height 12
paste input "4421189239"
type input "4421189239"
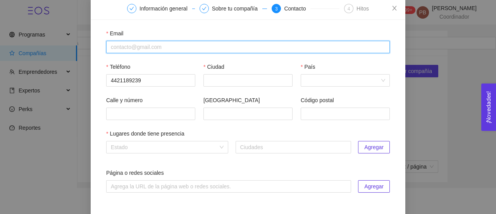
click at [157, 43] on input "Email" at bounding box center [248, 47] width 284 height 12
click at [109, 49] on input "Email" at bounding box center [248, 47] width 284 height 12
paste input "[EMAIL_ADDRESS][DOMAIN_NAME]"
type input "[EMAIL_ADDRESS][DOMAIN_NAME]"
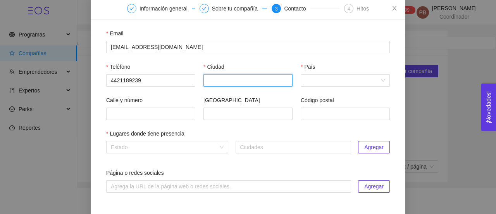
click at [218, 76] on input "Ciudad" at bounding box center [248, 80] width 89 height 12
type input "Querétaro"
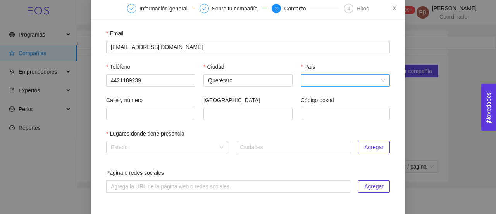
click at [319, 80] on input "País" at bounding box center [343, 80] width 74 height 12
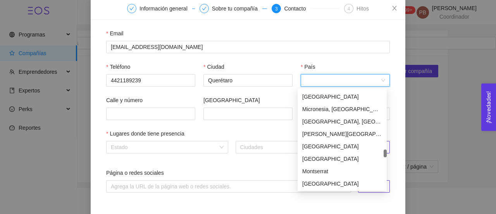
scroll to position [1742, 0]
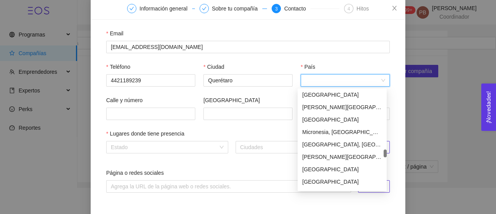
drag, startPoint x: 384, startPoint y: 94, endPoint x: 387, endPoint y: 153, distance: 59.4
click at [387, 153] on div at bounding box center [385, 153] width 3 height 8
click at [335, 119] on div "[GEOGRAPHIC_DATA]" at bounding box center [342, 119] width 80 height 9
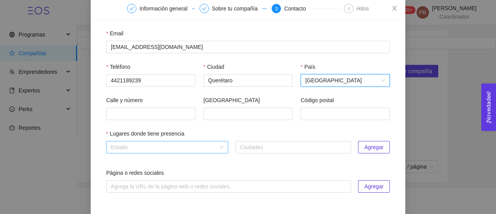
click at [219, 147] on div "Estado" at bounding box center [167, 147] width 122 height 12
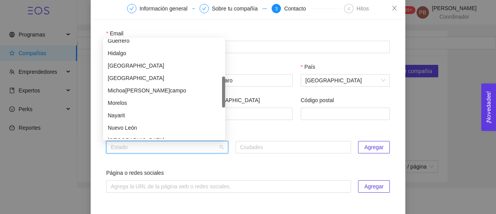
scroll to position [144, 0]
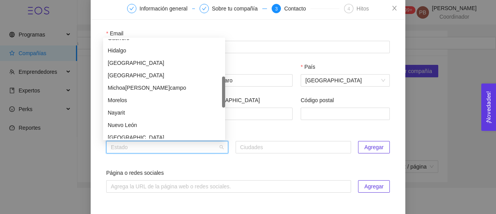
drag, startPoint x: 223, startPoint y: 62, endPoint x: 225, endPoint y: 100, distance: 37.3
click at [225, 100] on div at bounding box center [223, 91] width 3 height 31
click at [184, 74] on div "[GEOGRAPHIC_DATA]" at bounding box center [164, 75] width 113 height 9
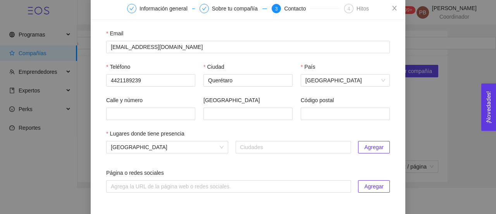
click at [365, 149] on span "Agregar" at bounding box center [373, 147] width 19 height 9
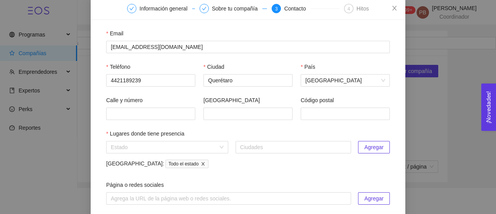
scroll to position [90, 0]
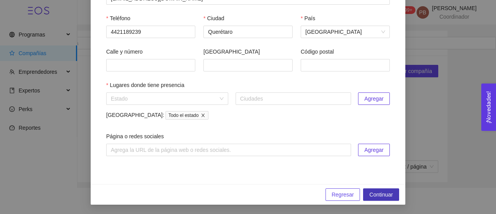
click at [382, 198] on button "Continuar" at bounding box center [381, 194] width 36 height 12
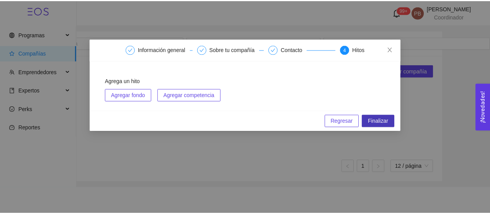
scroll to position [0, 0]
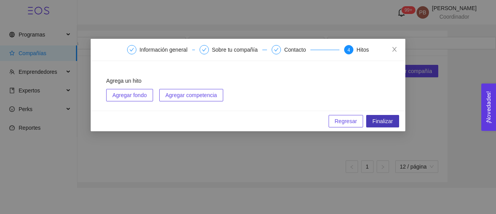
click at [387, 123] on span "Finalizar" at bounding box center [383, 121] width 21 height 9
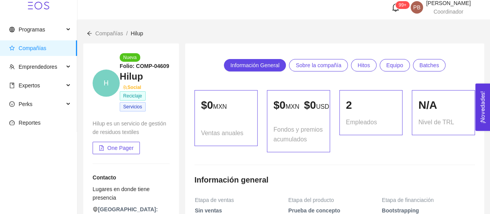
scroll to position [3, 0]
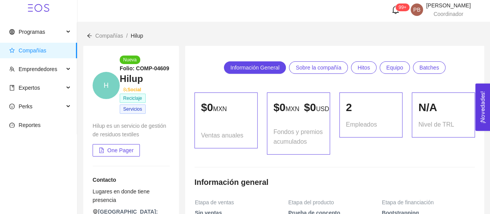
click at [105, 34] on span "Compañías" at bounding box center [109, 36] width 28 height 6
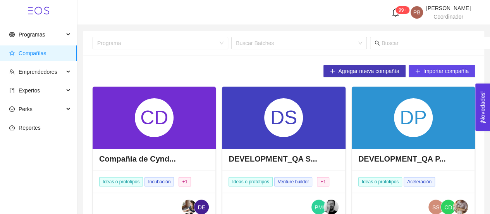
click at [339, 70] on button "Agregar nueva compañía" at bounding box center [365, 71] width 82 height 12
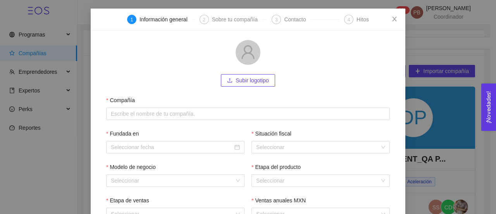
scroll to position [40, 0]
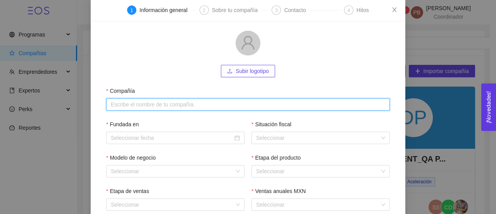
click at [190, 107] on input "Compañía" at bounding box center [248, 104] width 284 height 12
paste input "Ecosistemas Empresariales PYME-"
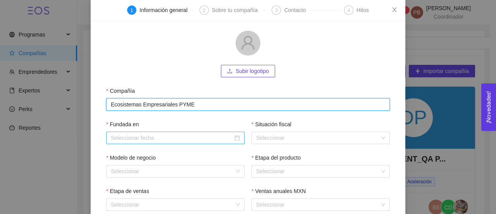
type input "Ecosistemas Empresariales PYME"
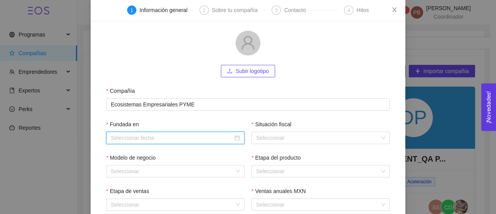
click at [205, 136] on input "Fundada en" at bounding box center [172, 137] width 122 height 9
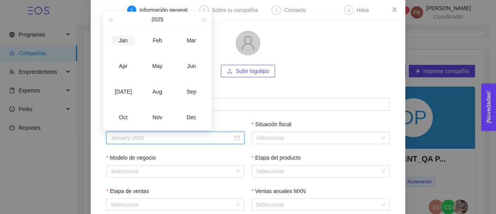
click at [121, 31] on td "Jan" at bounding box center [123, 41] width 34 height 26
type input "January-2025"
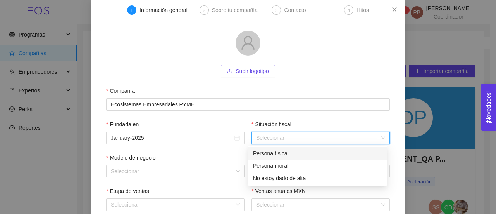
click at [296, 135] on input "Situación fiscal" at bounding box center [318, 138] width 124 height 12
click at [292, 153] on div "Persona física" at bounding box center [317, 153] width 129 height 9
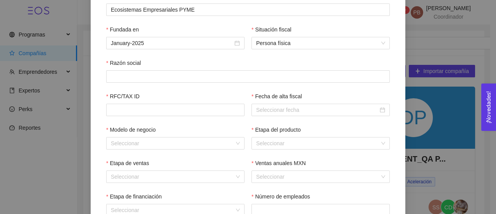
scroll to position [135, 0]
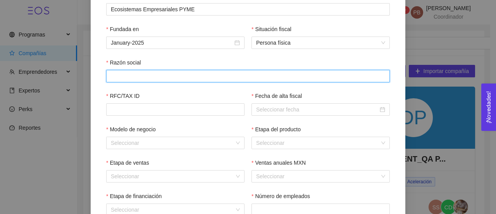
click at [202, 73] on input "Razón social" at bounding box center [248, 76] width 284 height 12
type input "[PERSON_NAME]"
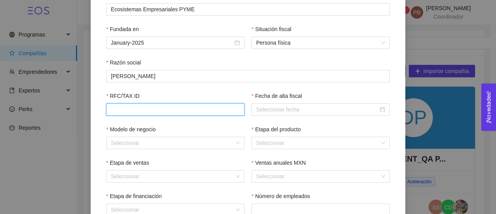
click at [209, 114] on input "RFC/TAX ID" at bounding box center [175, 109] width 138 height 12
click at [382, 40] on div "Persona física" at bounding box center [321, 42] width 138 height 12
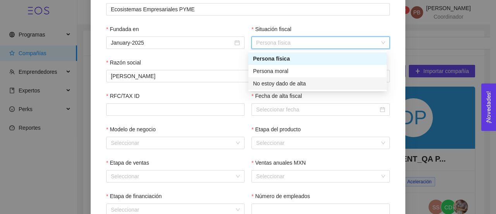
click at [324, 88] on div "No estoy dado de alta" at bounding box center [318, 83] width 138 height 12
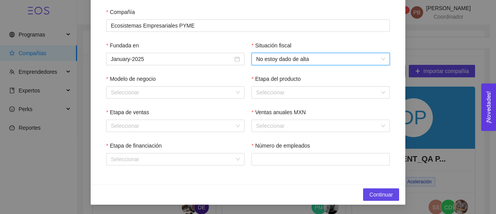
scroll to position [119, 0]
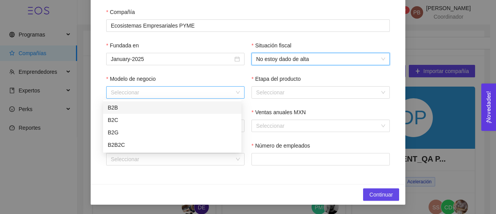
click at [233, 92] on div "Seleccionar" at bounding box center [175, 92] width 138 height 12
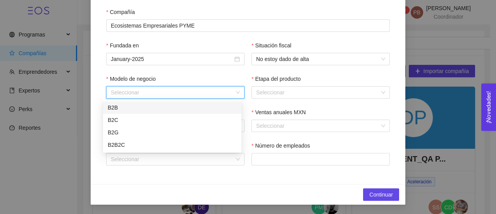
click at [198, 108] on div "B2B" at bounding box center [172, 107] width 129 height 9
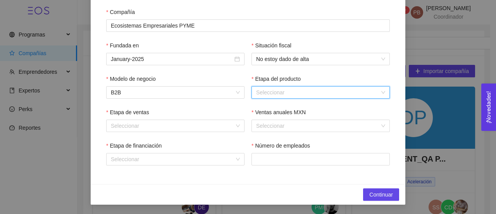
click at [276, 90] on input "Etapa del producto" at bounding box center [318, 92] width 124 height 12
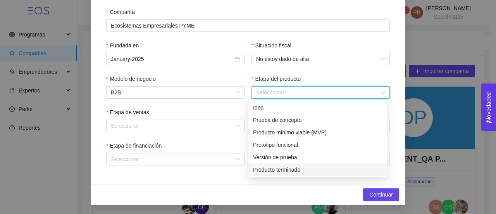
click at [288, 167] on div "Producto terminado" at bounding box center [317, 169] width 129 height 9
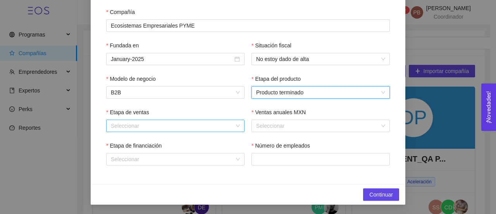
click at [236, 123] on div "Seleccionar" at bounding box center [175, 125] width 138 height 12
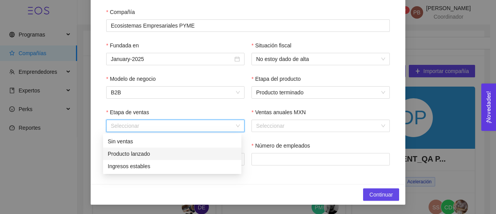
click at [205, 151] on div "Producto lanzado" at bounding box center [172, 153] width 129 height 9
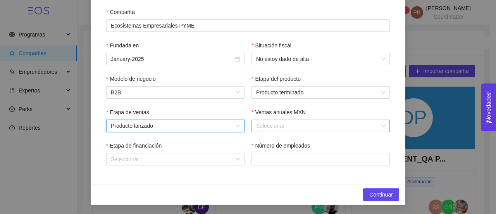
click at [277, 124] on input "Ventas anuales MXN" at bounding box center [318, 126] width 124 height 12
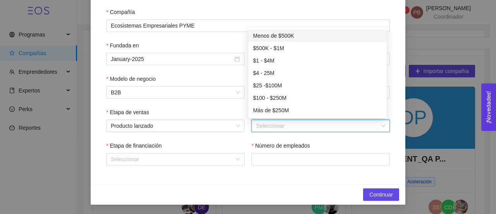
click at [288, 33] on div "Menos de $500K" at bounding box center [317, 35] width 129 height 9
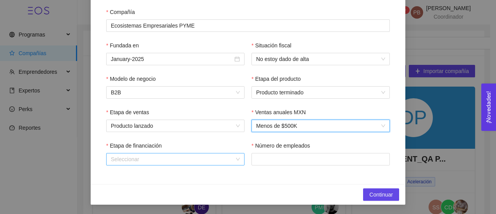
click at [236, 158] on div "Seleccionar" at bounding box center [175, 159] width 138 height 12
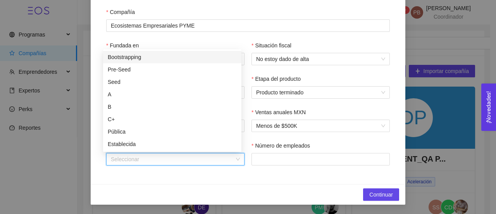
click at [194, 53] on div "Bootstrapping" at bounding box center [172, 57] width 129 height 9
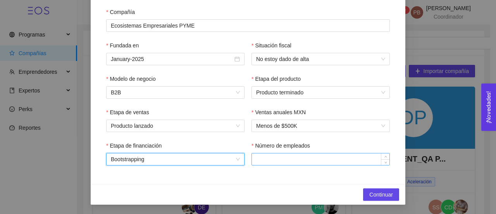
click at [271, 159] on input "Número de empleados" at bounding box center [321, 159] width 138 height 12
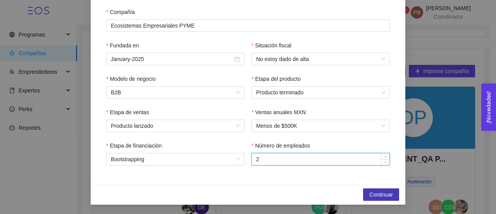
type input "2"
click at [385, 193] on span "Continuar" at bounding box center [381, 194] width 24 height 9
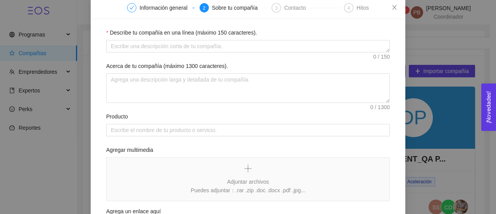
scroll to position [44, 0]
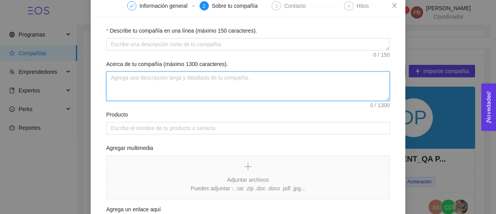
click at [177, 86] on textarea "Acerca de tu compañía (máximo 1300 caracteres)." at bounding box center [248, 85] width 284 height 29
paste textarea "La inspiración para el cambio en la manera de ver los negocios B2B- Ecosistemas…"
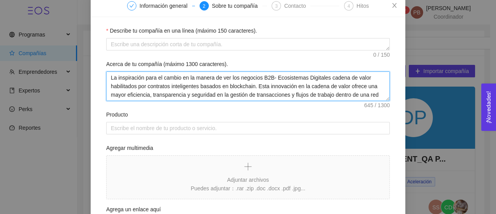
scroll to position [23, 0]
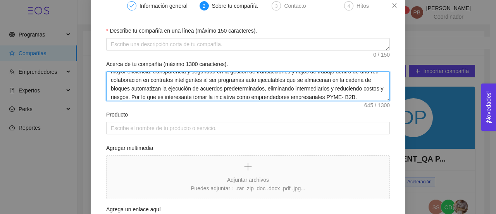
click at [183, 76] on textarea "La inspiración para el cambio en la manera de ver los negocios B2B- Ecosistemas…" at bounding box center [248, 85] width 284 height 29
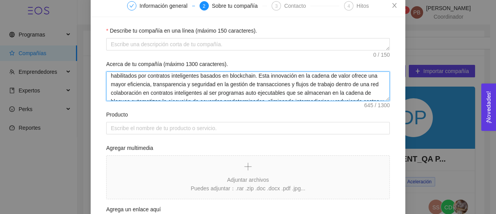
scroll to position [2, 0]
click at [309, 78] on textarea "La inspiración para el cambio en la manera de ver los negocios B2B- Ecosistemas…" at bounding box center [248, 85] width 284 height 29
click at [271, 75] on textarea "La inspiración para el cambio en la manera de ver los negocios B2B- Ecosistemas…" at bounding box center [248, 85] width 284 height 29
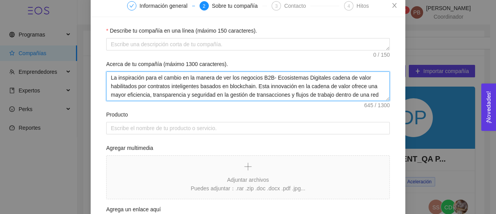
drag, startPoint x: 271, startPoint y: 75, endPoint x: 364, endPoint y: 73, distance: 93.8
click at [364, 73] on textarea "La inspiración para el cambio en la manera de ver los negocios B2B- Ecosistemas…" at bounding box center [248, 85] width 284 height 29
type textarea "La inspiración para el cambio en la manera de ver los negocios B2B- Ecosistemas…"
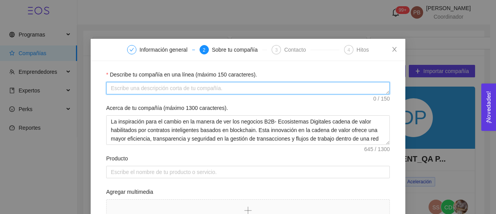
click at [268, 85] on textarea "Describe tu compañía en una línea (máximo 150 caracteres)." at bounding box center [248, 88] width 284 height 12
paste textarea "Ecosistemas Digitales cadena de valor habilitados por contratos inteligentes ba…"
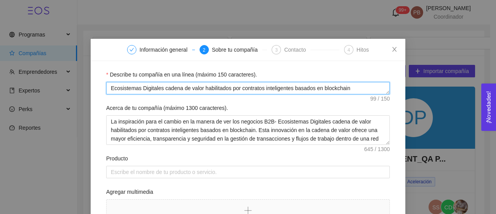
type textarea "Ecosistemas Digitales cadena de valor habilitados por contratos inteligentes ba…"
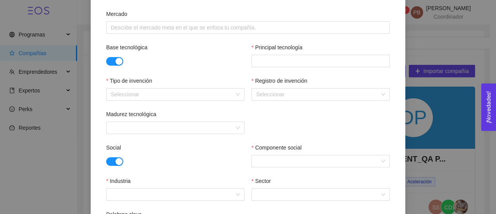
scroll to position [278, 0]
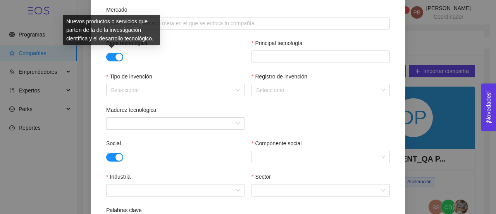
click at [107, 57] on button "button" at bounding box center [114, 57] width 17 height 9
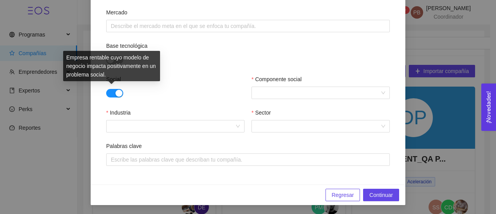
click at [106, 93] on button "button" at bounding box center [114, 93] width 17 height 9
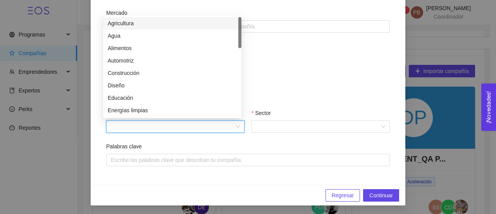
click at [193, 125] on input "Industria" at bounding box center [173, 127] width 124 height 12
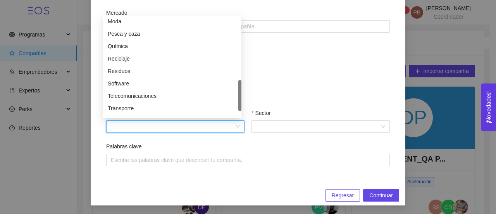
scroll to position [283, 0]
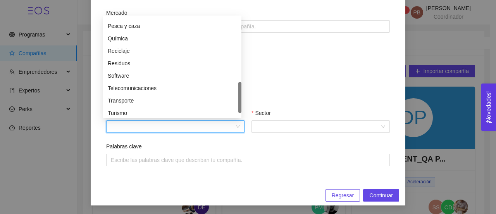
drag, startPoint x: 241, startPoint y: 35, endPoint x: 239, endPoint y: 99, distance: 64.8
click at [239, 99] on div at bounding box center [239, 97] width 3 height 31
click at [188, 77] on div "Software" at bounding box center [172, 75] width 129 height 9
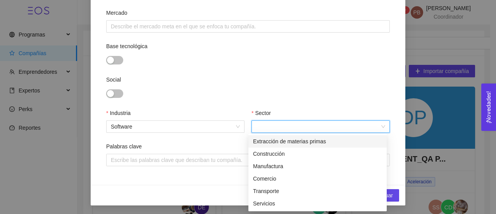
click at [285, 125] on input "Sector" at bounding box center [318, 127] width 124 height 12
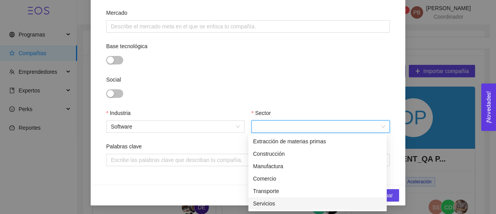
click at [282, 204] on div "Servicios" at bounding box center [317, 203] width 129 height 9
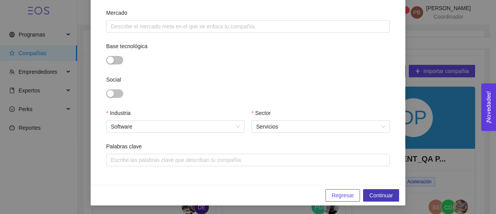
click at [379, 197] on span "Continuar" at bounding box center [381, 195] width 24 height 9
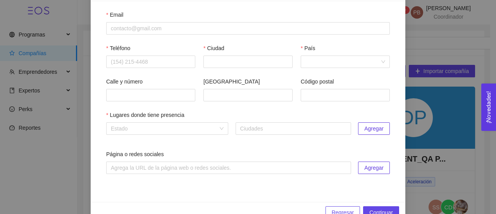
scroll to position [61, 0]
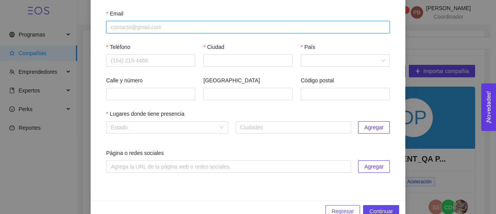
click at [137, 28] on input "Email" at bounding box center [248, 27] width 284 height 12
paste input "[EMAIL_ADDRESS][DOMAIN_NAME]"
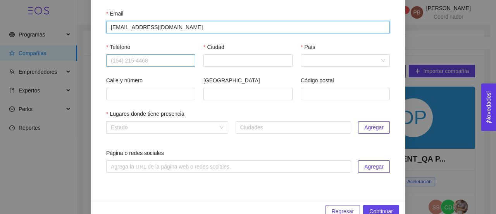
type input "[EMAIL_ADDRESS][DOMAIN_NAME]"
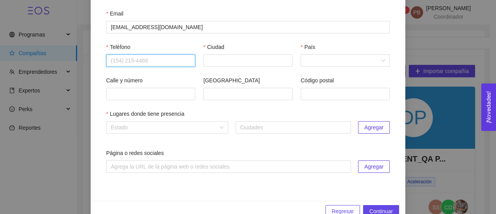
click at [138, 59] on input "Teléfono" at bounding box center [150, 60] width 89 height 12
paste input "4426015445"
type input "4426015445"
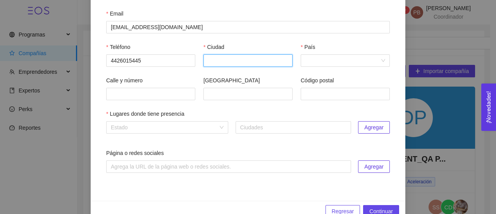
click at [214, 62] on input "Ciudad" at bounding box center [248, 60] width 89 height 12
type input "Querétaro"
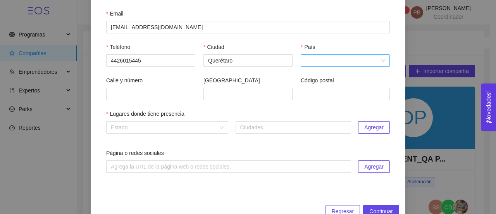
click at [317, 61] on input "País" at bounding box center [343, 61] width 74 height 12
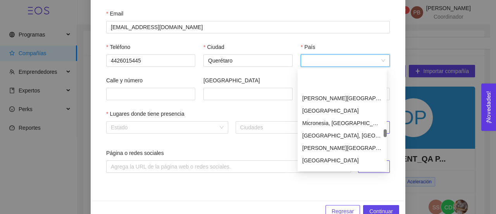
scroll to position [1760, 0]
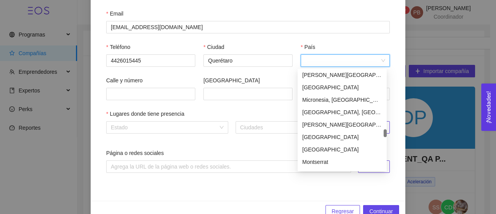
drag, startPoint x: 385, startPoint y: 73, endPoint x: 389, endPoint y: 132, distance: 59.1
click at [389, 132] on body "Programas Compañías Emprendedores Expertos Perks Reportes 99[PERSON_NAME]dillo …" at bounding box center [245, 107] width 490 height 214
click at [329, 89] on div "[GEOGRAPHIC_DATA]" at bounding box center [342, 87] width 80 height 9
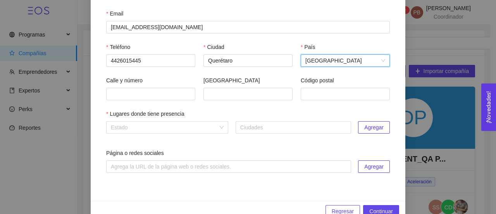
click at [226, 130] on div "Estado Ciudades Agregar" at bounding box center [248, 127] width 284 height 12
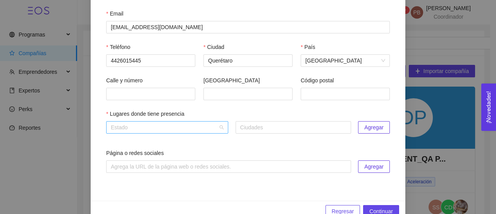
click at [222, 129] on div "Estado" at bounding box center [167, 127] width 122 height 12
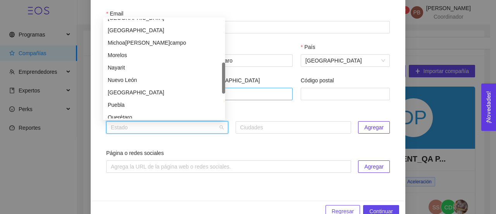
scroll to position [190, 0]
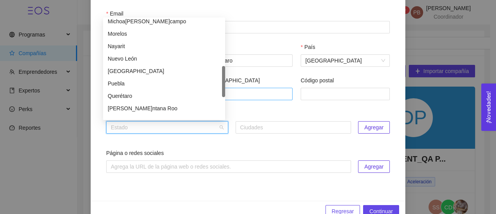
drag, startPoint x: 223, startPoint y: 44, endPoint x: 228, endPoint y: 91, distance: 47.2
click at [228, 91] on body "Programas Compañías Emprendedores Expertos Perks Reportes 99[PERSON_NAME]dillo …" at bounding box center [245, 107] width 490 height 214
click at [135, 97] on div "Querétaro" at bounding box center [164, 95] width 113 height 9
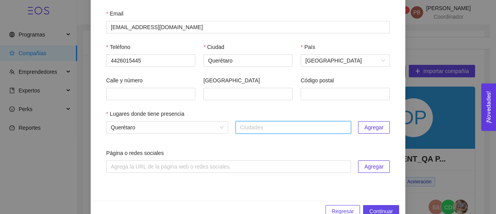
click at [364, 130] on span "Agregar" at bounding box center [373, 127] width 19 height 9
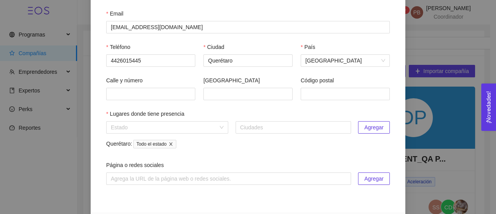
scroll to position [90, 0]
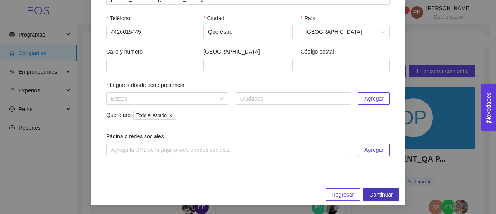
click at [386, 197] on span "Continuar" at bounding box center [381, 194] width 24 height 9
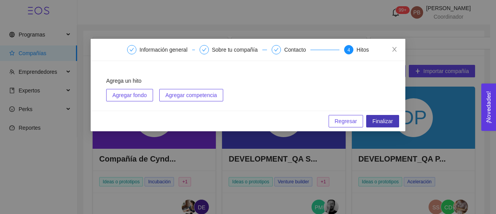
click at [389, 122] on span "Finalizar" at bounding box center [383, 121] width 21 height 9
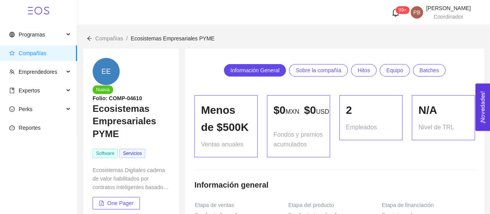
click at [114, 37] on span "Compañías" at bounding box center [109, 38] width 28 height 6
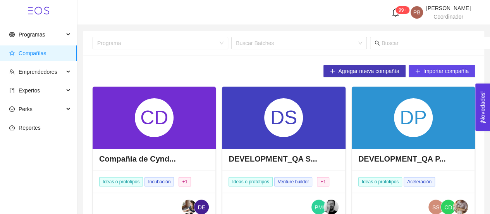
click at [340, 68] on span "Agregar nueva compañía" at bounding box center [368, 71] width 61 height 9
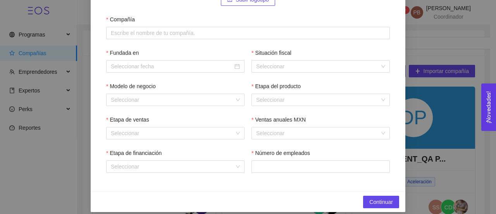
scroll to position [112, 0]
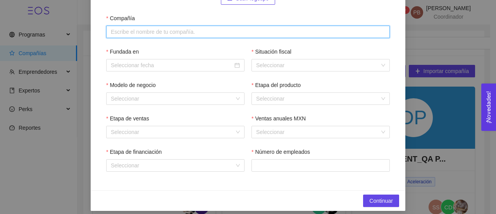
click at [228, 29] on input "Compañía" at bounding box center [248, 32] width 284 height 12
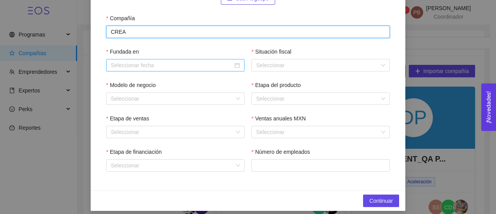
type input "CREA"
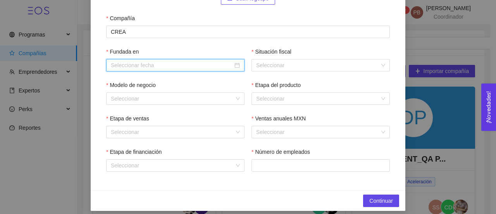
click at [212, 65] on input "Fundada en" at bounding box center [172, 65] width 122 height 9
click at [400, 45] on div "1 Información general 2 Sobre tu compañía 3 Contacto 4 Hitos Subir logotipo Com…" at bounding box center [248, 107] width 496 height 214
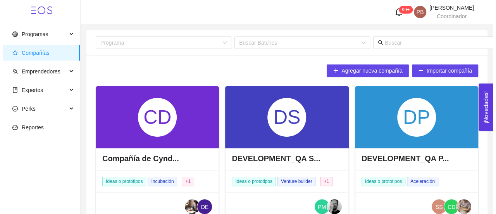
scroll to position [0, 0]
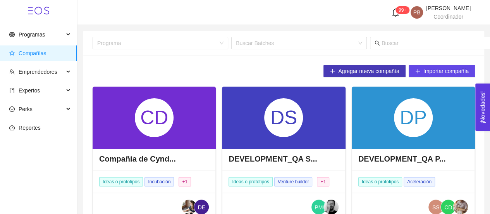
click at [371, 69] on span "Agregar nueva compañía" at bounding box center [368, 71] width 61 height 9
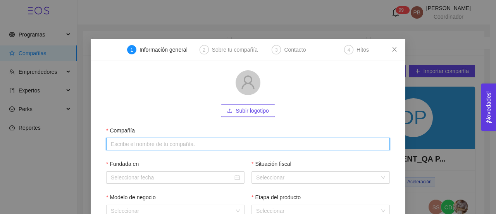
click at [221, 143] on input "Compañía" at bounding box center [248, 144] width 284 height 12
type input "CREA"
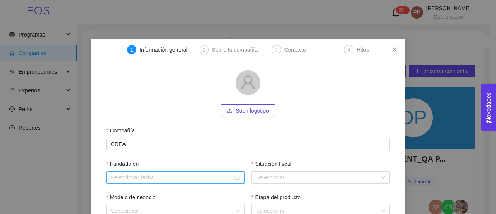
click at [182, 178] on input "Fundada en" at bounding box center [172, 177] width 122 height 9
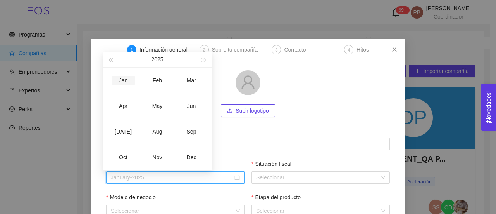
click at [126, 77] on div "Jan" at bounding box center [123, 80] width 23 height 9
type input "January-2025"
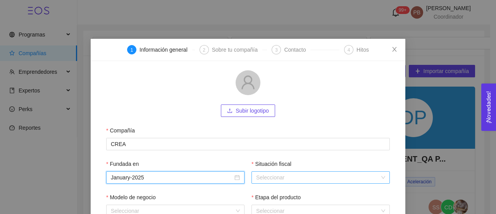
click at [278, 178] on input "Situación fiscal" at bounding box center [318, 177] width 124 height 12
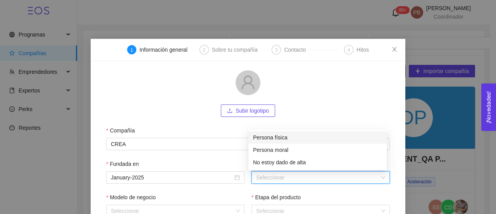
click at [286, 137] on div "Persona física" at bounding box center [317, 137] width 129 height 9
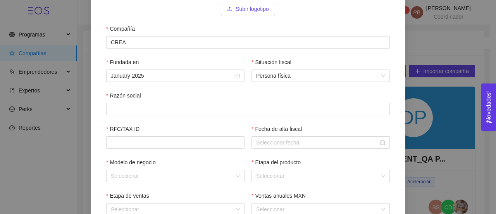
scroll to position [101, 0]
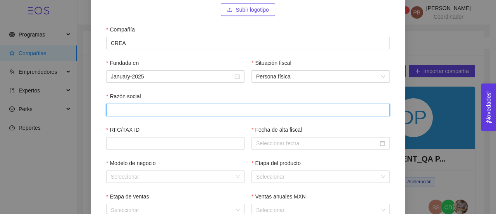
click at [189, 109] on input "Razón social" at bounding box center [248, 110] width 284 height 12
paste input "[PERSON_NAME]ERES[PERSON_NAME]JESUS D[PERSON_NAME]ARIAS"
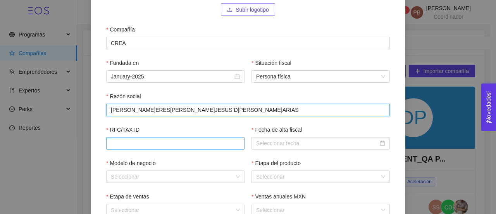
type input "[PERSON_NAME]ERES[PERSON_NAME]JESUS D[PERSON_NAME]ARIAS"
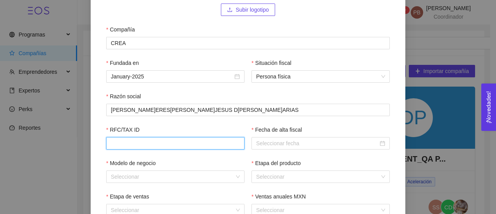
click at [168, 143] on input "RFC/TAX ID" at bounding box center [175, 143] width 138 height 12
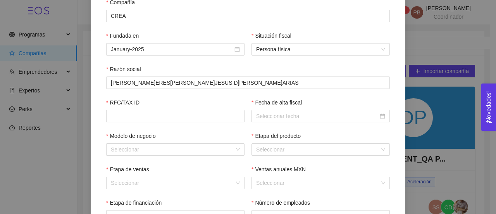
scroll to position [131, 0]
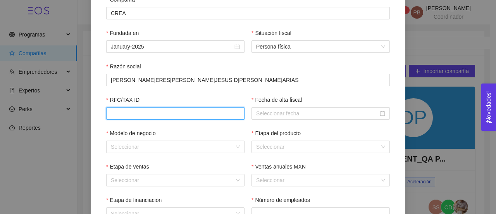
click at [215, 116] on input "RFC/TAX ID" at bounding box center [175, 113] width 138 height 12
paste input "VEAT850910GAA"
type input "VEAT850910GAA"
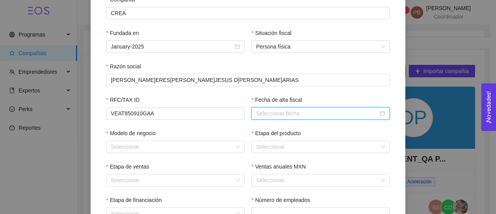
click at [298, 112] on input "Fecha de alta fiscal" at bounding box center [317, 113] width 122 height 9
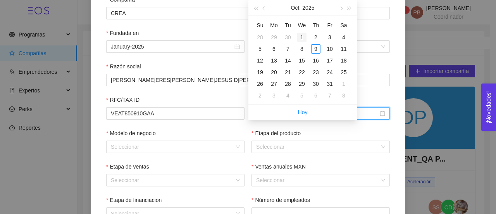
type input "2025-[DATE]"
click at [301, 38] on div "1" at bounding box center [301, 37] width 9 height 9
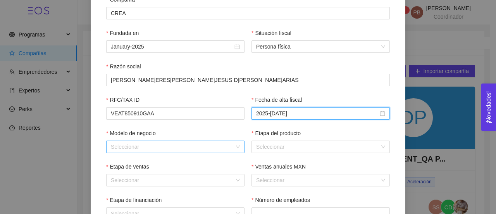
click at [153, 147] on input "Modelo de negocio" at bounding box center [173, 147] width 124 height 12
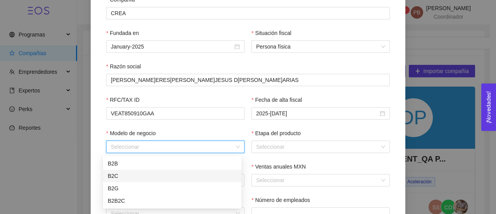
click at [141, 177] on div "B2C" at bounding box center [172, 175] width 129 height 9
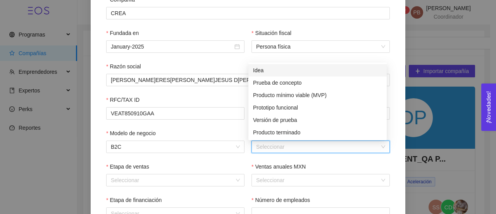
click at [288, 144] on input "Etapa del producto" at bounding box center [318, 147] width 124 height 12
click at [294, 130] on div "Producto terminado" at bounding box center [317, 132] width 129 height 9
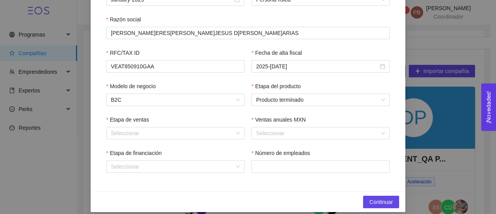
scroll to position [186, 0]
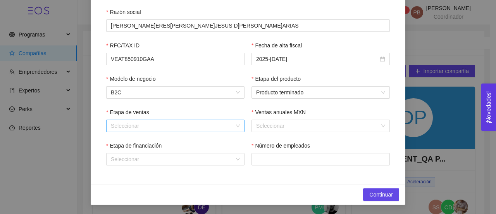
click at [234, 124] on div "Seleccionar" at bounding box center [175, 125] width 138 height 12
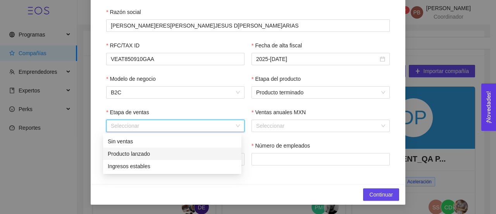
click at [207, 152] on div "Producto lanzado" at bounding box center [172, 153] width 129 height 9
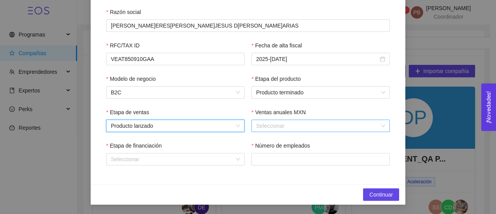
click at [276, 123] on input "Ventas anuales MXN" at bounding box center [318, 126] width 124 height 12
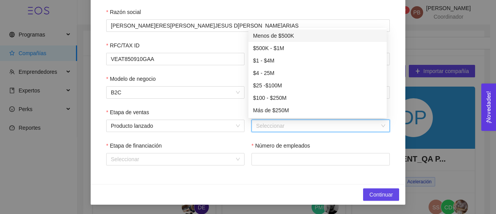
click at [287, 37] on div "Menos de $500K" at bounding box center [317, 35] width 129 height 9
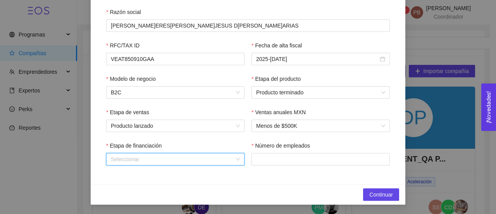
click at [161, 155] on input "Etapa de financiación" at bounding box center [173, 159] width 124 height 12
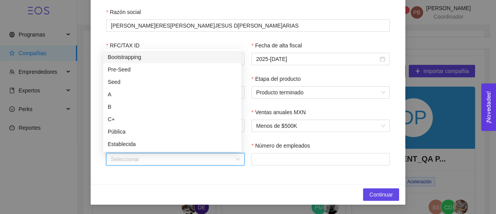
click at [148, 55] on div "Bootstrapping" at bounding box center [172, 57] width 129 height 9
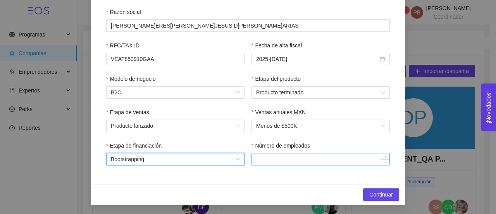
click at [272, 163] on input "Número de empleados" at bounding box center [321, 159] width 138 height 12
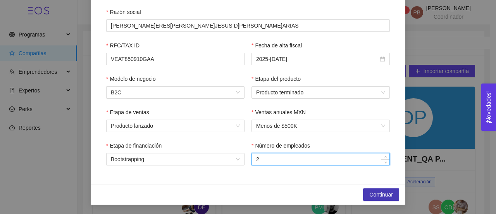
type input "2"
click at [375, 193] on span "Continuar" at bounding box center [381, 194] width 24 height 9
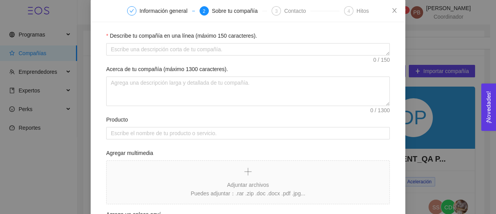
scroll to position [0, 0]
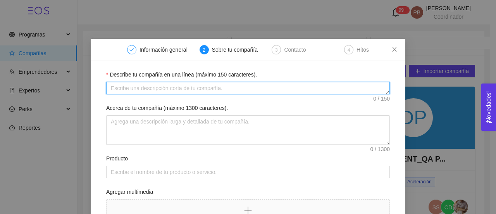
click at [314, 90] on textarea "Describe tu compañía en una línea (máximo 150 caracteres)." at bounding box center [248, 88] width 284 height 12
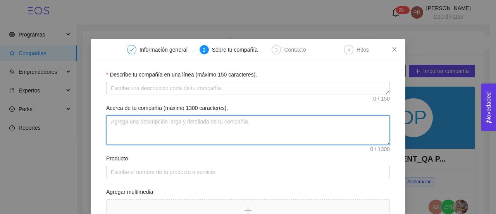
click at [299, 124] on textarea "Acerca de tu compañía (máximo 1300 caracteres)." at bounding box center [248, 129] width 284 height 29
click at [279, 127] on textarea "Acerca de tu compañía (máximo 1300 caracteres)." at bounding box center [248, 129] width 284 height 29
paste textarea "Centro de actividades didácticas para niños, enfocado principalmente en activid…"
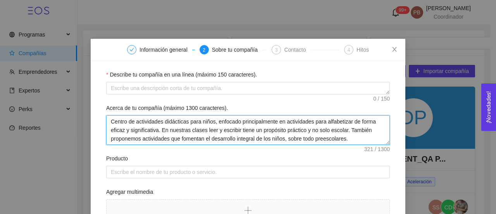
drag, startPoint x: 157, startPoint y: 131, endPoint x: 106, endPoint y: 120, distance: 52.4
click at [106, 120] on textarea "Centro de actividades didácticas para niños, enfocado principalmente en activid…" at bounding box center [248, 129] width 284 height 29
type textarea "Centro de actividades didácticas para niños, enfocado principalmente en activid…"
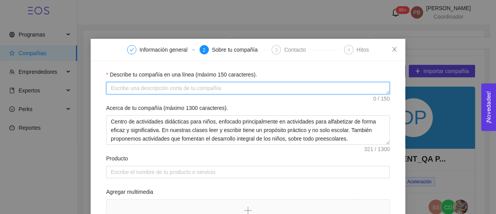
click at [122, 88] on textarea "Describe tu compañía en una línea (máximo 150 caracteres)." at bounding box center [248, 88] width 284 height 12
paste textarea "Centro de actividades didácticas para niños, enfocado principalmente en activid…"
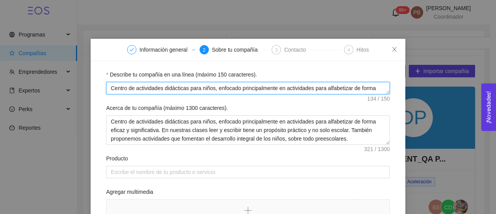
scroll to position [6, 0]
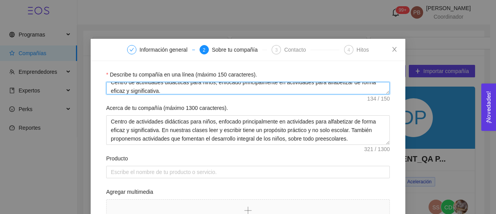
type textarea "Centro de actividades didácticas para niños, enfocado principalmente en activid…"
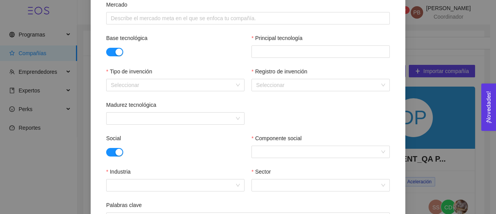
scroll to position [288, 0]
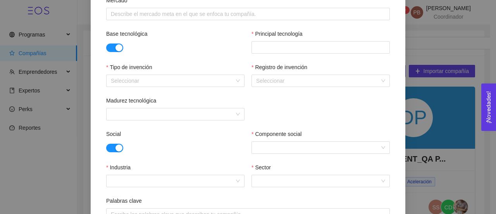
click at [109, 46] on button "button" at bounding box center [114, 47] width 17 height 9
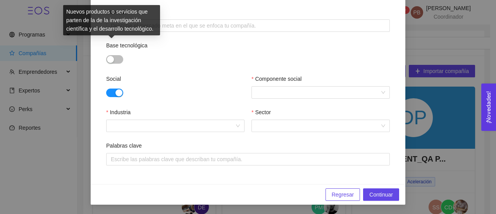
scroll to position [276, 0]
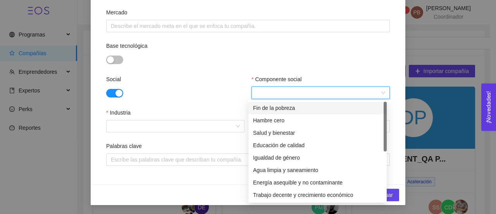
click at [286, 90] on input "Componente social" at bounding box center [318, 93] width 124 height 12
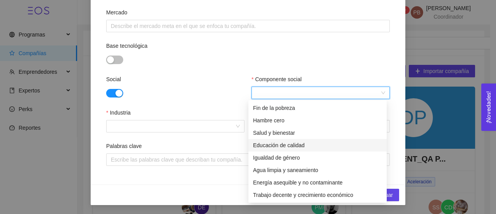
click at [293, 147] on div "Educación de calidad" at bounding box center [317, 145] width 129 height 9
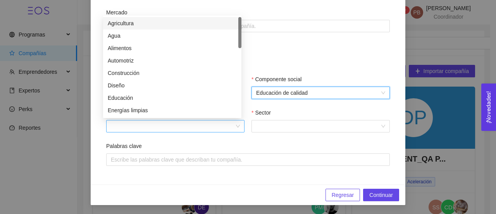
click at [235, 122] on div at bounding box center [175, 126] width 138 height 12
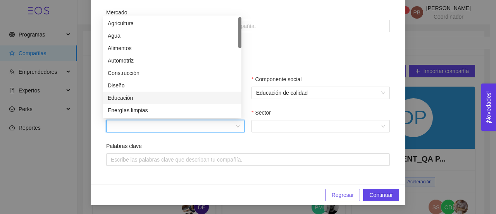
click at [208, 93] on div "Educación" at bounding box center [172, 97] width 138 height 12
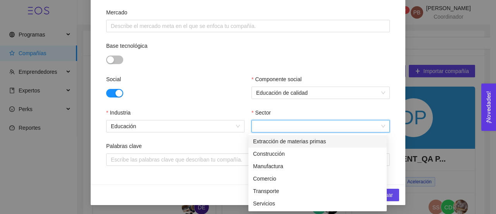
click at [281, 123] on input "Sector" at bounding box center [318, 126] width 124 height 12
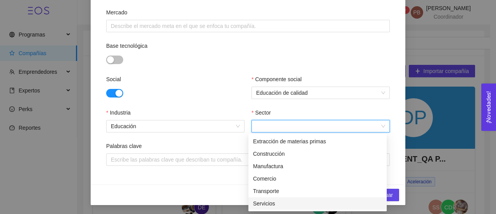
click at [281, 203] on div "Servicios" at bounding box center [317, 203] width 129 height 9
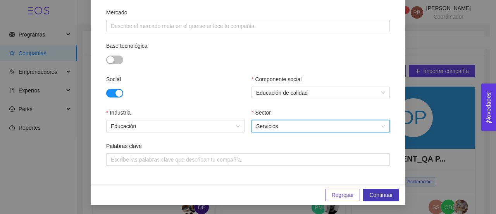
click at [380, 192] on span "Continuar" at bounding box center [381, 194] width 24 height 9
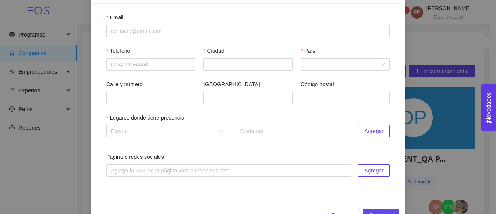
scroll to position [59, 0]
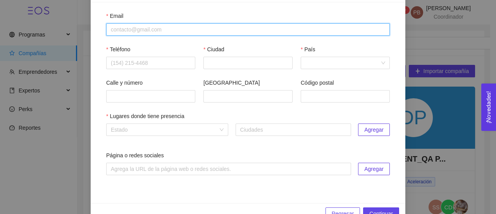
click at [133, 30] on input "Email" at bounding box center [248, 29] width 284 height 12
paste input "[EMAIL_ADDRESS][DOMAIN_NAME]"
type input "[EMAIL_ADDRESS][DOMAIN_NAME]"
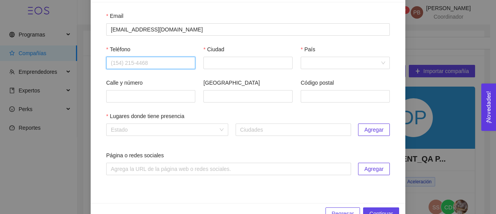
click at [136, 63] on input "Teléfono" at bounding box center [150, 63] width 89 height 12
paste input "4422523707"
type input "4422523707"
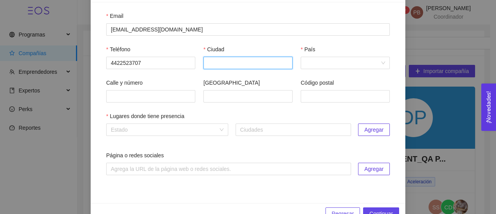
click at [229, 62] on input "Ciudad" at bounding box center [248, 63] width 89 height 12
type input "Querétaro"
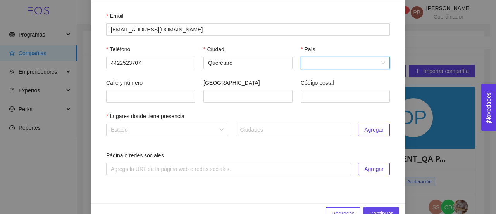
click at [320, 59] on input "País" at bounding box center [343, 63] width 74 height 12
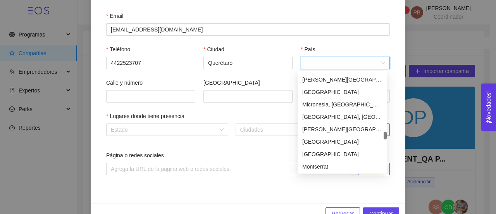
scroll to position [1738, 0]
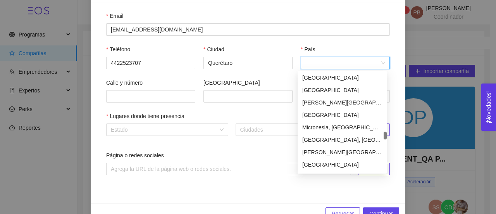
drag, startPoint x: 385, startPoint y: 75, endPoint x: 386, endPoint y: 134, distance: 58.9
click at [386, 134] on div at bounding box center [385, 135] width 3 height 8
click at [354, 116] on div "[GEOGRAPHIC_DATA]" at bounding box center [342, 114] width 80 height 9
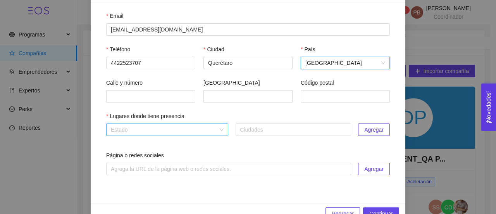
click at [221, 128] on div "Estado" at bounding box center [167, 129] width 122 height 12
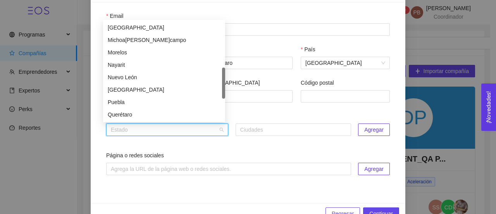
scroll to position [186, 0]
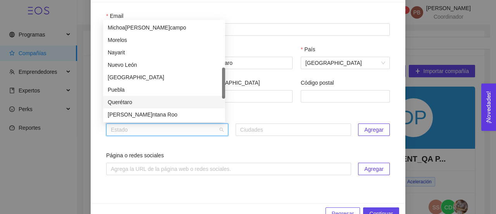
click at [190, 100] on div "Querétaro" at bounding box center [164, 102] width 113 height 9
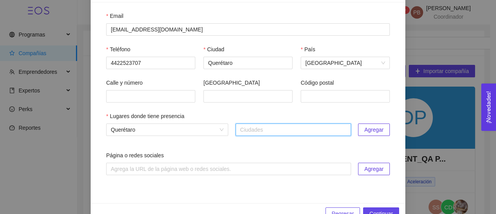
click at [378, 127] on span "Agregar" at bounding box center [373, 129] width 19 height 9
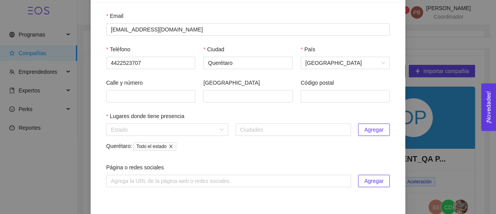
scroll to position [90, 0]
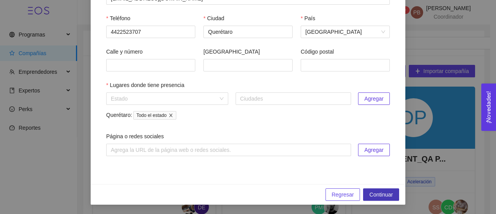
click at [392, 192] on button "Continuar" at bounding box center [381, 194] width 36 height 12
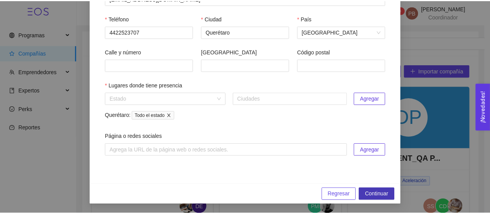
scroll to position [0, 0]
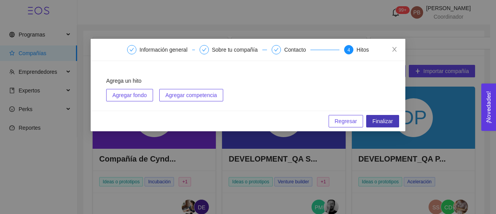
click at [378, 123] on span "Finalizar" at bounding box center [383, 121] width 21 height 9
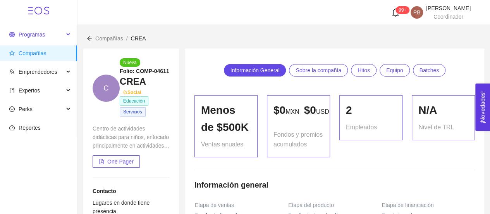
click at [39, 36] on span "Programas" at bounding box center [32, 34] width 26 height 6
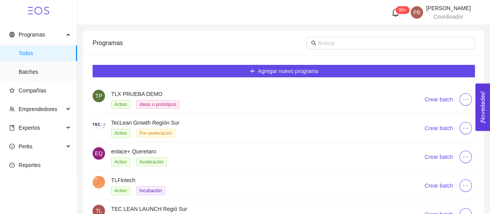
scroll to position [78, 0]
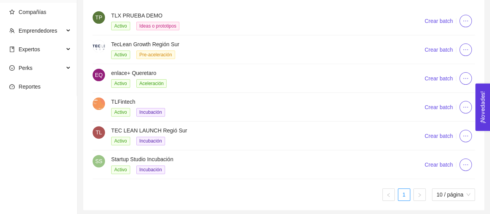
click at [158, 160] on h4 "Startup Studio Incubación" at bounding box center [258, 159] width 295 height 9
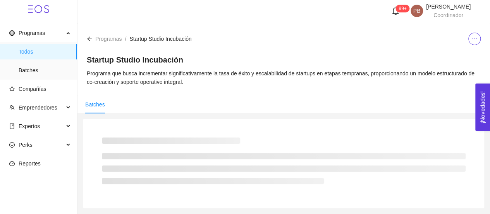
scroll to position [78, 0]
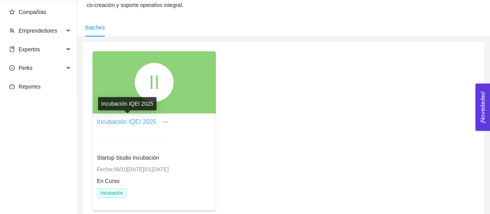
click at [152, 118] on link "Incubación IQEI 2025" at bounding box center [127, 121] width 60 height 7
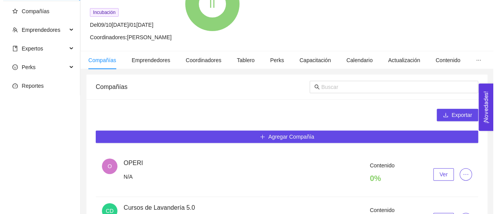
scroll to position [89, 0]
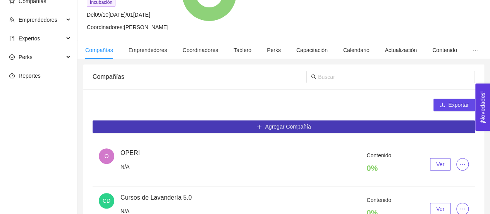
click at [266, 126] on span "Agregar Compañía" at bounding box center [288, 126] width 46 height 9
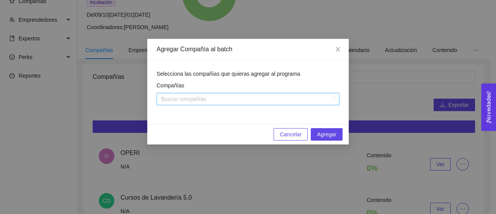
click at [233, 101] on div at bounding box center [244, 98] width 171 height 9
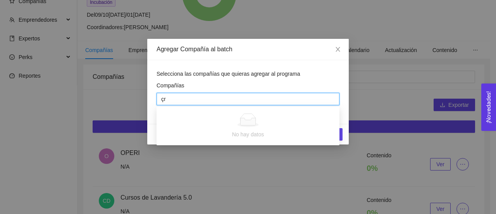
type input "ç"
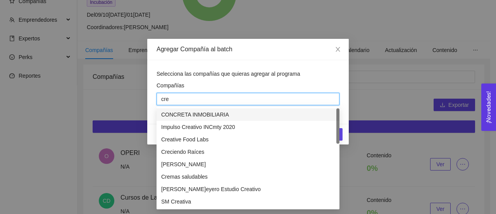
type input "crea"
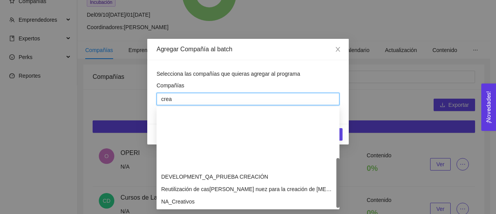
scroll to position [74, 0]
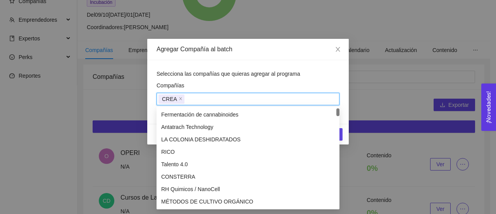
click at [329, 97] on div "CREA" at bounding box center [248, 98] width 179 height 11
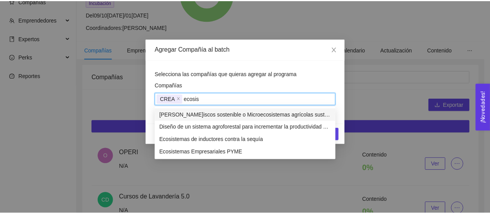
scroll to position [0, 0]
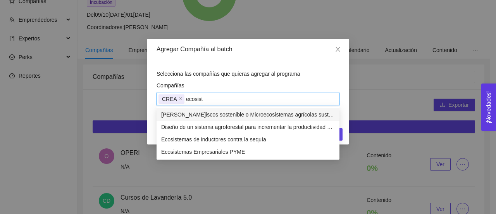
type input "ecosiste"
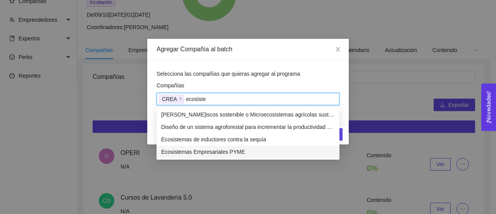
click at [238, 150] on div "Ecosistemas Empresariales PYME" at bounding box center [248, 151] width 174 height 9
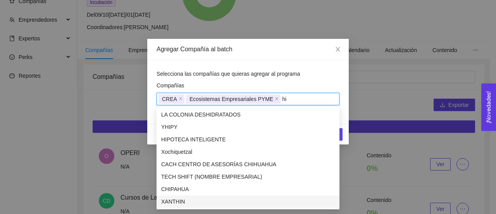
type input "hi"
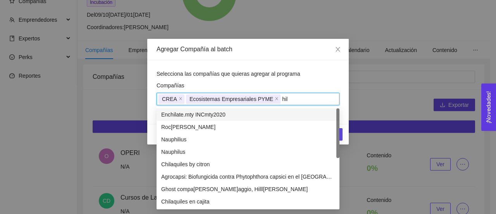
type input "hilu"
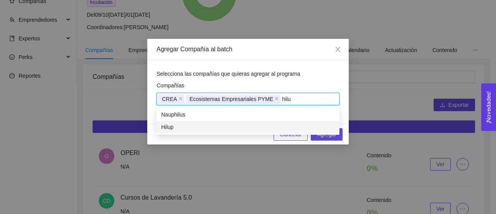
click at [267, 126] on div "Hilup" at bounding box center [248, 127] width 174 height 9
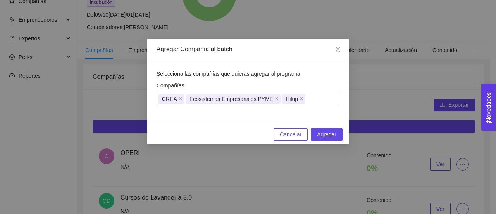
click at [324, 76] on div "Selecciona las compañías que quieras agregar al programa" at bounding box center [248, 73] width 183 height 9
click at [330, 136] on span "Agregar" at bounding box center [326, 134] width 19 height 9
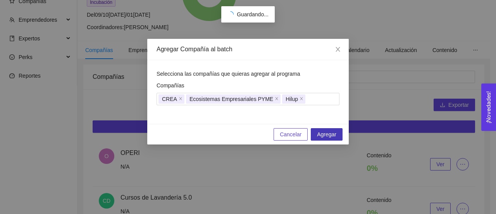
click at [329, 135] on span "Agregar" at bounding box center [326, 134] width 19 height 9
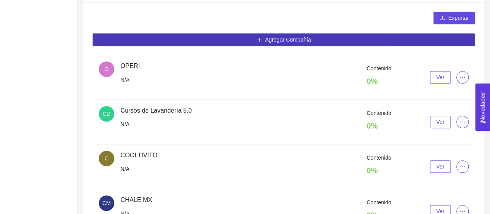
scroll to position [157, 0]
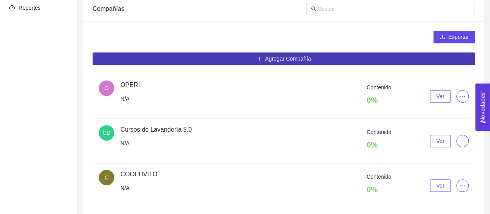
click at [268, 59] on span "Agregar Compañía" at bounding box center [288, 58] width 46 height 9
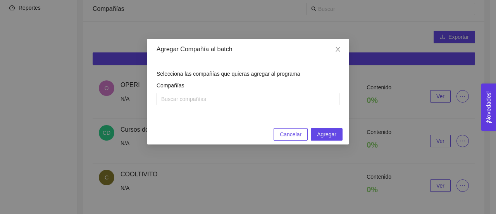
click at [301, 133] on span "Cancelar" at bounding box center [291, 134] width 22 height 9
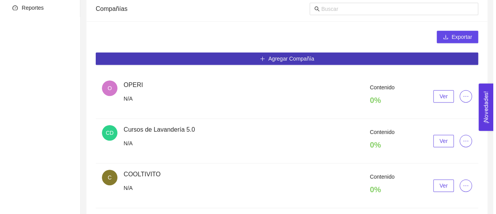
scroll to position [0, 0]
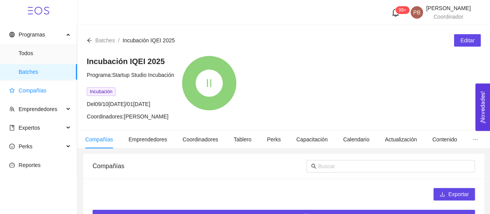
click at [25, 91] on span "Compañías" at bounding box center [33, 90] width 28 height 6
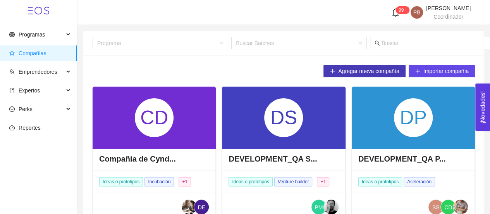
click at [358, 66] on button "Agregar nueva compañía" at bounding box center [365, 71] width 82 height 12
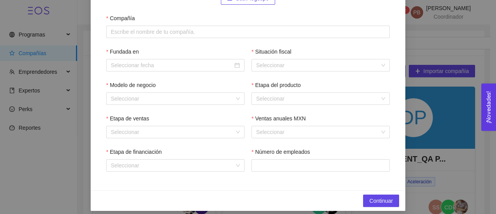
scroll to position [114, 0]
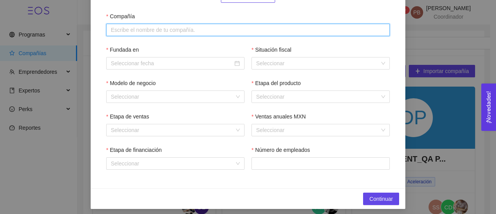
click at [121, 29] on input "Compañía" at bounding box center [248, 30] width 284 height 12
paste input "Agravah estudio BIM"
type input "Agravah estudio BIM"
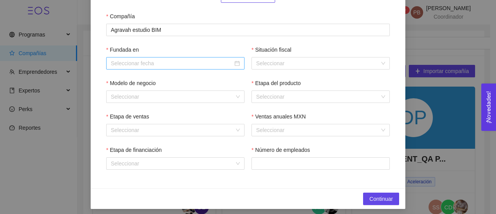
click at [143, 62] on input "Fundada en" at bounding box center [172, 63] width 122 height 9
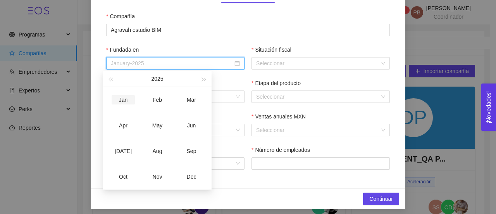
click at [124, 100] on div "Jan" at bounding box center [123, 99] width 23 height 9
type input "January-2025"
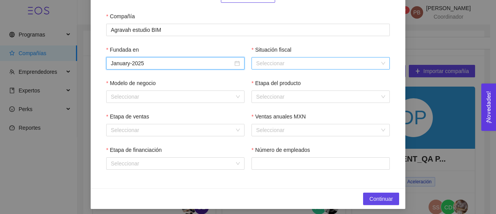
click at [272, 64] on input "Situación fiscal" at bounding box center [318, 63] width 124 height 12
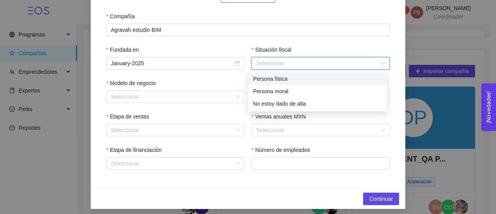
click at [272, 78] on div "Persona física" at bounding box center [317, 78] width 129 height 9
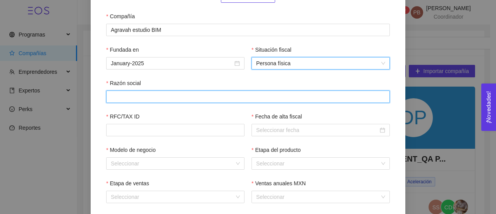
click at [214, 97] on input "Razón social" at bounding box center [248, 96] width 284 height 12
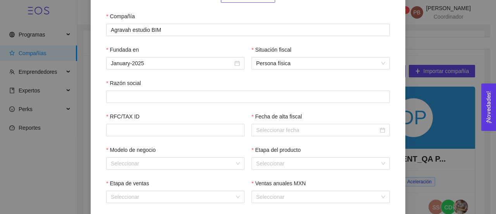
click at [293, 77] on div "Fundada en January-2025 Situación fiscal Persona física" at bounding box center [248, 61] width 284 height 33
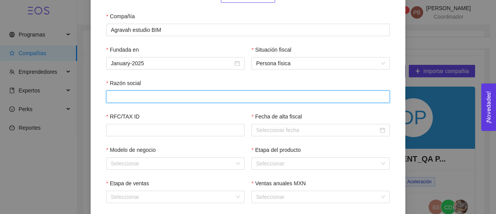
click at [212, 98] on input "Razón social" at bounding box center [248, 96] width 284 height 12
paste input "[PERSON_NAME]O[PERSON_NAME]DRADE"
type input "[PERSON_NAME]O[PERSON_NAME]DRADE"
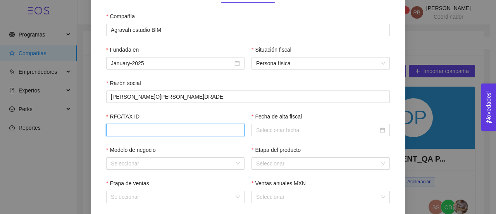
click at [200, 130] on input "RFC/TAX ID" at bounding box center [175, 130] width 138 height 12
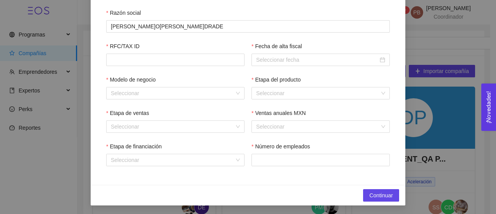
scroll to position [186, 0]
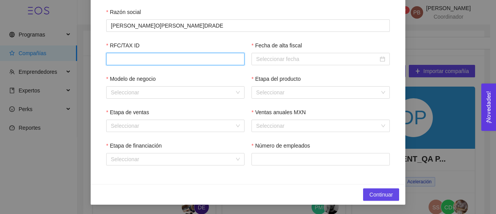
click at [198, 63] on input "RFC/TAX ID" at bounding box center [175, 59] width 138 height 12
paste input "VAAV951223285"
type input "VAAV951223285"
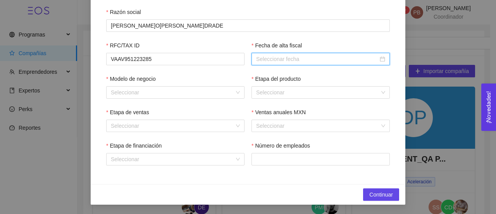
click at [270, 55] on input "Fecha de alta fiscal" at bounding box center [317, 59] width 122 height 9
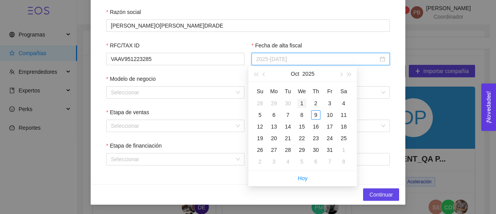
type input "2025-[DATE]"
click at [305, 105] on div "1" at bounding box center [301, 102] width 9 height 9
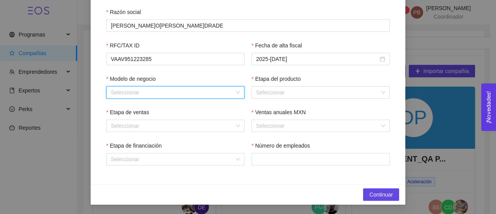
click at [197, 88] on input "Modelo de negocio" at bounding box center [173, 92] width 124 height 12
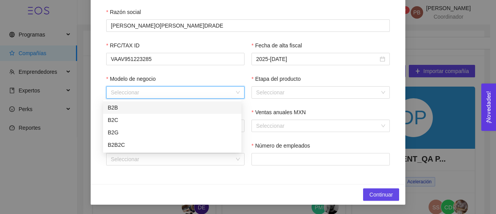
click at [161, 108] on div "B2B" at bounding box center [172, 107] width 129 height 9
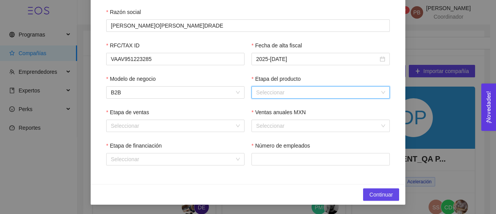
click at [269, 92] on input "Etapa del producto" at bounding box center [318, 92] width 124 height 12
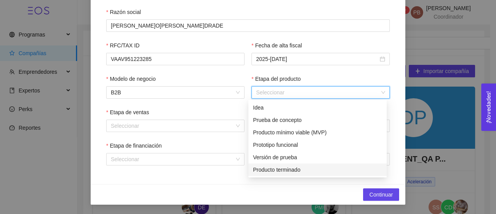
click at [286, 167] on div "Producto terminado" at bounding box center [317, 169] width 129 height 9
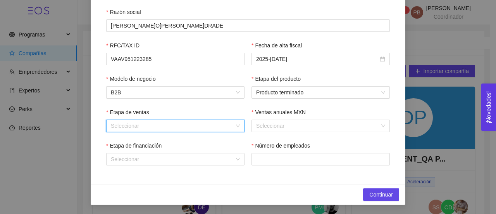
click at [224, 124] on input "Etapa de ventas" at bounding box center [173, 126] width 124 height 12
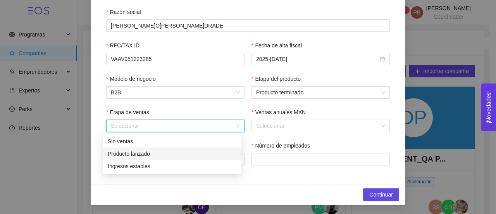
click at [186, 154] on div "Producto lanzado" at bounding box center [172, 153] width 129 height 9
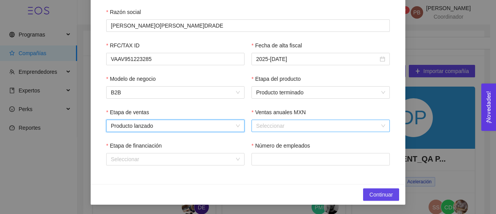
click at [277, 124] on input "Ventas anuales MXN" at bounding box center [318, 126] width 124 height 12
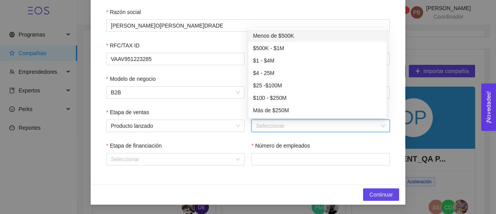
click at [292, 35] on div "Menos de $500K" at bounding box center [317, 35] width 129 height 9
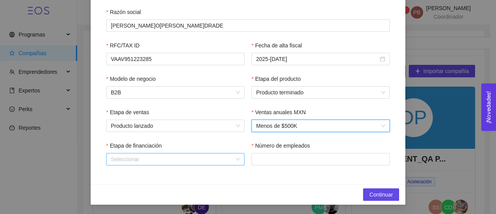
click at [228, 164] on input "Etapa de financiación" at bounding box center [173, 159] width 124 height 12
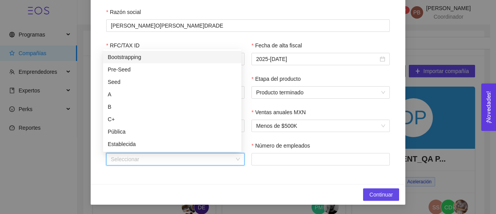
click at [187, 55] on div "Bootstrapping" at bounding box center [172, 57] width 129 height 9
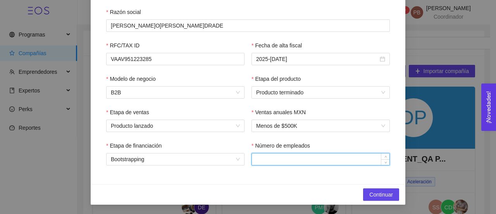
click at [290, 158] on input "Número de empleados" at bounding box center [321, 159] width 138 height 12
type input "2"
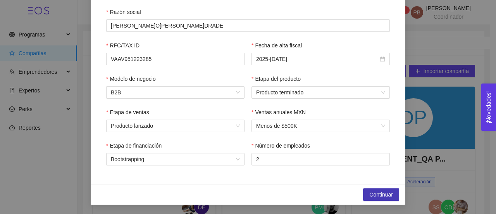
click at [376, 195] on span "Continuar" at bounding box center [381, 194] width 24 height 9
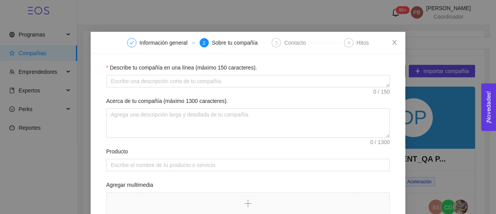
scroll to position [2, 0]
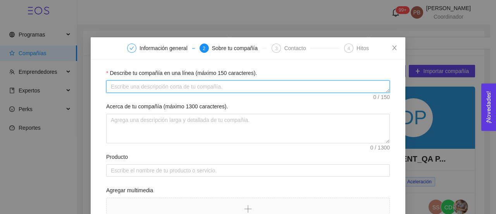
click at [313, 83] on textarea "Describe tu compañía en una línea (máximo 150 caracteres)." at bounding box center [248, 86] width 284 height 12
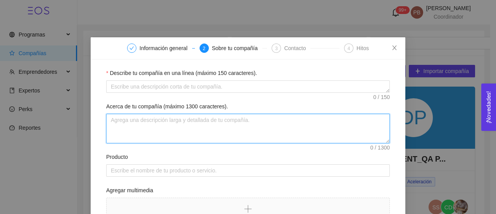
click at [242, 116] on textarea "Acerca de tu compañía (máximo 1300 caracteres)." at bounding box center [248, 128] width 284 height 29
paste textarea "VAAV951223285"
type textarea "V"
paste textarea "AGRAVAH Estudio BIM es una empresa queretana que resuelve la necesidad de integ…"
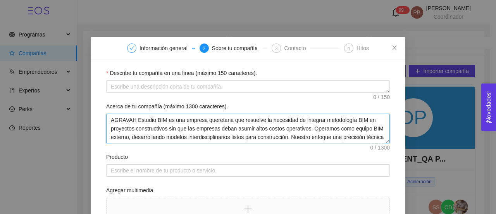
scroll to position [15, 0]
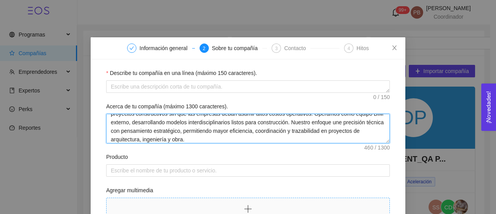
type textarea "AGRAVAH Estudio BIM es una empresa queretana que resuelve la necesidad de integ…"
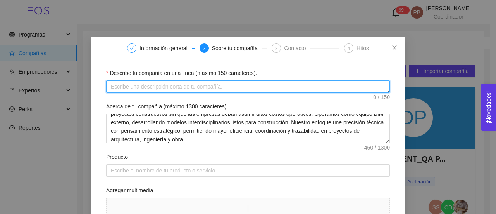
click at [294, 83] on textarea "Describe tu compañía en una línea (máximo 150 caracteres)." at bounding box center [248, 86] width 284 height 12
paste textarea "AGRAVAH Estudio BIM es una empresa queretana que resuelve la necesidad de integ…"
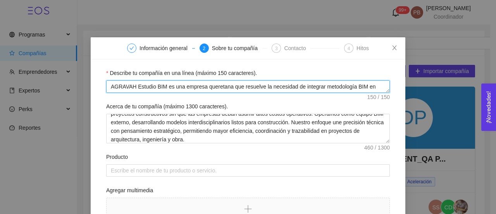
scroll to position [6, 0]
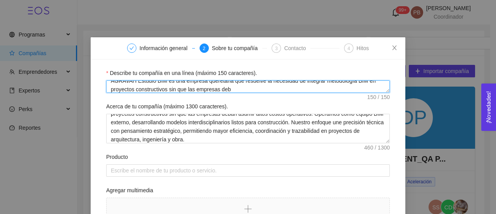
type textarea "AGRAVAH Estudio BIM es una empresa queretana que resuelve la necesidad de integ…"
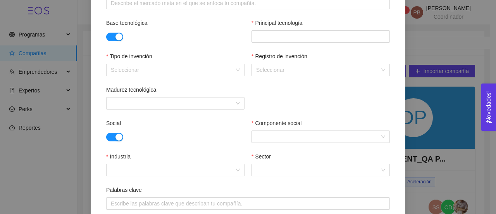
scroll to position [299, 0]
click at [107, 35] on button "button" at bounding box center [114, 36] width 17 height 9
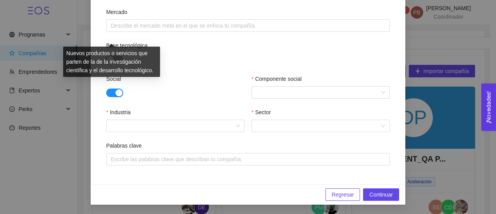
scroll to position [276, 0]
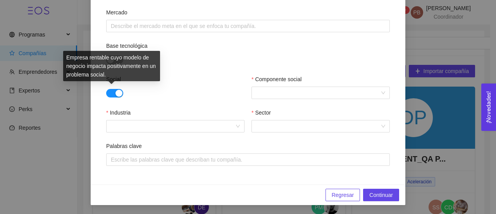
click at [106, 91] on button "button" at bounding box center [114, 93] width 17 height 9
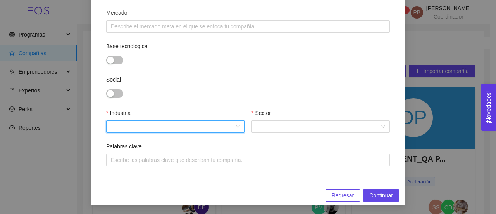
click at [177, 123] on input "Industria" at bounding box center [173, 127] width 124 height 12
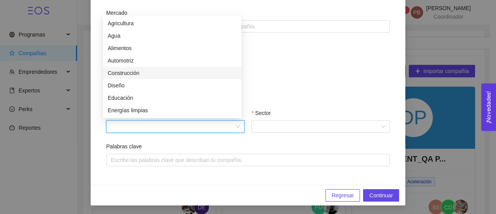
click at [186, 71] on div "Construcción" at bounding box center [172, 73] width 129 height 9
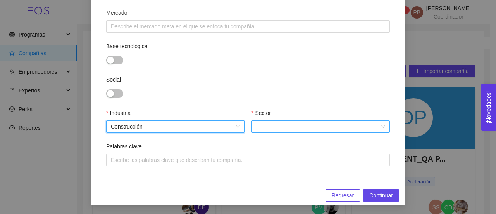
click at [285, 126] on input "Sector" at bounding box center [318, 127] width 124 height 12
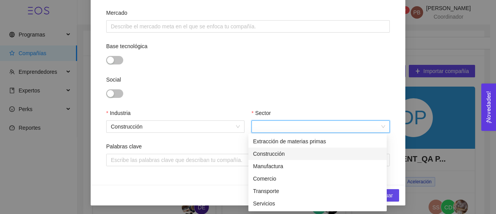
click at [285, 152] on div "Construcción" at bounding box center [317, 153] width 129 height 9
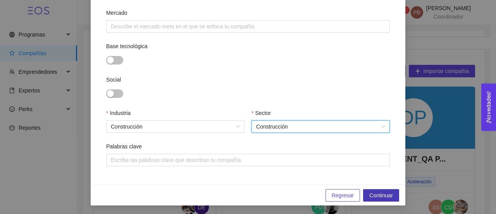
click at [375, 196] on span "Continuar" at bounding box center [381, 195] width 24 height 9
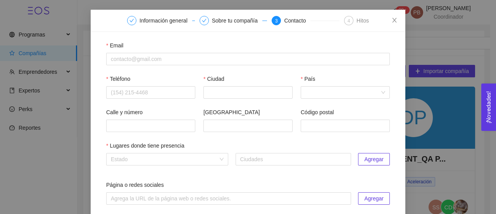
scroll to position [29, 0]
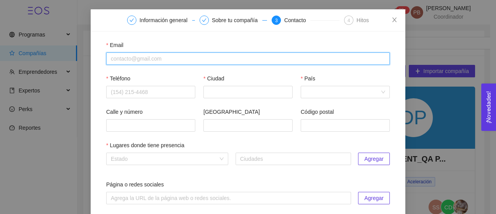
click at [149, 55] on input "Email" at bounding box center [248, 58] width 284 height 12
paste input "[EMAIL_ADDRESS][DOMAIN_NAME]"
click at [149, 55] on input "[EMAIL_ADDRESS][DOMAIN_NAME]" at bounding box center [248, 58] width 284 height 12
type input "[EMAIL_ADDRESS][DOMAIN_NAME]"
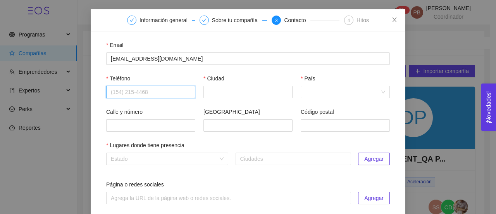
click at [143, 97] on input "Teléfono" at bounding box center [150, 92] width 89 height 12
paste input "4428738203"
type input "4428738203"
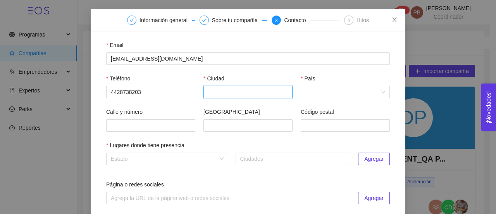
click at [204, 93] on input "Ciudad" at bounding box center [248, 92] width 89 height 12
type input "Querétaro"
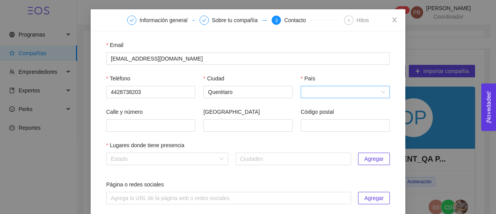
click at [321, 95] on input "País" at bounding box center [343, 92] width 74 height 12
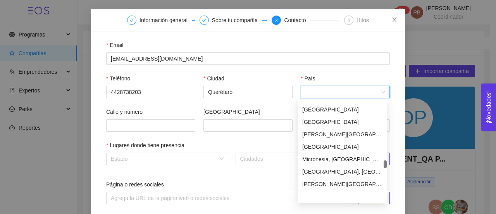
scroll to position [1735, 0]
drag, startPoint x: 385, startPoint y: 105, endPoint x: 382, endPoint y: 164, distance: 59.4
click at [382, 164] on div "[GEOGRAPHIC_DATA] [GEOGRAPHIC_DATA] [GEOGRAPHIC_DATA] [GEOGRAPHIC_DATA] [GEOGRA…" at bounding box center [342, 151] width 89 height 99
click at [337, 147] on div "[GEOGRAPHIC_DATA]" at bounding box center [342, 146] width 80 height 9
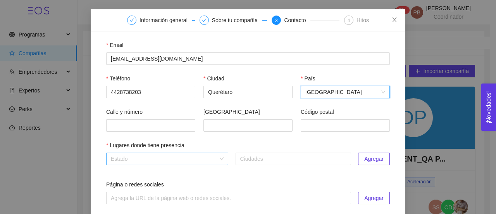
click at [203, 157] on input "search" at bounding box center [164, 159] width 107 height 12
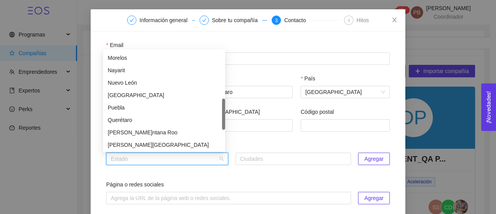
scroll to position [208, 0]
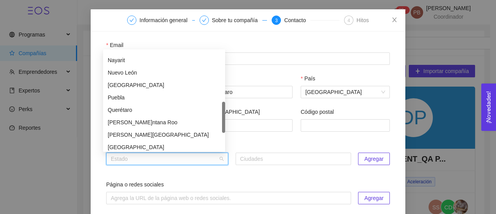
drag, startPoint x: 225, startPoint y: 76, endPoint x: 223, endPoint y: 127, distance: 50.8
click at [223, 127] on div at bounding box center [223, 117] width 3 height 31
click at [145, 109] on div "Querétaro" at bounding box center [164, 109] width 113 height 9
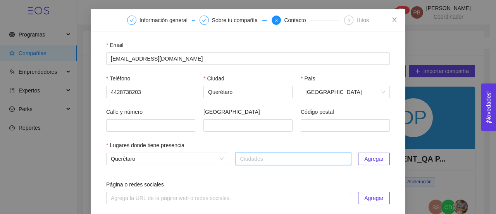
click at [379, 161] on span "Agregar" at bounding box center [373, 158] width 19 height 9
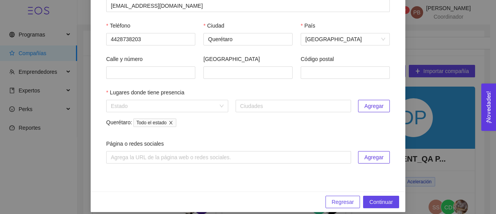
scroll to position [90, 0]
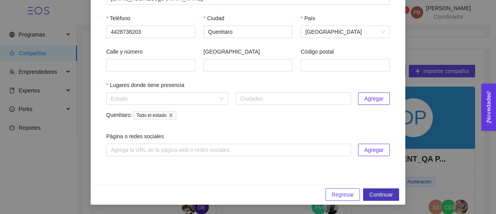
click at [388, 191] on span "Continuar" at bounding box center [381, 194] width 24 height 9
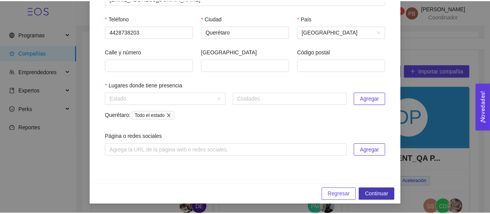
scroll to position [0, 0]
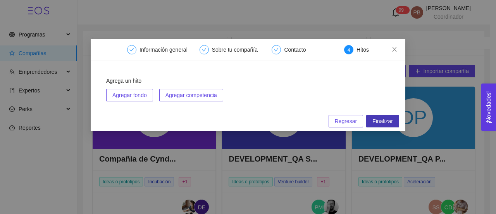
click at [383, 119] on span "Finalizar" at bounding box center [383, 121] width 21 height 9
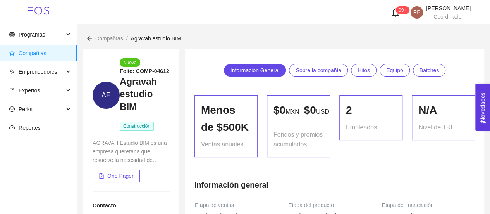
click at [116, 38] on span "Compañías" at bounding box center [109, 38] width 28 height 6
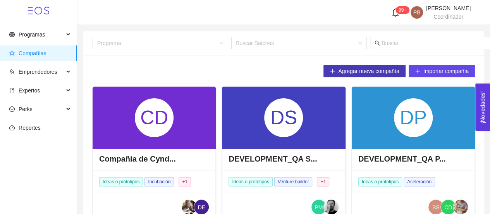
click at [372, 71] on span "Agregar nueva compañía" at bounding box center [368, 71] width 61 height 9
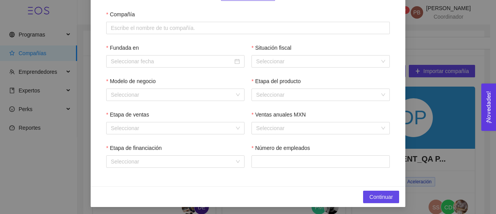
scroll to position [119, 0]
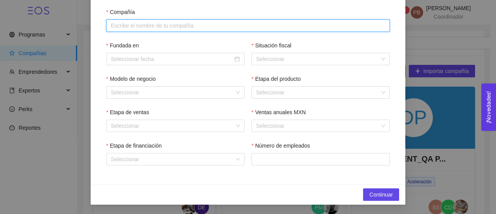
click at [220, 25] on input "Compañía" at bounding box center [248, 25] width 284 height 12
paste input "Maginen Studio"
type input "Maginen Studio"
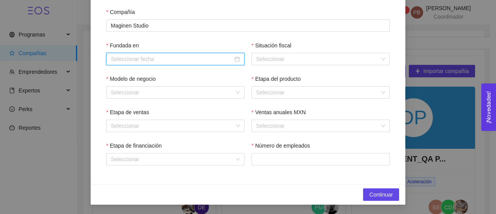
click at [212, 60] on input "Fundada en" at bounding box center [172, 59] width 122 height 9
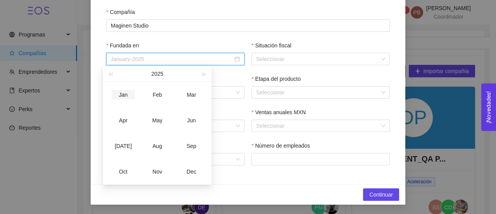
click at [121, 94] on div "Jan" at bounding box center [123, 94] width 23 height 9
type input "January-2025"
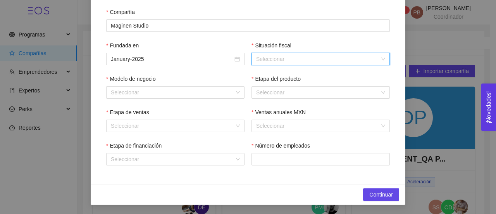
click at [344, 56] on input "Situación fiscal" at bounding box center [318, 59] width 124 height 12
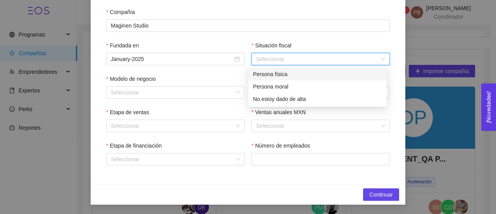
click at [306, 74] on div "Persona física" at bounding box center [317, 74] width 129 height 9
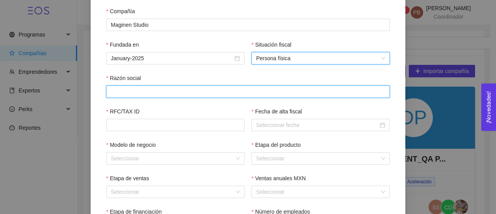
click at [228, 91] on input "Razón social" at bounding box center [248, 91] width 284 height 12
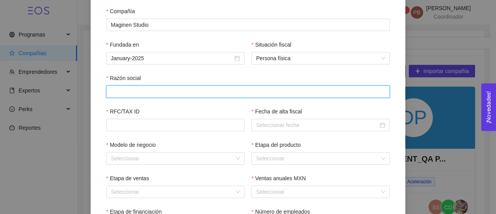
paste input "[PERSON_NAME]"
type input "[PERSON_NAME]"
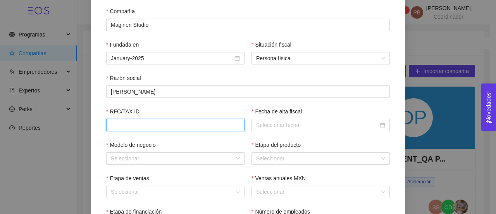
click at [203, 126] on input "RFC/TAX ID" at bounding box center [175, 125] width 138 height 12
paste input "[PERSON_NAME]"
type input "[PERSON_NAME]"
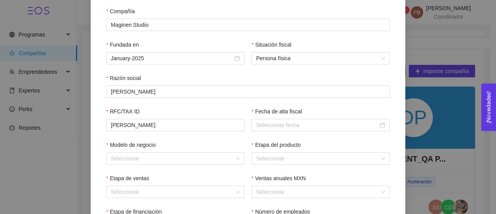
click at [229, 102] on form "Subir logotipo Compañía Maginen Studio Fundada en January-2025 Situación fiscal…" at bounding box center [248, 95] width 296 height 289
click at [281, 124] on input "Fecha de alta fiscal" at bounding box center [317, 125] width 122 height 9
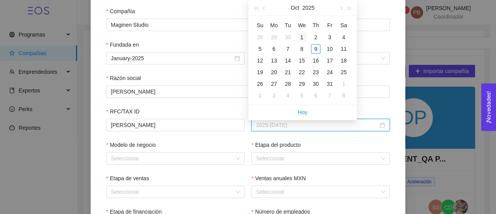
type input "2025-[DATE]"
click at [300, 38] on div "1" at bounding box center [301, 37] width 9 height 9
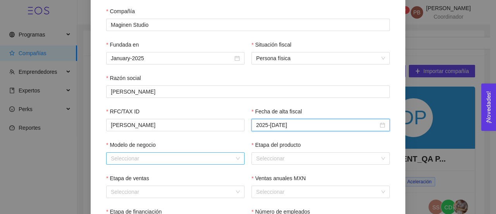
click at [203, 158] on input "Modelo de negocio" at bounding box center [173, 158] width 124 height 12
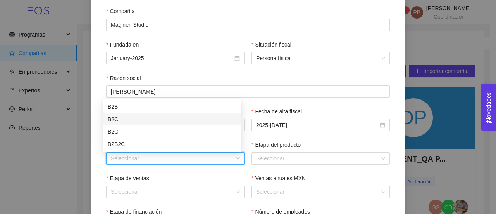
click at [188, 120] on div "B2C" at bounding box center [172, 119] width 129 height 9
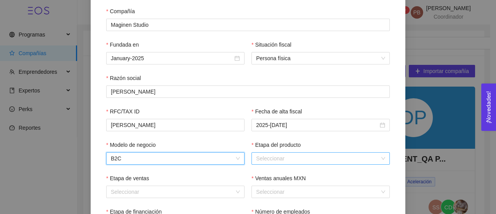
click at [292, 159] on input "Etapa del producto" at bounding box center [318, 158] width 124 height 12
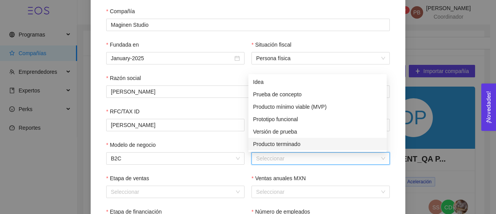
click at [293, 141] on div "Producto terminado" at bounding box center [317, 144] width 129 height 9
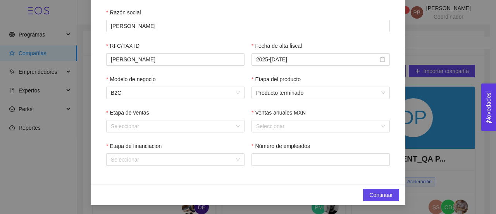
scroll to position [186, 0]
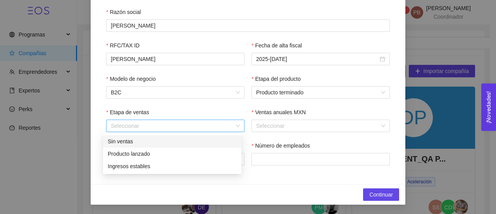
click at [235, 125] on div "Seleccionar" at bounding box center [175, 125] width 138 height 12
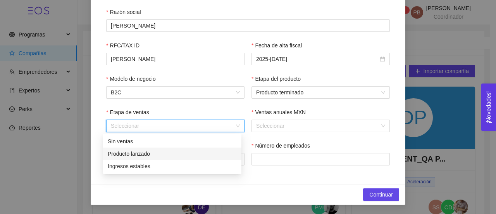
click at [195, 156] on div "Producto lanzado" at bounding box center [172, 153] width 129 height 9
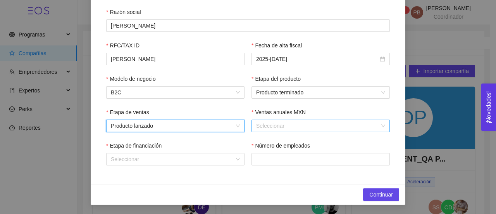
click at [268, 125] on input "Ventas anuales MXN" at bounding box center [318, 126] width 124 height 12
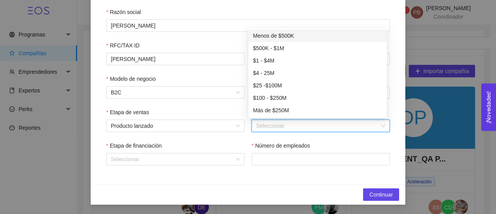
click at [273, 35] on div "Menos de $500K" at bounding box center [317, 35] width 129 height 9
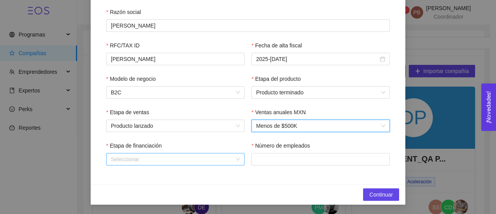
click at [233, 159] on div "Seleccionar" at bounding box center [175, 159] width 138 height 12
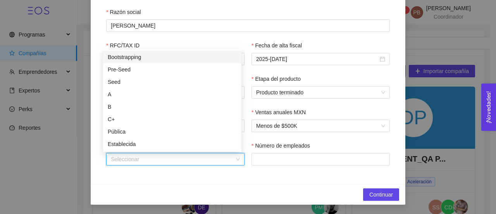
click at [191, 58] on div "Bootstrapping" at bounding box center [172, 57] width 129 height 9
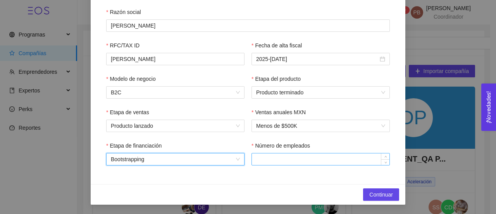
click at [270, 161] on input "Número de empleados" at bounding box center [321, 159] width 138 height 12
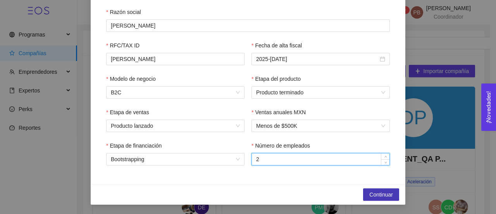
type input "2"
click at [388, 194] on span "Continuar" at bounding box center [381, 194] width 24 height 9
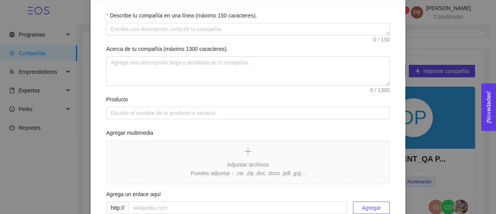
scroll to position [60, 0]
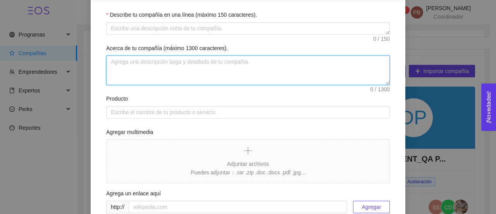
click at [243, 66] on textarea "Acerca de tu compañía (máximo 1300 caracteres)." at bounding box center [248, 69] width 284 height 29
paste textarea "Somos una agencia de marketing y diseño integral, fundada en 2020 en [GEOGRAPHI…"
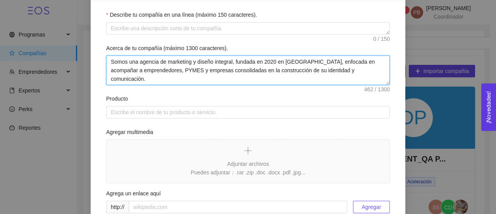
scroll to position [15, 0]
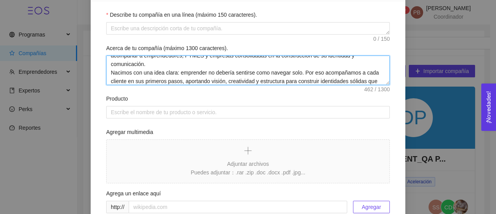
click at [243, 66] on textarea "Somos una agencia de marketing y diseño integral, fundada en 2020 en [GEOGRAPHI…" at bounding box center [248, 69] width 284 height 29
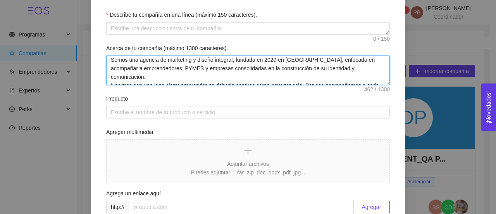
scroll to position [0, 0]
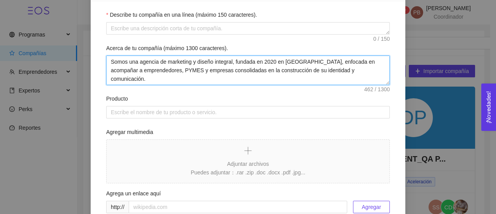
drag, startPoint x: 229, startPoint y: 59, endPoint x: 134, endPoint y: 59, distance: 95.0
click at [134, 59] on textarea "Somos una agencia de marketing y diseño integral, fundada en 2020 en [GEOGRAPHI…" at bounding box center [248, 69] width 284 height 29
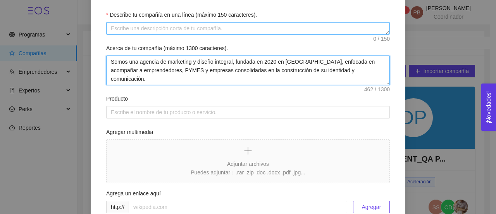
type textarea "Somos una agencia de marketing y diseño integral, fundada en 2020 en [GEOGRAPHI…"
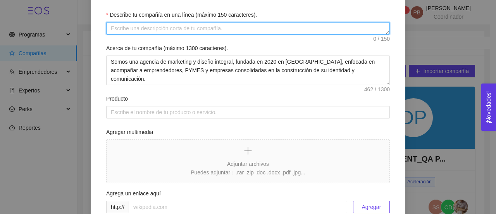
click at [162, 28] on textarea "Describe tu compañía en una línea (máximo 150 caracteres)." at bounding box center [248, 28] width 284 height 12
paste textarea "agencia de marketing y diseño integral"
click at [162, 28] on textarea "agencia de marketing y diseño integral" at bounding box center [248, 28] width 284 height 12
click at [112, 27] on textarea "agencia de marketing y diseño integral" at bounding box center [248, 28] width 284 height 12
type textarea "Agencia de marketing y diseño integral"
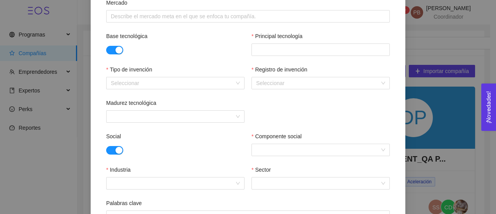
scroll to position [288, 0]
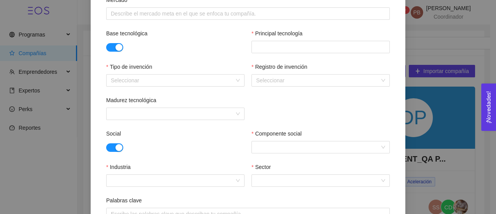
click at [111, 43] on button "button" at bounding box center [114, 47] width 17 height 9
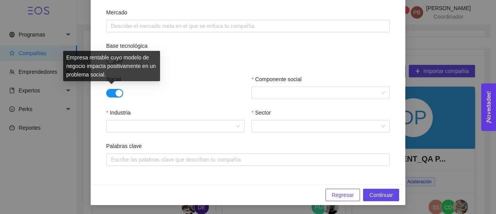
click at [107, 93] on button "button" at bounding box center [114, 93] width 17 height 9
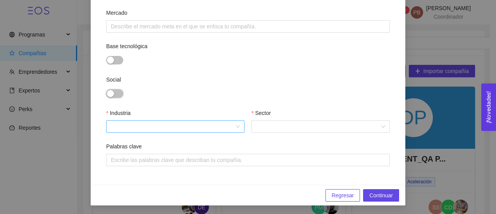
click at [236, 123] on div at bounding box center [175, 126] width 138 height 12
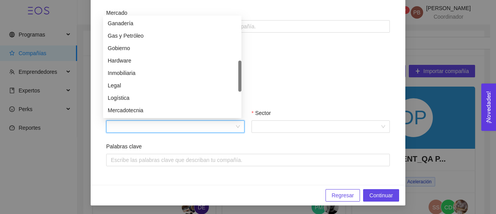
scroll to position [174, 0]
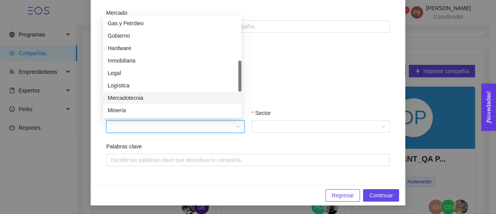
click at [179, 96] on div "Mercadotecnia" at bounding box center [172, 97] width 129 height 9
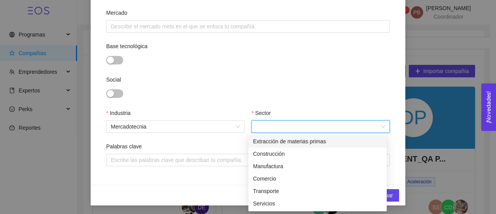
click at [284, 126] on input "Sector" at bounding box center [318, 127] width 124 height 12
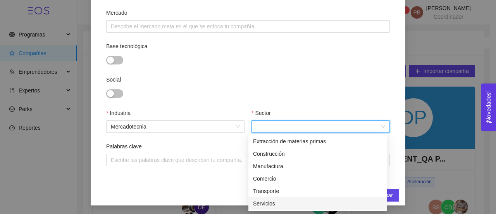
click at [278, 204] on div "Servicios" at bounding box center [317, 203] width 129 height 9
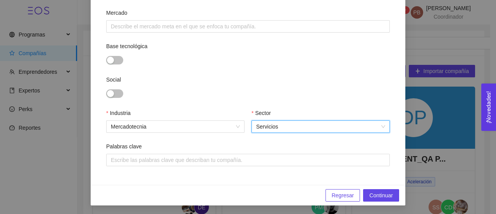
click at [340, 198] on span "Regresar" at bounding box center [343, 195] width 22 height 9
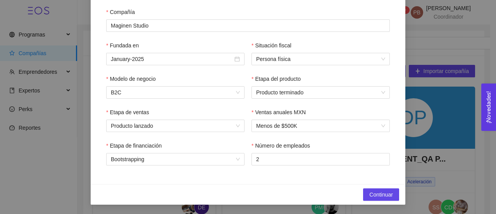
scroll to position [119, 0]
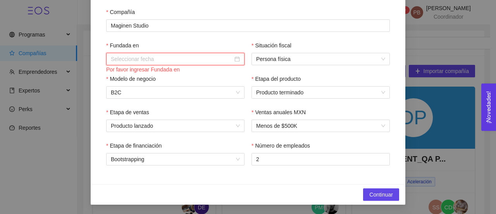
click at [178, 58] on input "Fundada en" at bounding box center [172, 59] width 122 height 9
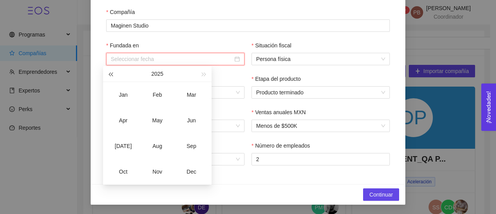
click at [110, 74] on span "button" at bounding box center [111, 74] width 4 height 4
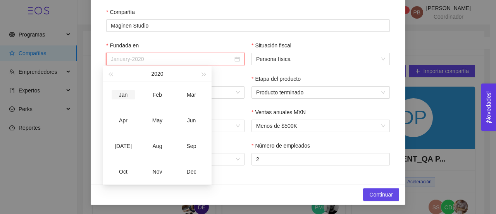
click at [127, 100] on td "Jan" at bounding box center [123, 95] width 34 height 26
type input "January-2020"
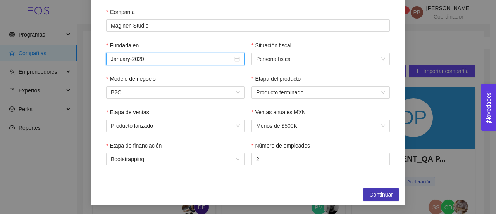
click at [370, 197] on span "Continuar" at bounding box center [381, 194] width 24 height 9
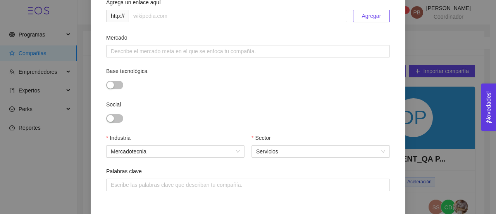
scroll to position [275, 0]
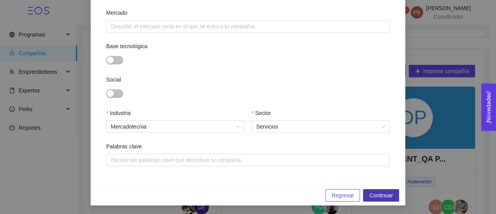
click at [386, 193] on span "Continuar" at bounding box center [381, 195] width 24 height 9
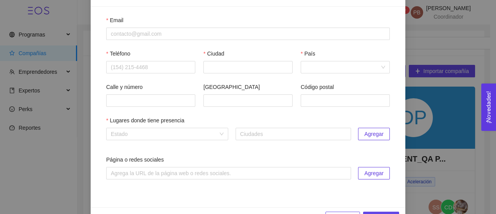
scroll to position [57, 0]
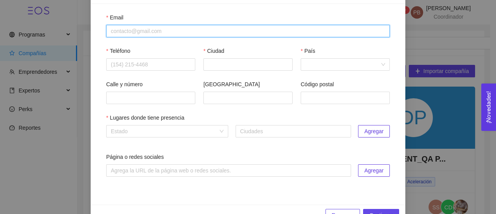
click at [128, 31] on input "Email" at bounding box center [248, 31] width 284 height 12
paste input "[EMAIL_ADDRESS][DOMAIN_NAME]"
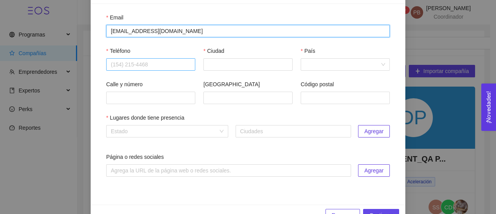
type input "[EMAIL_ADDRESS][DOMAIN_NAME]"
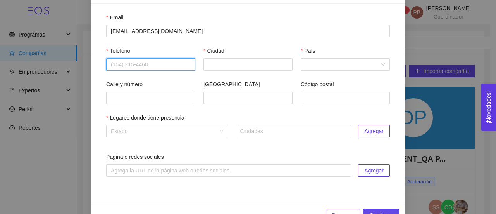
click at [125, 62] on input "Teléfono" at bounding box center [150, 64] width 89 height 12
paste input "4422816115"
type input "4422816115"
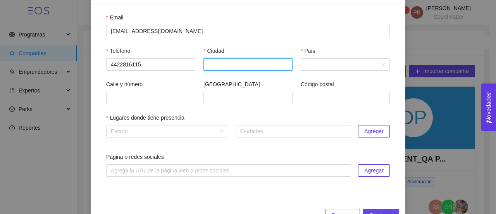
click at [204, 67] on input "Ciudad" at bounding box center [248, 64] width 89 height 12
type input "Querétaro"
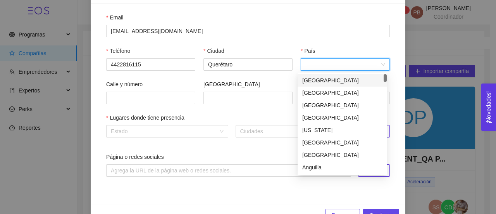
click at [327, 66] on input "País" at bounding box center [343, 65] width 74 height 12
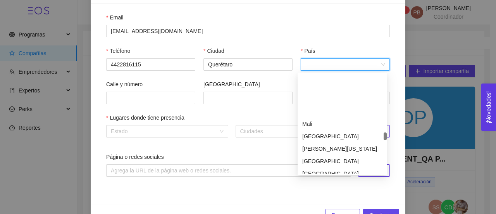
scroll to position [1735, 0]
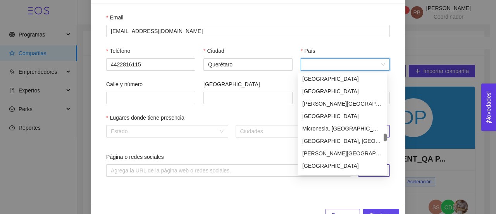
drag, startPoint x: 385, startPoint y: 78, endPoint x: 375, endPoint y: 138, distance: 60.1
click at [375, 138] on div "[GEOGRAPHIC_DATA] [GEOGRAPHIC_DATA] [GEOGRAPHIC_DATA] [GEOGRAPHIC_DATA] [GEOGRA…" at bounding box center [342, 123] width 89 height 99
click at [327, 112] on div "[GEOGRAPHIC_DATA]" at bounding box center [342, 116] width 80 height 9
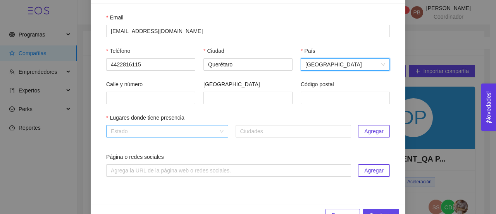
click at [217, 131] on div "Estado" at bounding box center [167, 131] width 122 height 12
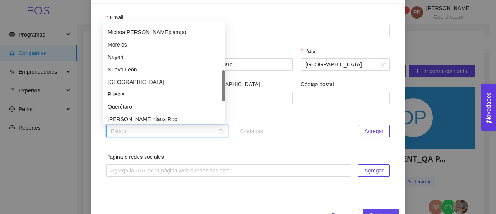
scroll to position [195, 0]
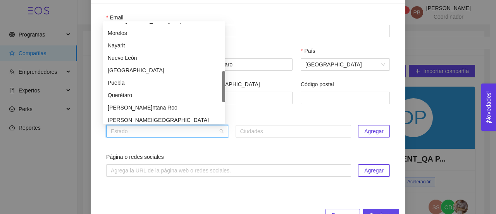
drag, startPoint x: 224, startPoint y: 45, endPoint x: 225, endPoint y: 93, distance: 48.1
click at [225, 93] on div at bounding box center [223, 86] width 3 height 31
click at [171, 95] on div "Querétaro" at bounding box center [164, 95] width 113 height 9
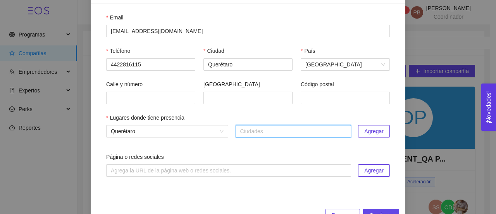
click at [364, 133] on span "Agregar" at bounding box center [373, 131] width 19 height 9
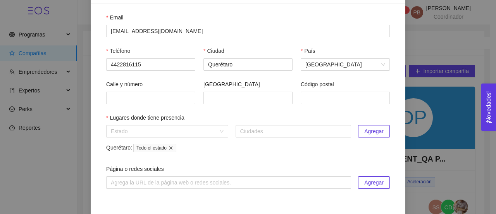
scroll to position [90, 0]
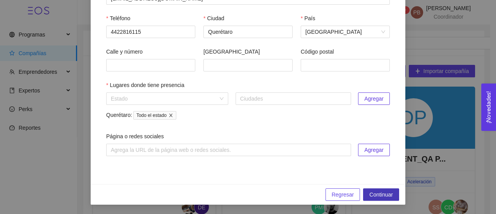
click at [380, 194] on span "Continuar" at bounding box center [381, 194] width 24 height 9
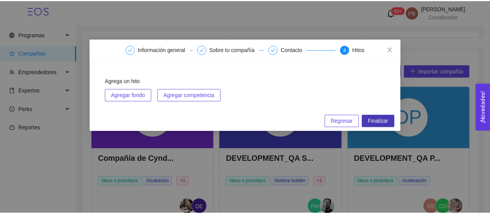
scroll to position [0, 0]
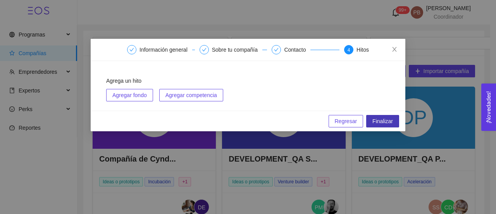
click at [384, 121] on span "Finalizar" at bounding box center [383, 121] width 21 height 9
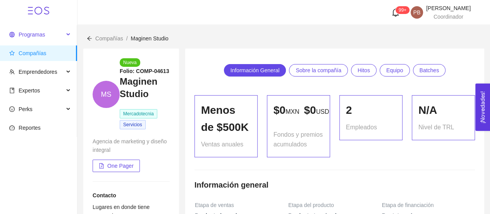
click at [41, 35] on span "Programas" at bounding box center [32, 34] width 26 height 6
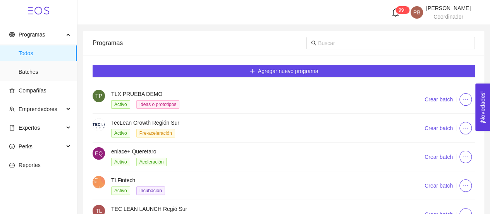
scroll to position [78, 0]
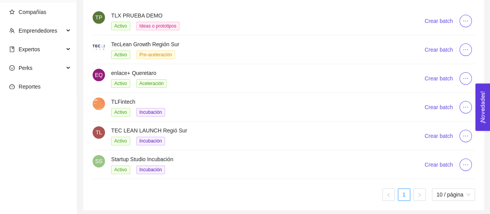
click at [171, 157] on h4 "Startup Studio Incubación" at bounding box center [258, 159] width 295 height 9
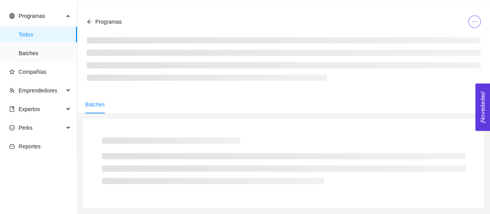
scroll to position [78, 0]
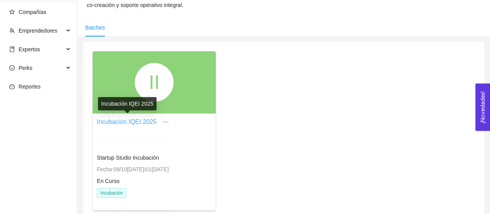
click at [147, 120] on link "Incubación IQEI 2025" at bounding box center [127, 121] width 60 height 7
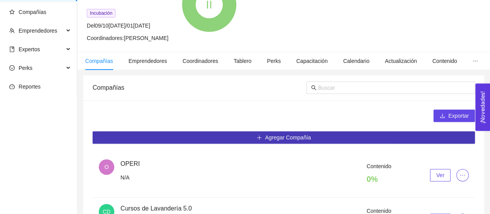
click at [285, 134] on span "Agregar Compañía" at bounding box center [288, 137] width 46 height 9
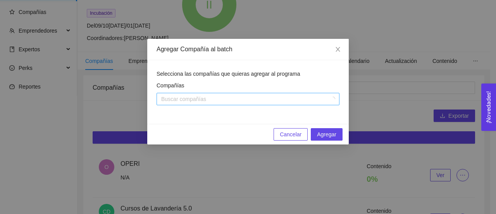
click at [294, 98] on div at bounding box center [244, 98] width 171 height 9
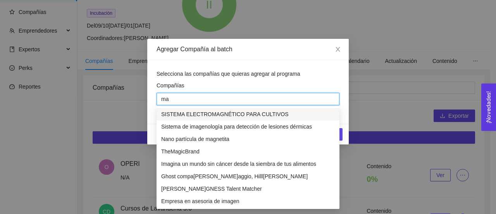
type input "m"
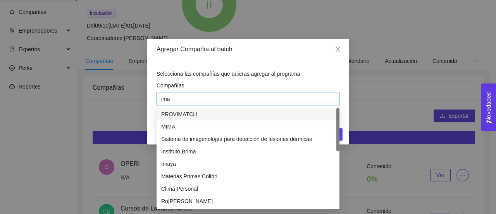
type input "imag"
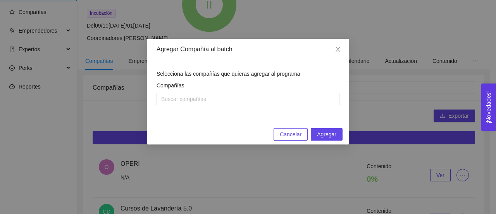
click at [318, 75] on div "Selecciona las compañías que quieras agregar al programa" at bounding box center [248, 73] width 183 height 9
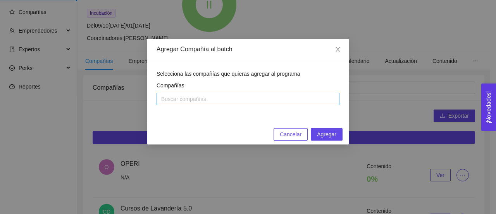
click at [173, 104] on div "Buscar compañías" at bounding box center [248, 99] width 183 height 12
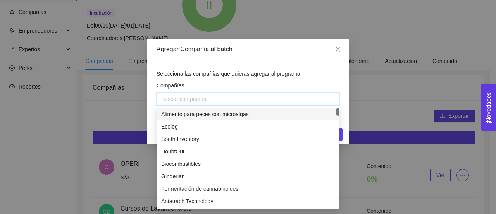
paste input "search"
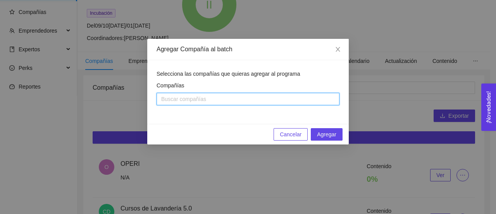
click at [173, 104] on div "Buscar compañías" at bounding box center [248, 99] width 183 height 12
paste input "Agravah estudio BIM"
type input "Agravah estudio BIM"
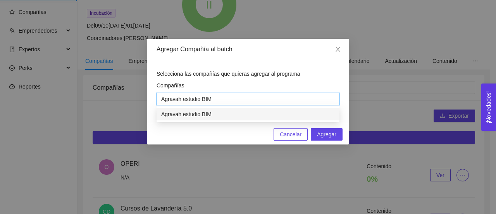
click at [178, 100] on input "Agravah estudio BIM" at bounding box center [187, 98] width 52 height 9
click at [180, 114] on div "Agravah estudio BIM" at bounding box center [248, 114] width 174 height 9
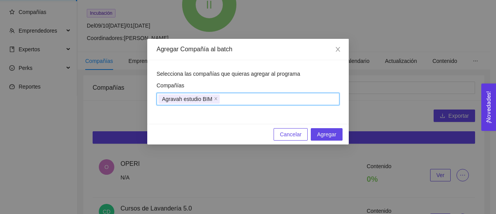
paste input "Maginen Studio"
type input "Maginen Studio"
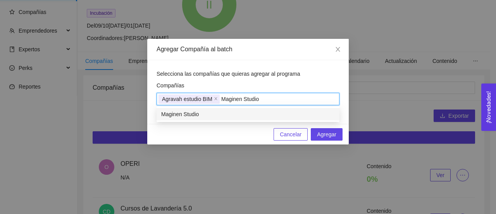
click at [168, 116] on div "Maginen Studio" at bounding box center [248, 114] width 174 height 9
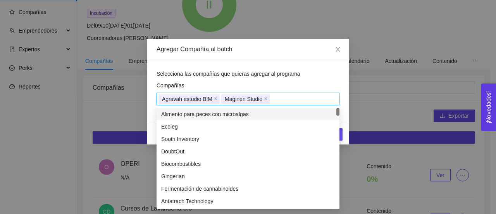
click at [330, 86] on div "Compañías" at bounding box center [248, 87] width 183 height 12
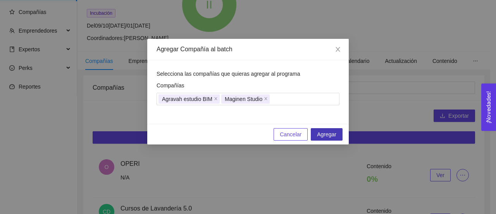
click at [328, 138] on span "Agregar" at bounding box center [326, 134] width 19 height 9
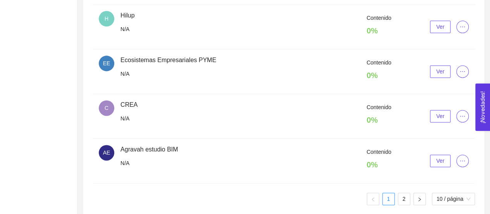
scroll to position [498, 0]
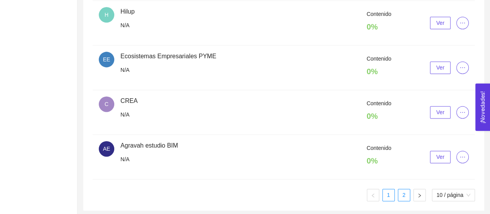
click at [400, 190] on link "2" at bounding box center [405, 195] width 12 height 12
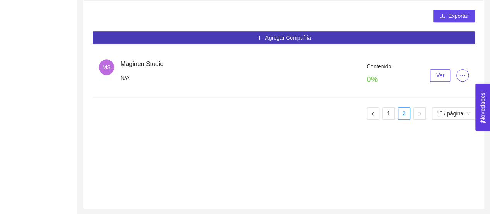
click at [298, 37] on span "Agregar Compañía" at bounding box center [288, 37] width 46 height 9
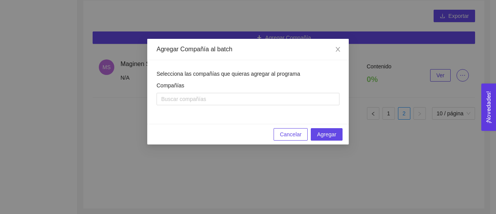
click at [294, 131] on span "Cancelar" at bounding box center [291, 134] width 22 height 9
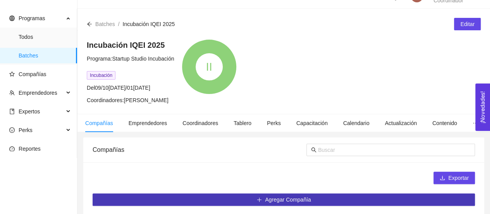
scroll to position [12, 0]
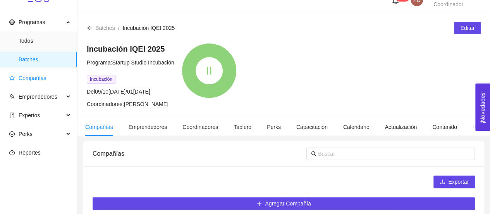
click at [41, 77] on span "Compañías" at bounding box center [33, 78] width 28 height 6
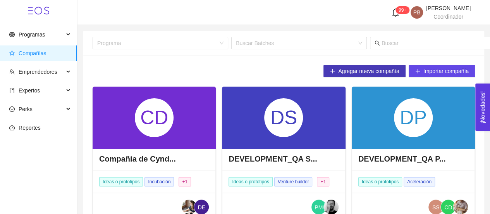
click at [343, 74] on span "Agregar nueva compañía" at bounding box center [368, 71] width 61 height 9
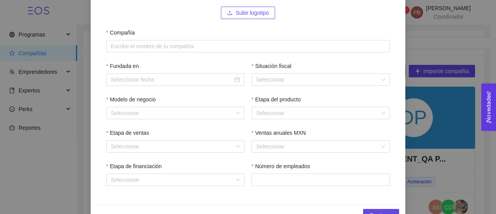
scroll to position [119, 0]
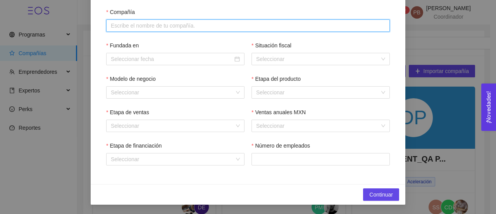
click at [150, 26] on input "Compañía" at bounding box center [248, 25] width 284 height 12
paste input "Cervecería Destino"
type input "Cervecería Destino"
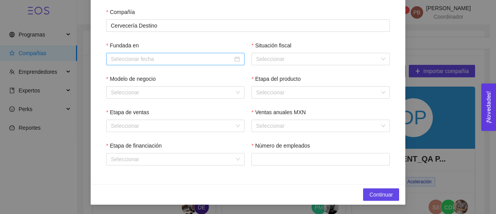
click at [150, 59] on input "Fundada en" at bounding box center [172, 59] width 122 height 9
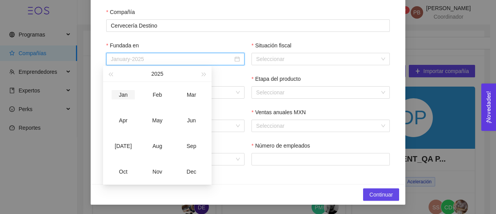
click at [126, 96] on div "Jan" at bounding box center [123, 94] width 23 height 9
type input "January-2025"
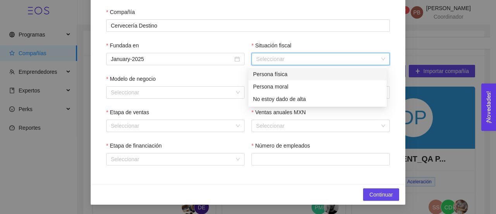
click at [268, 54] on input "Situación fiscal" at bounding box center [318, 59] width 124 height 12
click at [267, 73] on div "Persona física" at bounding box center [317, 74] width 129 height 9
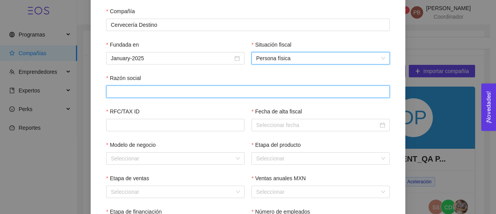
click at [180, 96] on input "Razón social" at bounding box center [248, 91] width 284 height 12
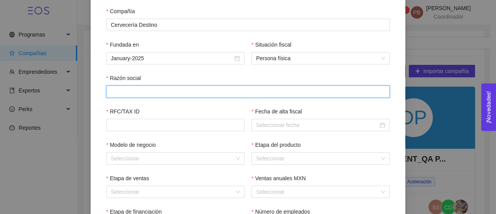
paste input "[PERSON_NAME]"
click at [180, 96] on input "[PERSON_NAME]" at bounding box center [248, 91] width 284 height 12
type input "[PERSON_NAME]"
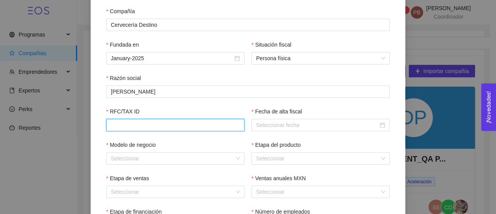
click at [161, 126] on input "RFC/TAX ID" at bounding box center [175, 125] width 138 height 12
paste input "FOPM931229QH1"
type input "FOPM931229QH1"
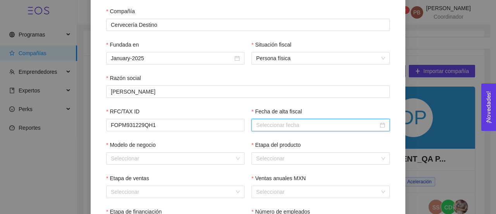
click at [300, 126] on input "Fecha de alta fiscal" at bounding box center [317, 125] width 122 height 9
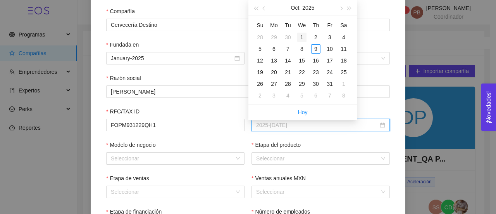
type input "2025-[DATE]"
click at [300, 37] on div "1" at bounding box center [301, 37] width 9 height 9
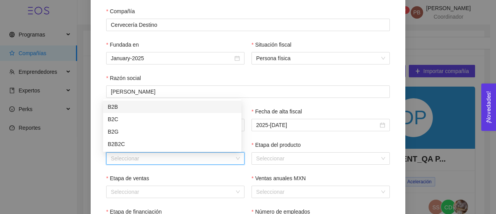
click at [188, 161] on input "Modelo de negocio" at bounding box center [173, 158] width 124 height 12
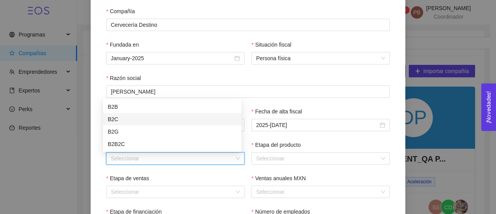
click at [171, 118] on div "B2C" at bounding box center [172, 119] width 129 height 9
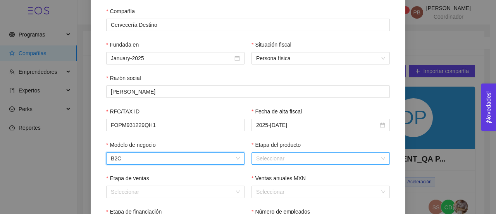
click at [278, 159] on input "Etapa del producto" at bounding box center [318, 158] width 124 height 12
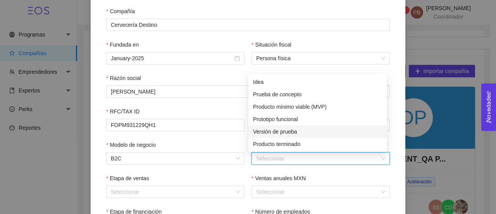
click at [281, 128] on div "Versión de prueba" at bounding box center [317, 131] width 129 height 9
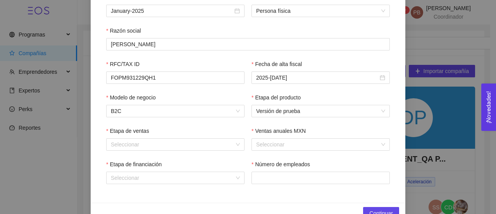
scroll to position [186, 0]
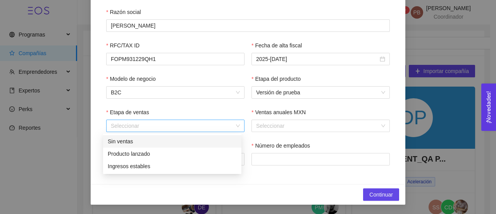
click at [236, 124] on div "Seleccionar" at bounding box center [175, 125] width 138 height 12
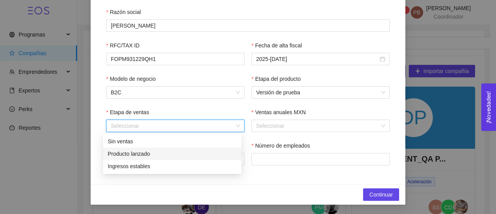
click at [186, 154] on div "Producto lanzado" at bounding box center [172, 153] width 129 height 9
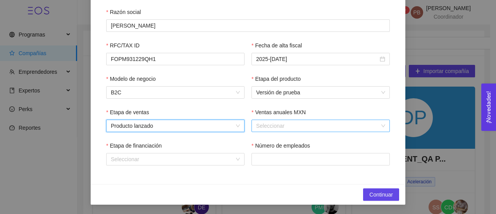
click at [277, 126] on input "Ventas anuales MXN" at bounding box center [318, 126] width 124 height 12
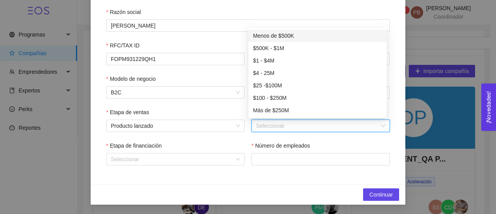
click at [281, 32] on div "Menos de $500K" at bounding box center [317, 35] width 129 height 9
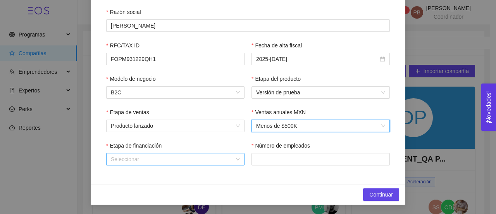
click at [233, 161] on div "Seleccionar" at bounding box center [175, 159] width 138 height 12
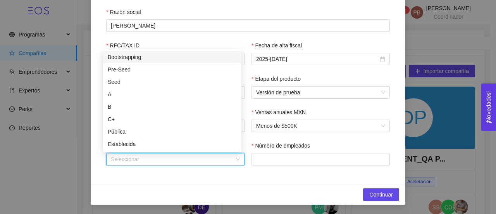
click at [188, 55] on div "Bootstrapping" at bounding box center [172, 57] width 129 height 9
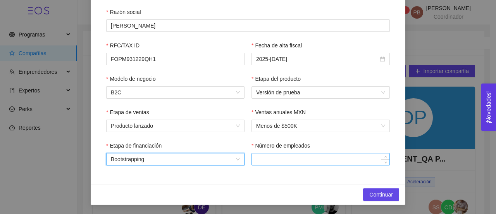
click at [277, 159] on input "Número de empleados" at bounding box center [321, 159] width 138 height 12
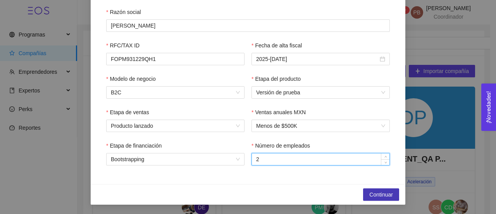
type input "2"
click at [384, 193] on span "Continuar" at bounding box center [381, 194] width 24 height 9
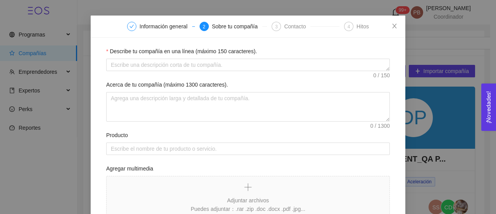
scroll to position [21, 0]
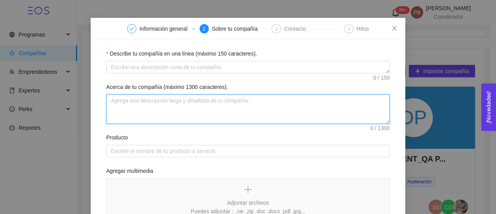
click at [223, 106] on textarea "Acerca de tu compañía (máximo 1300 caracteres)." at bounding box center [248, 108] width 284 height 29
paste textarea "Loremipsum Dolorsi am con adipisc elitseddo eiusmodt inc utlabor, etdolore m al…"
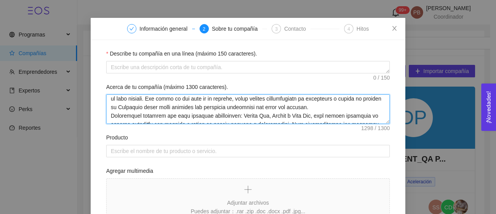
scroll to position [2, 0]
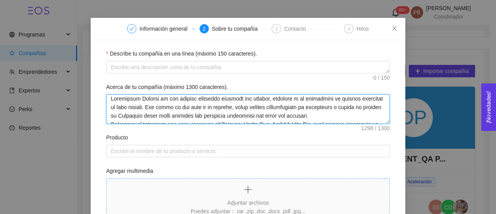
type textarea "Loremipsum Dolorsi am con adipisc elitseddo eiusmodt inc utlabor, etdolore m al…"
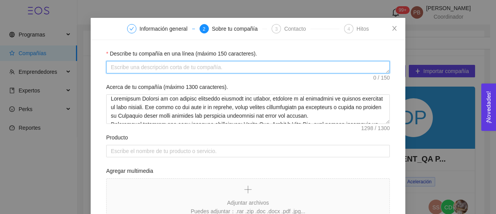
click at [229, 66] on textarea "Describe tu compañía en una línea (máximo 150 caracteres)." at bounding box center [248, 67] width 284 height 12
type textarea "Cerveza Artesanal"
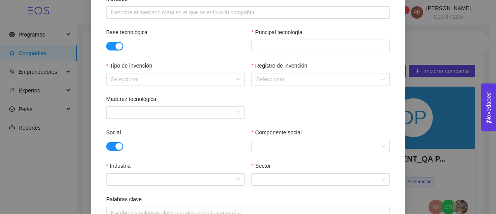
scroll to position [292, 0]
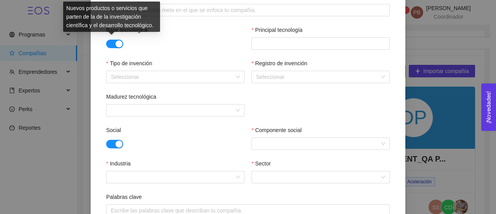
click at [109, 45] on button "button" at bounding box center [114, 44] width 17 height 9
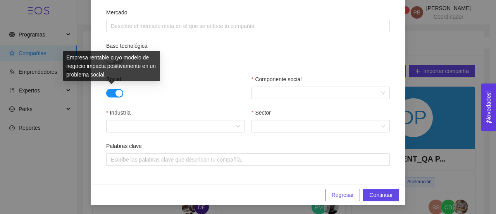
click at [109, 91] on button "button" at bounding box center [114, 93] width 17 height 9
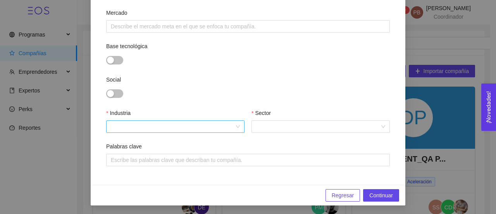
click at [177, 127] on input "Industria" at bounding box center [173, 127] width 124 height 12
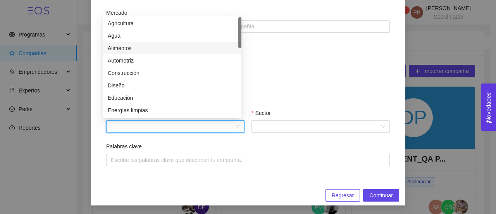
click at [149, 49] on div "Alimentos" at bounding box center [172, 48] width 129 height 9
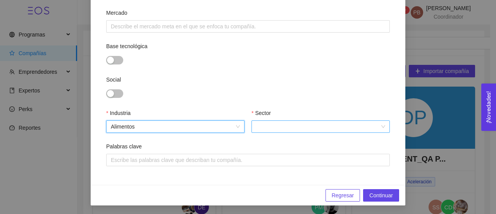
click at [313, 127] on input "Sector" at bounding box center [318, 127] width 124 height 12
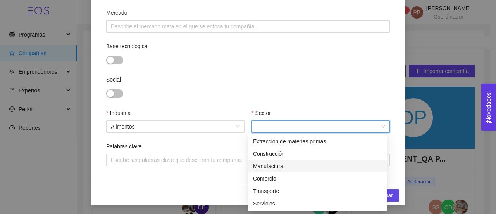
click at [288, 166] on div "Manufactura" at bounding box center [317, 166] width 129 height 9
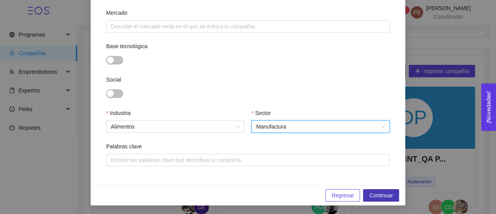
click at [372, 197] on span "Continuar" at bounding box center [381, 195] width 24 height 9
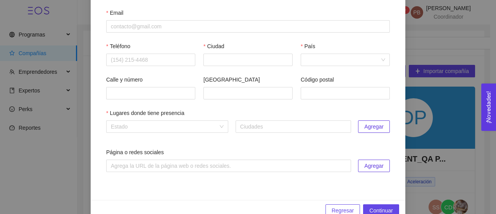
scroll to position [64, 0]
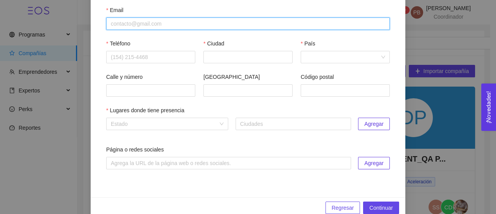
click at [141, 22] on input "Email" at bounding box center [248, 23] width 284 height 12
paste input "[EMAIL_ADDRESS][DOMAIN_NAME]"
click at [141, 22] on input "[EMAIL_ADDRESS][DOMAIN_NAME]" at bounding box center [248, 23] width 284 height 12
type input "[EMAIL_ADDRESS][DOMAIN_NAME]"
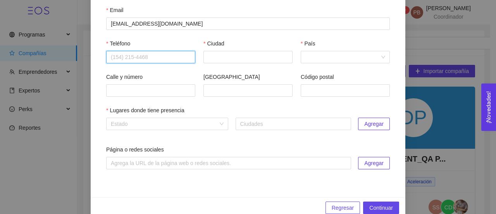
click at [143, 55] on input "Teléfono" at bounding box center [150, 57] width 89 height 12
paste input "4421710449"
type input "4421710449"
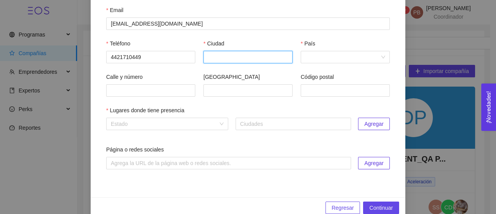
click at [269, 55] on input "Ciudad" at bounding box center [248, 57] width 89 height 12
type input "Querétaro"
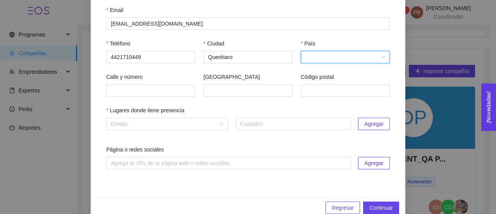
click at [313, 55] on input "País" at bounding box center [343, 57] width 74 height 12
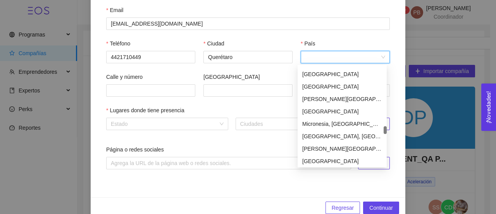
scroll to position [1749, 0]
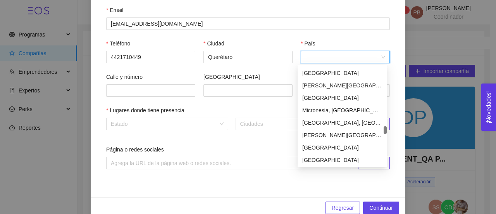
drag, startPoint x: 384, startPoint y: 69, endPoint x: 385, endPoint y: 129, distance: 59.7
click at [385, 129] on div at bounding box center [385, 130] width 3 height 8
click at [343, 94] on div "[GEOGRAPHIC_DATA]" at bounding box center [342, 97] width 80 height 9
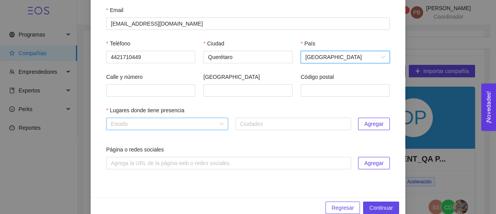
click at [131, 124] on input "search" at bounding box center [164, 124] width 107 height 12
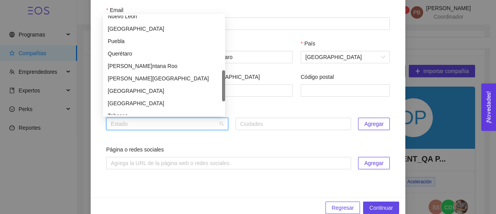
scroll to position [232, 0]
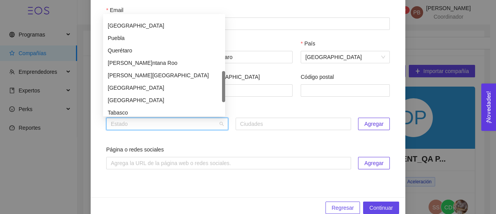
drag, startPoint x: 223, startPoint y: 29, endPoint x: 217, endPoint y: 85, distance: 55.7
click at [217, 85] on div "[GEOGRAPHIC_DATA] [GEOGRAPHIC_DATA] [GEOGRAPHIC_DATA] [GEOGRAPHIC_DATA] [GEOGRA…" at bounding box center [164, 65] width 122 height 99
click at [164, 51] on div "Querétaro" at bounding box center [164, 50] width 113 height 9
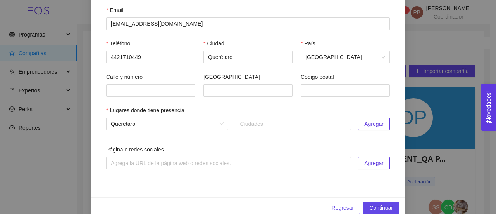
click at [378, 123] on span "Agregar" at bounding box center [373, 123] width 19 height 9
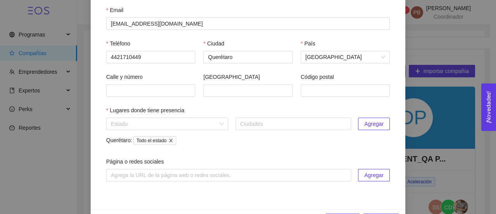
scroll to position [90, 0]
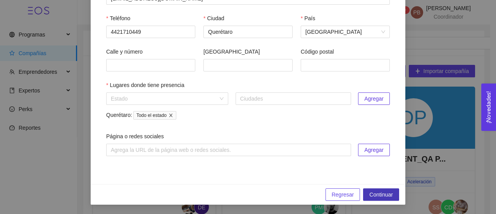
click at [374, 193] on span "Continuar" at bounding box center [381, 194] width 24 height 9
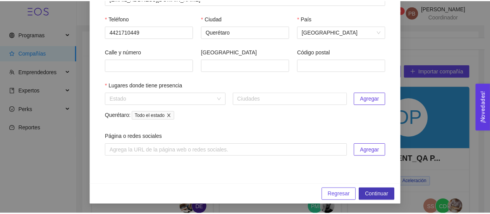
scroll to position [0, 0]
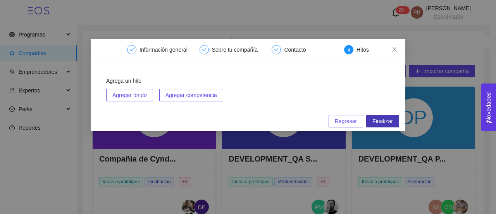
click at [386, 121] on span "Finalizar" at bounding box center [383, 121] width 21 height 9
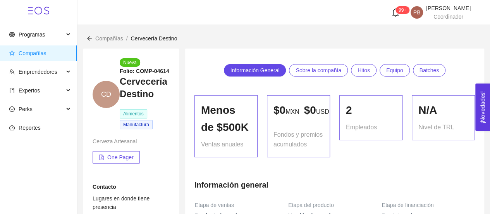
click at [109, 37] on span "Compañías" at bounding box center [109, 38] width 28 height 6
